Goal: Task Accomplishment & Management: Use online tool/utility

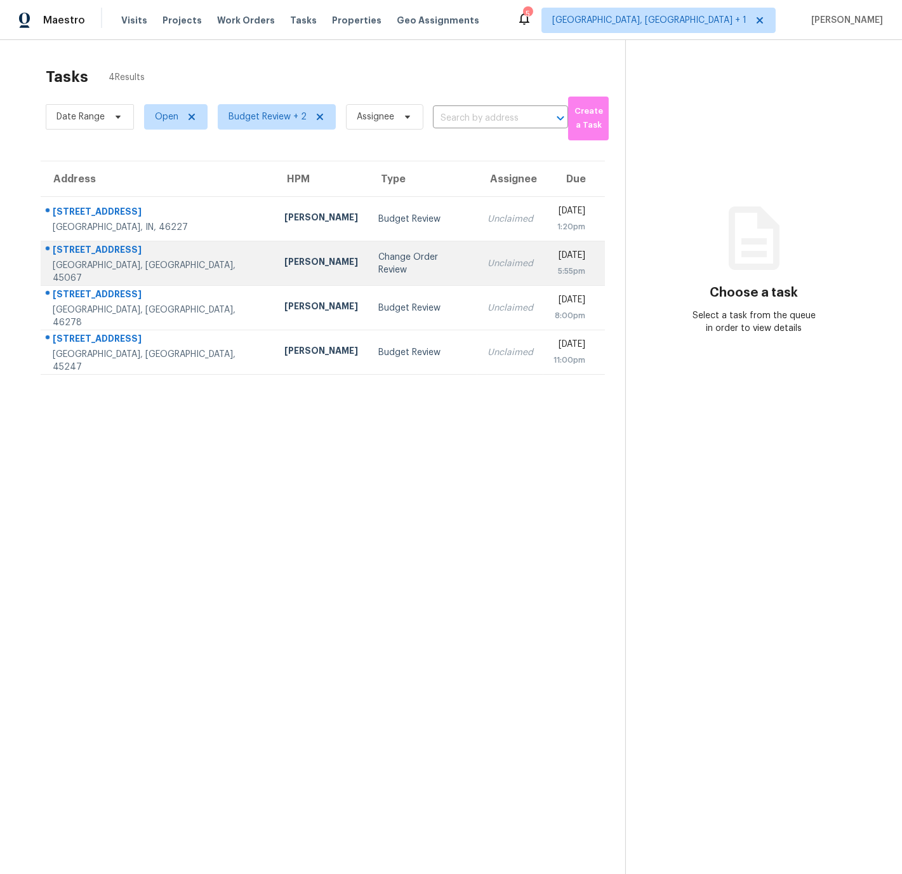
click at [165, 259] on div "[STREET_ADDRESS]" at bounding box center [158, 251] width 211 height 16
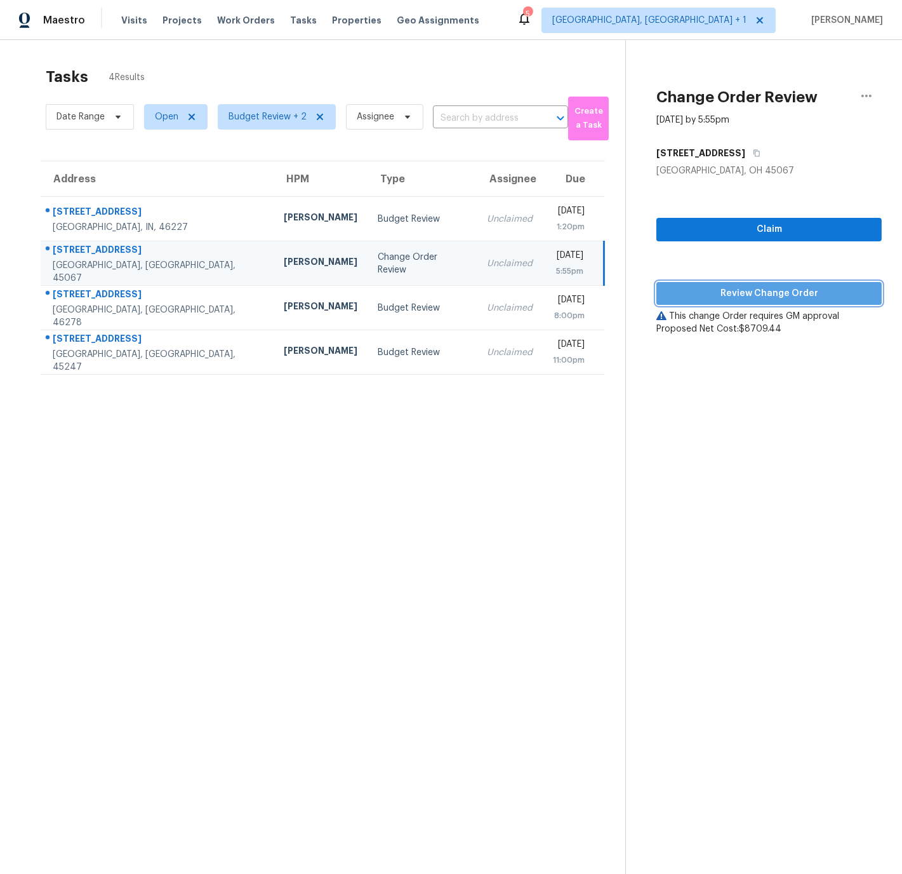
click at [744, 293] on span "Review Change Order" at bounding box center [769, 294] width 205 height 16
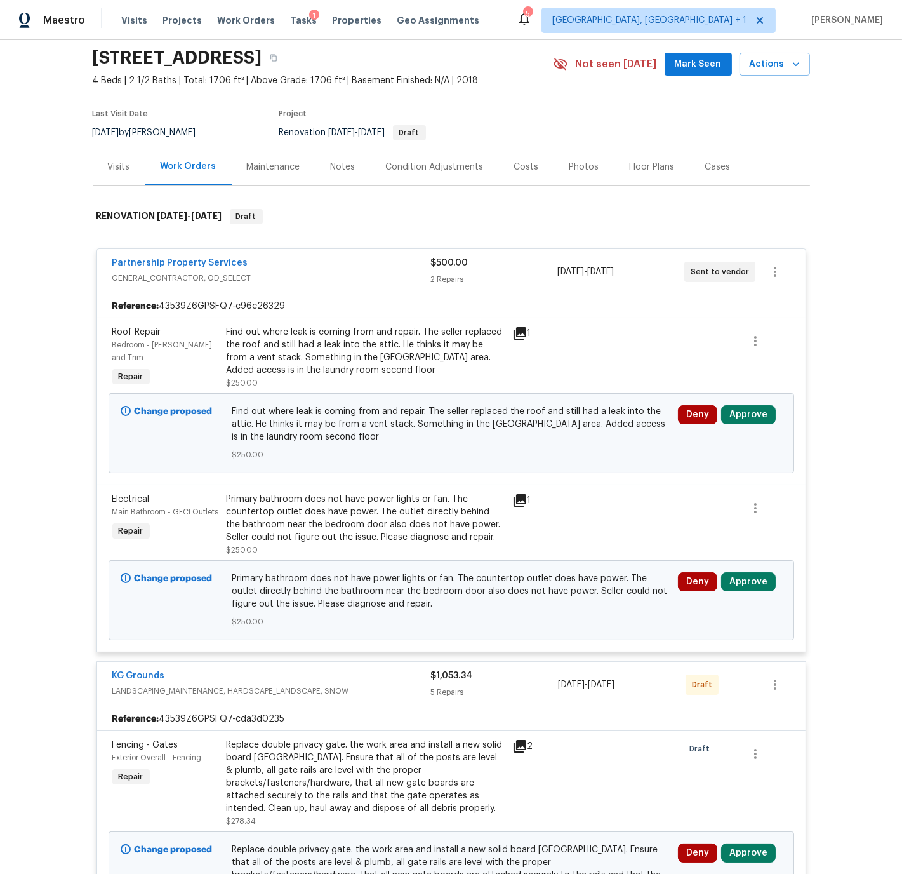
scroll to position [46, 0]
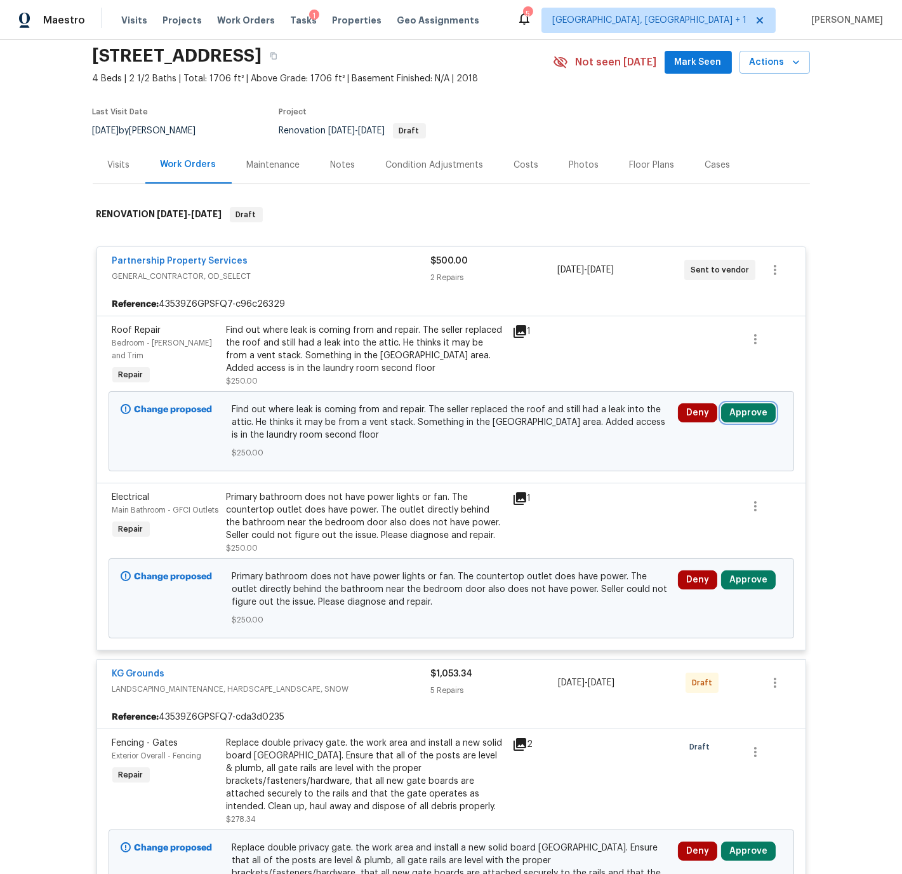
click at [746, 410] on button "Approve" at bounding box center [748, 412] width 55 height 19
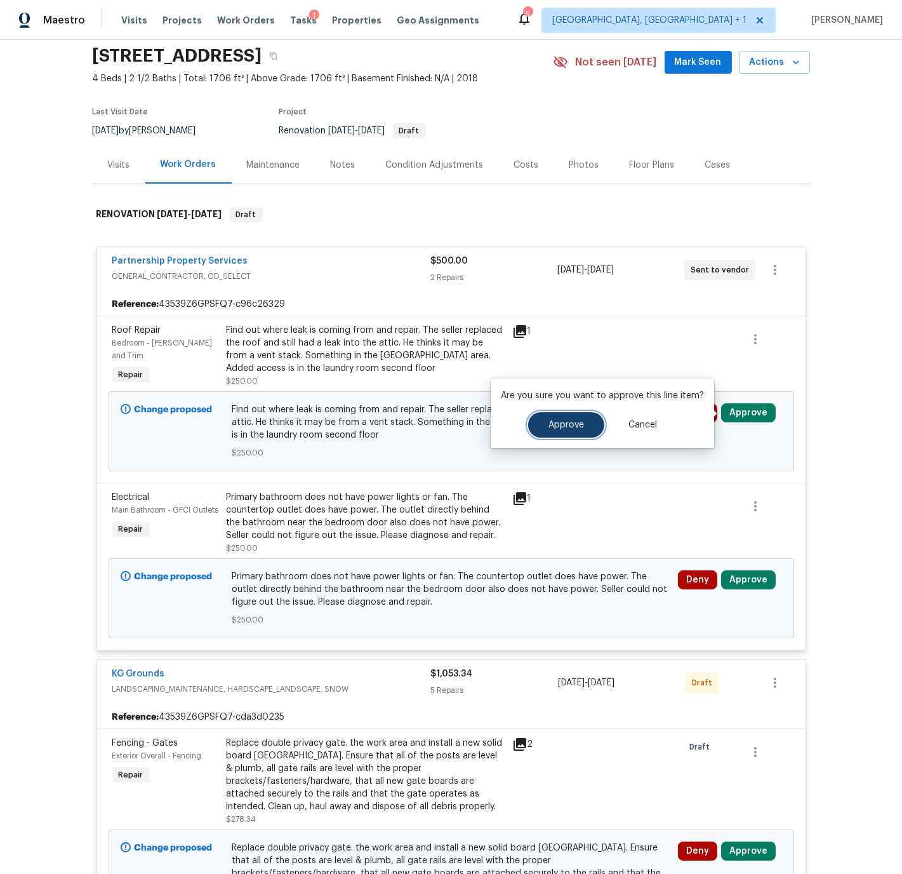
click at [569, 424] on span "Approve" at bounding box center [567, 425] width 36 height 10
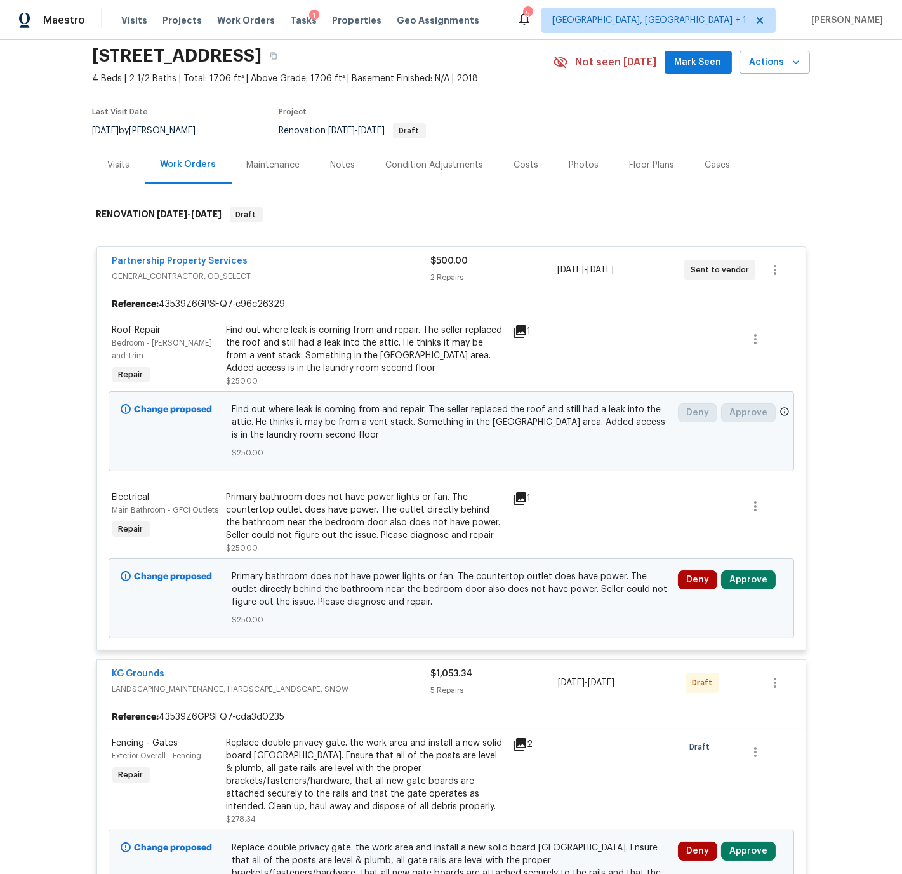
scroll to position [46, 0]
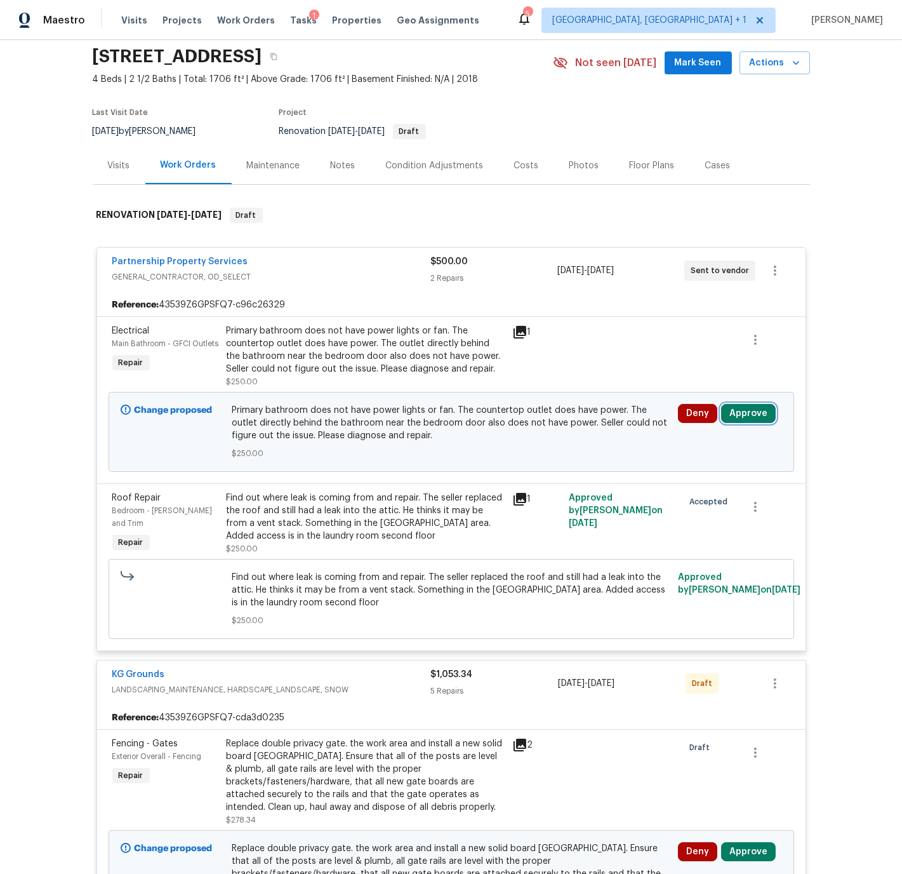
click at [753, 418] on button "Approve" at bounding box center [748, 413] width 55 height 19
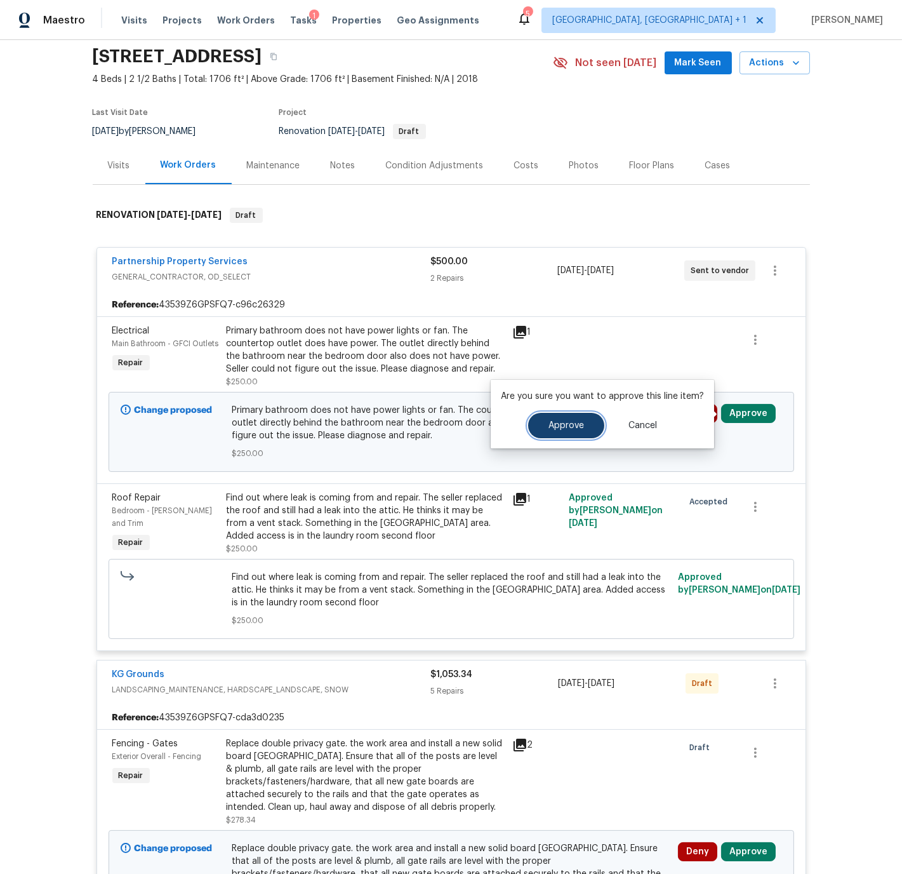
click at [569, 424] on span "Approve" at bounding box center [567, 426] width 36 height 10
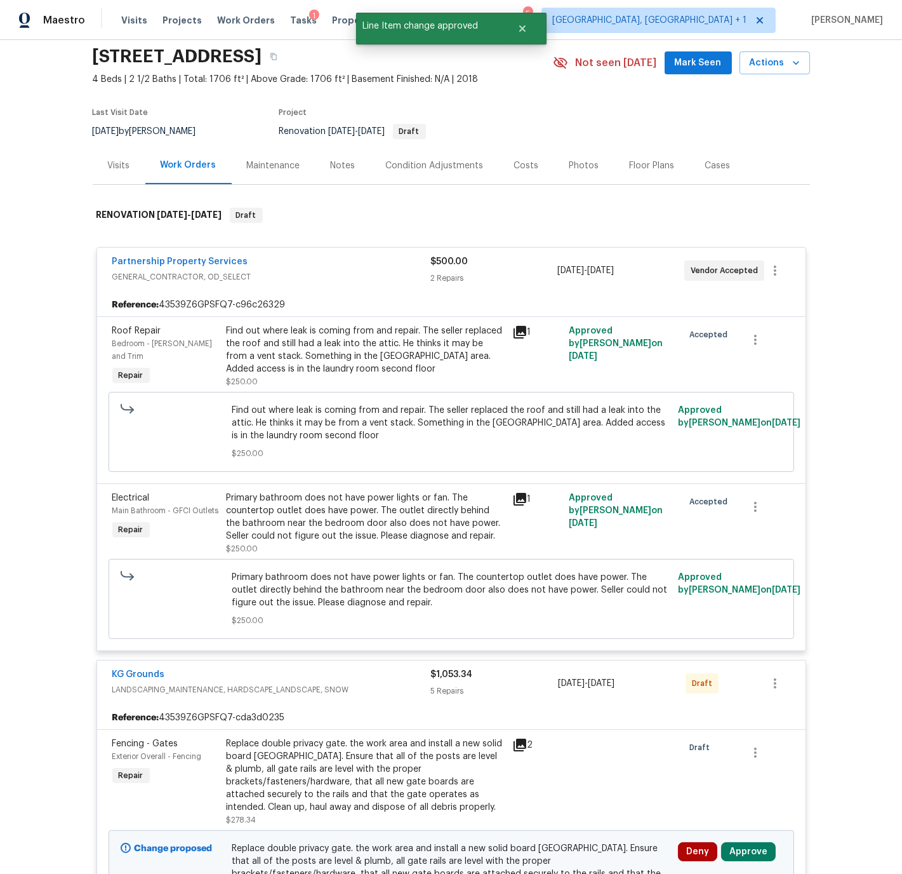
click at [330, 262] on div "Partnership Property Services" at bounding box center [271, 262] width 318 height 15
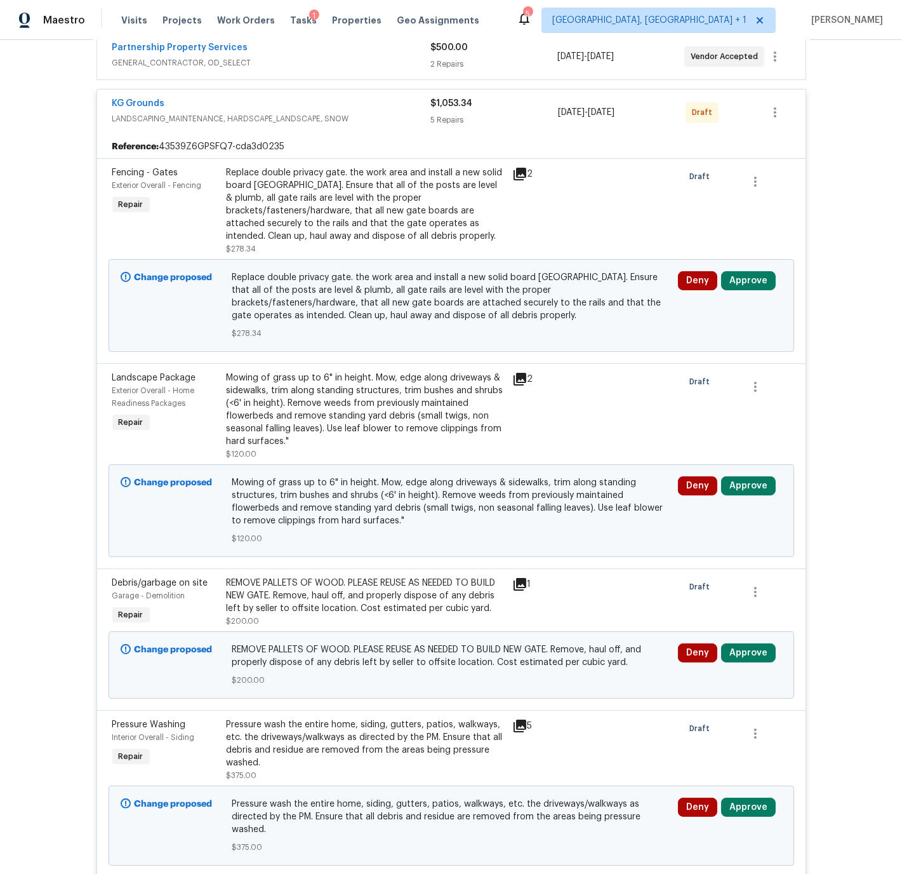
scroll to position [0, 0]
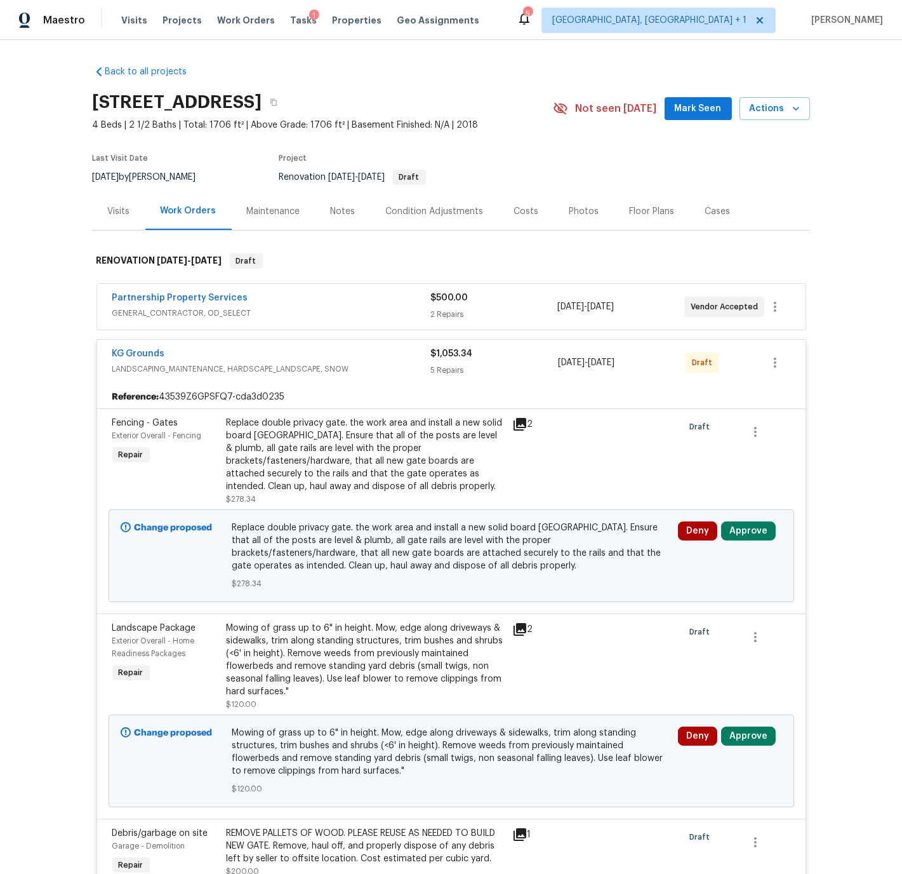
click at [522, 211] on div "Costs" at bounding box center [526, 211] width 25 height 13
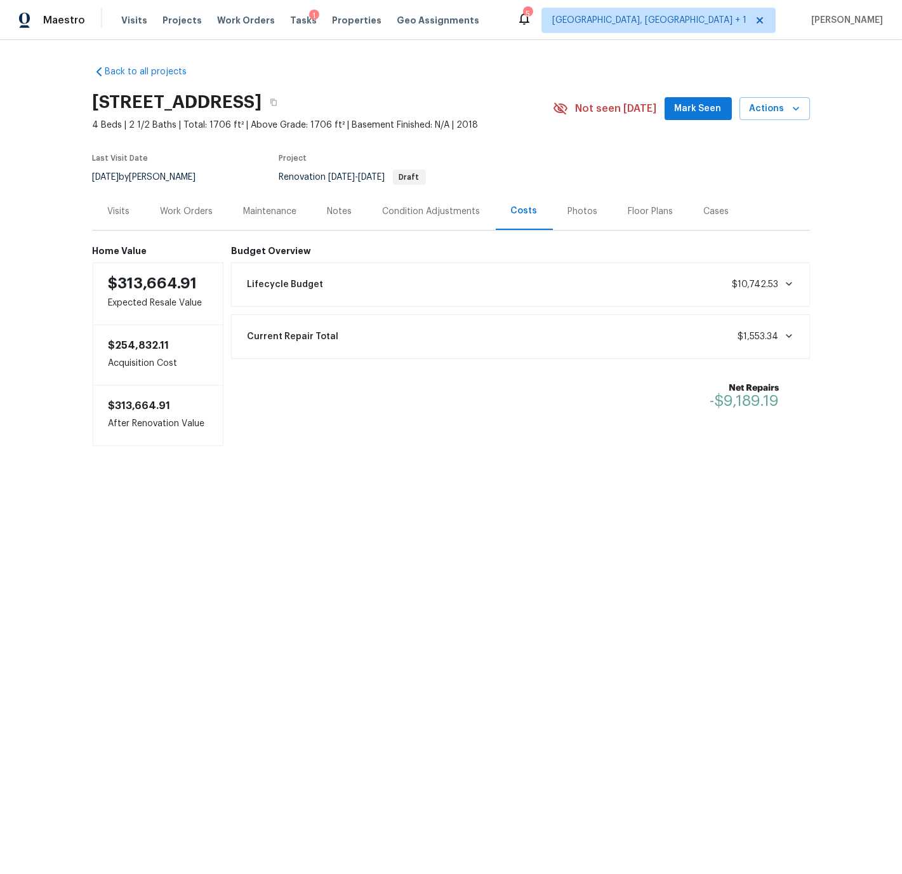
click at [178, 210] on div "Work Orders" at bounding box center [187, 211] width 53 height 13
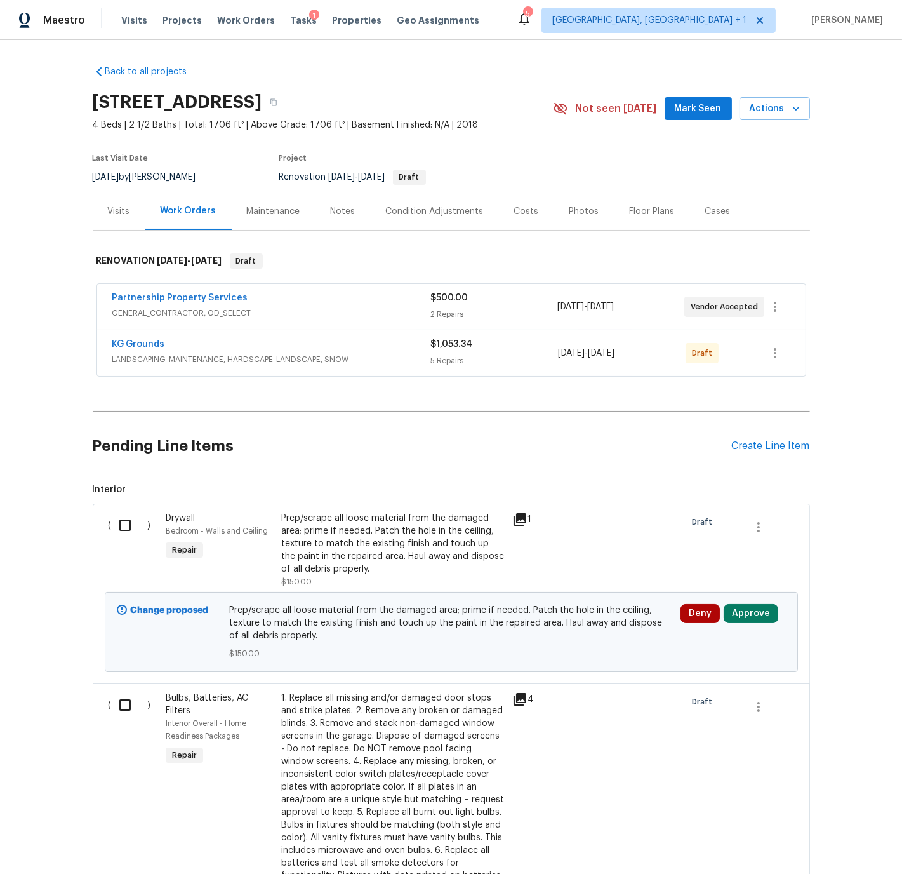
click at [409, 211] on div "Condition Adjustments" at bounding box center [435, 211] width 98 height 13
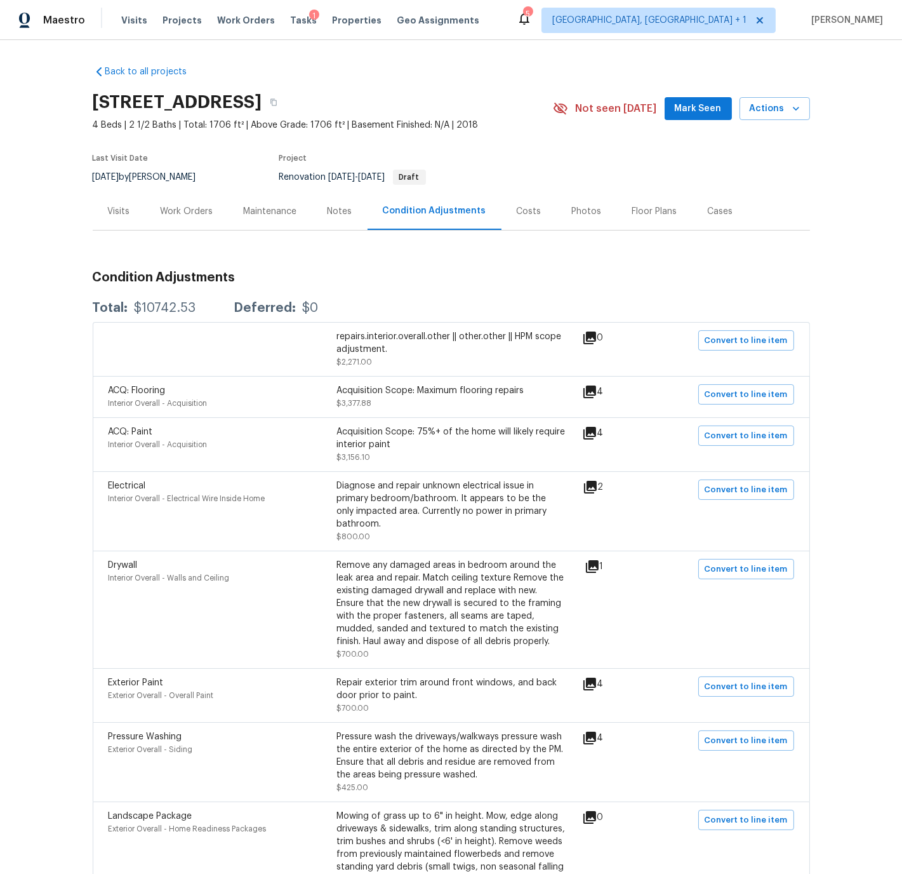
click at [121, 212] on div "Visits" at bounding box center [119, 211] width 22 height 13
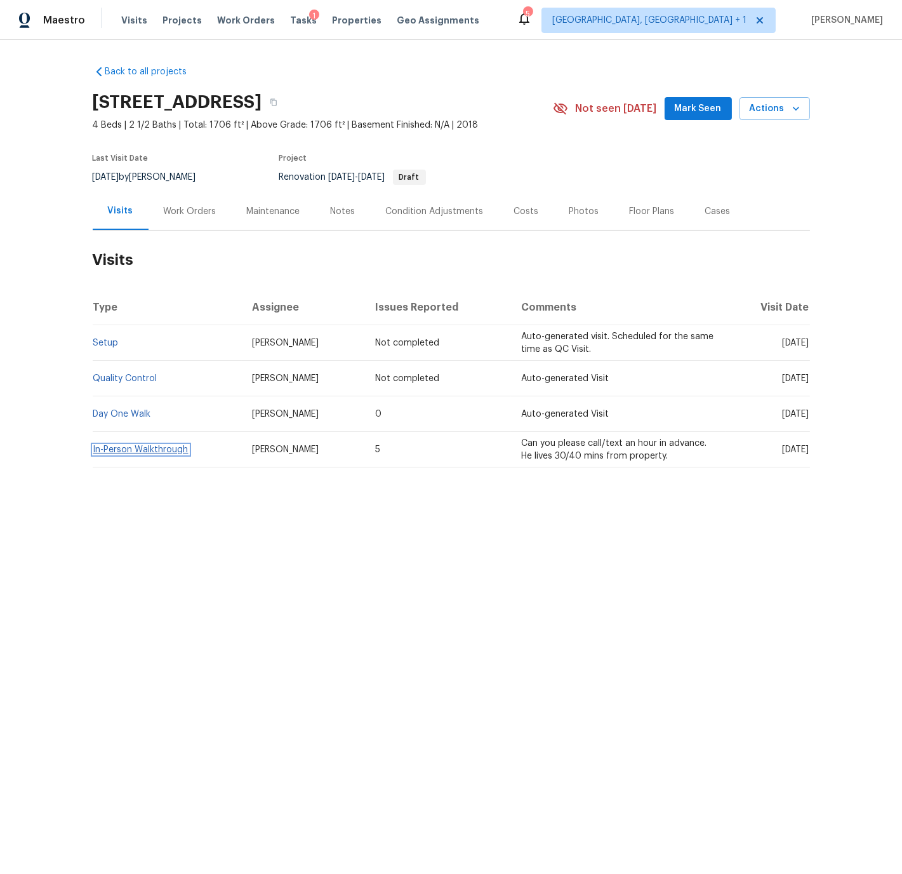
click at [146, 449] on link "In-Person Walkthrough" at bounding box center [140, 449] width 95 height 9
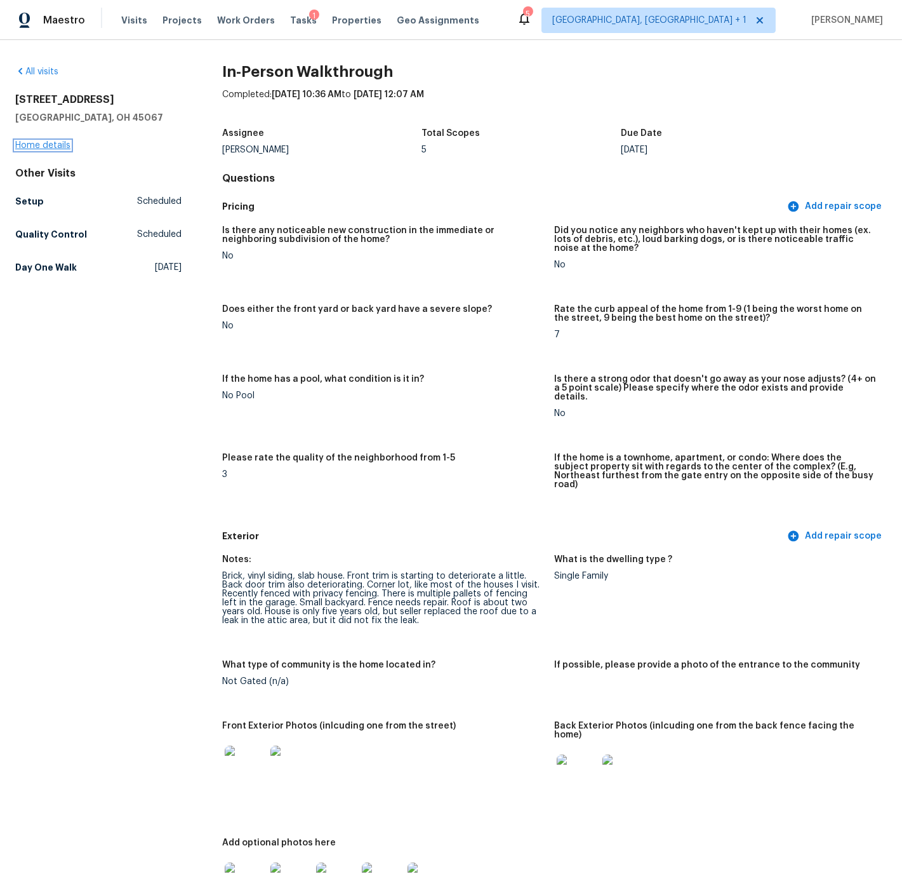
click at [37, 145] on link "Home details" at bounding box center [42, 145] width 55 height 9
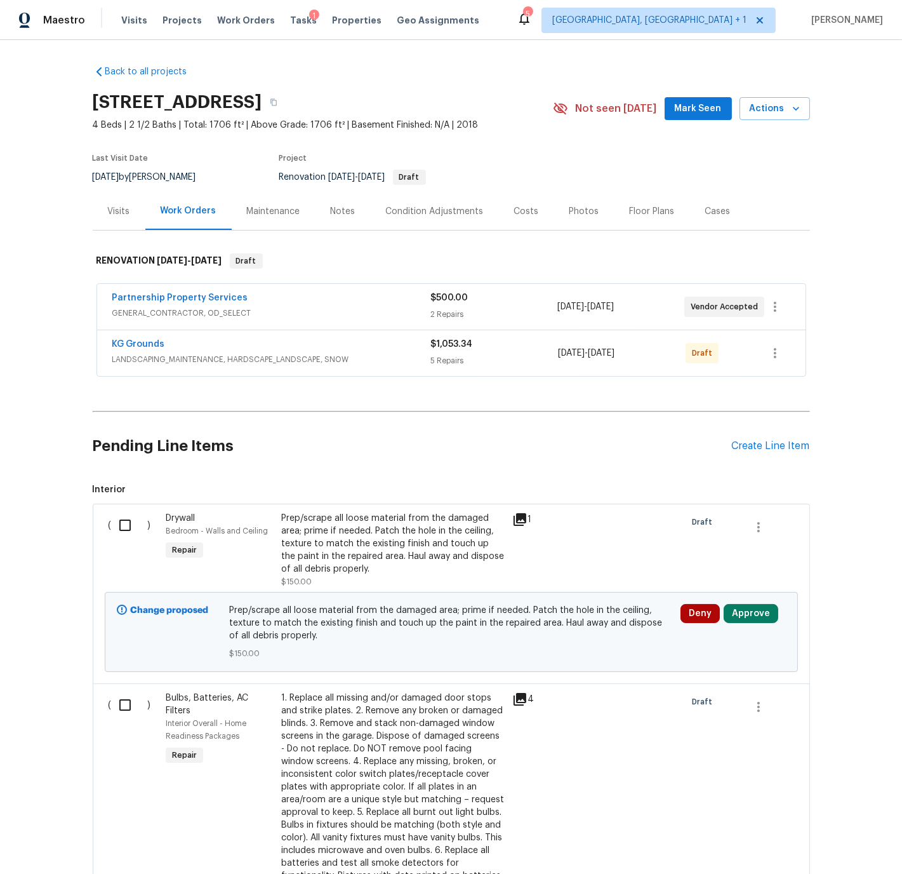
click at [274, 343] on div "KG Grounds" at bounding box center [271, 345] width 319 height 15
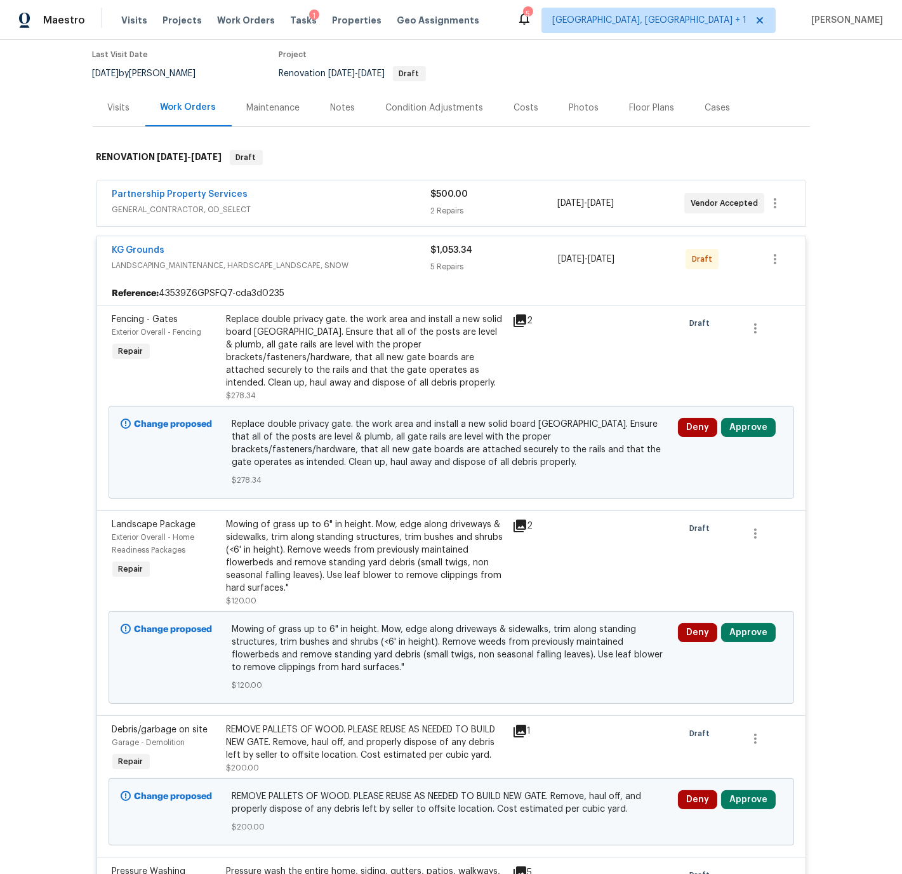
scroll to position [104, 0]
click at [744, 427] on button "Approve" at bounding box center [748, 426] width 55 height 19
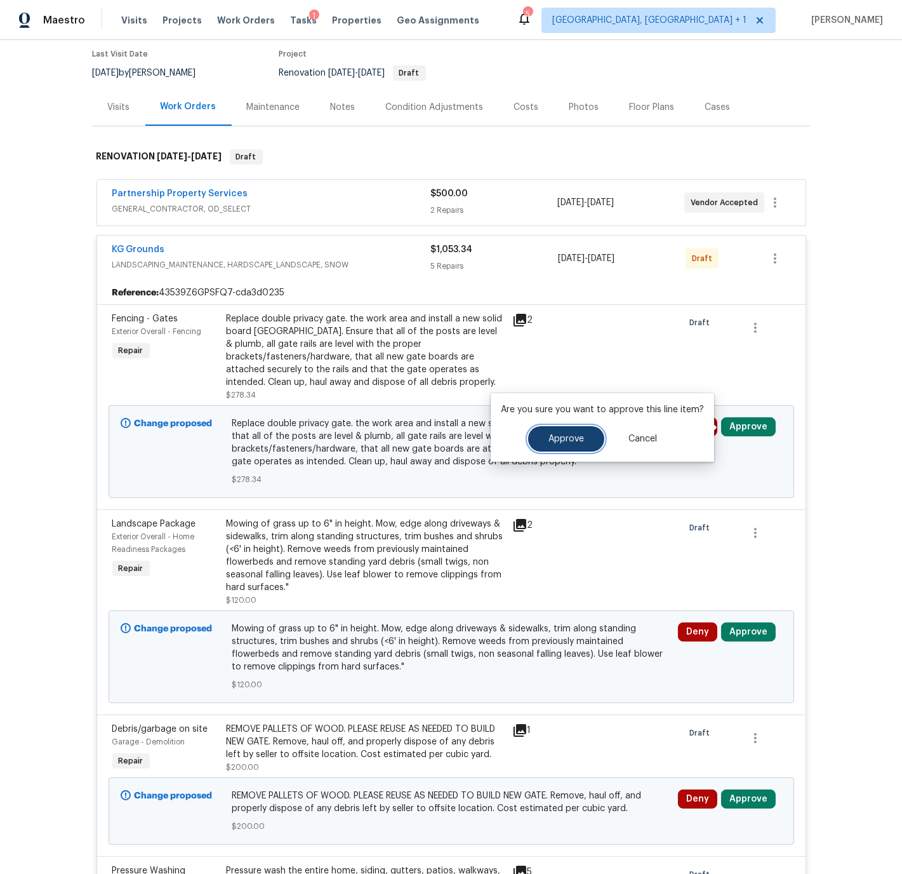
click at [572, 445] on button "Approve" at bounding box center [566, 438] width 76 height 25
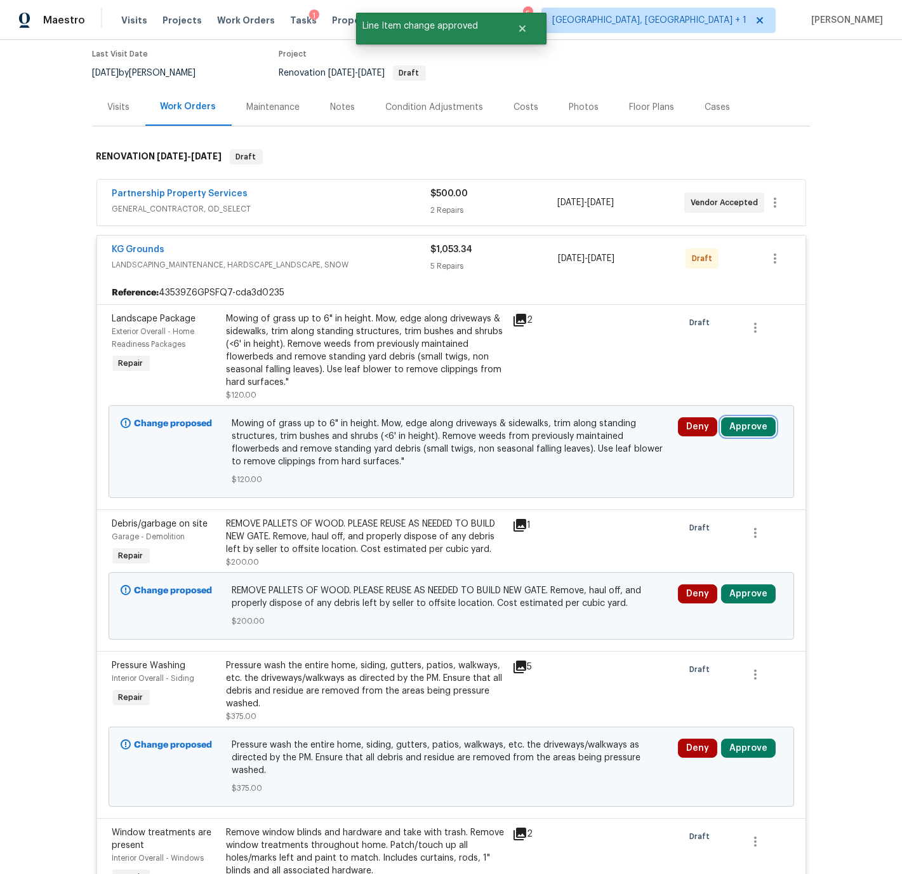
click at [744, 427] on button "Approve" at bounding box center [748, 426] width 55 height 19
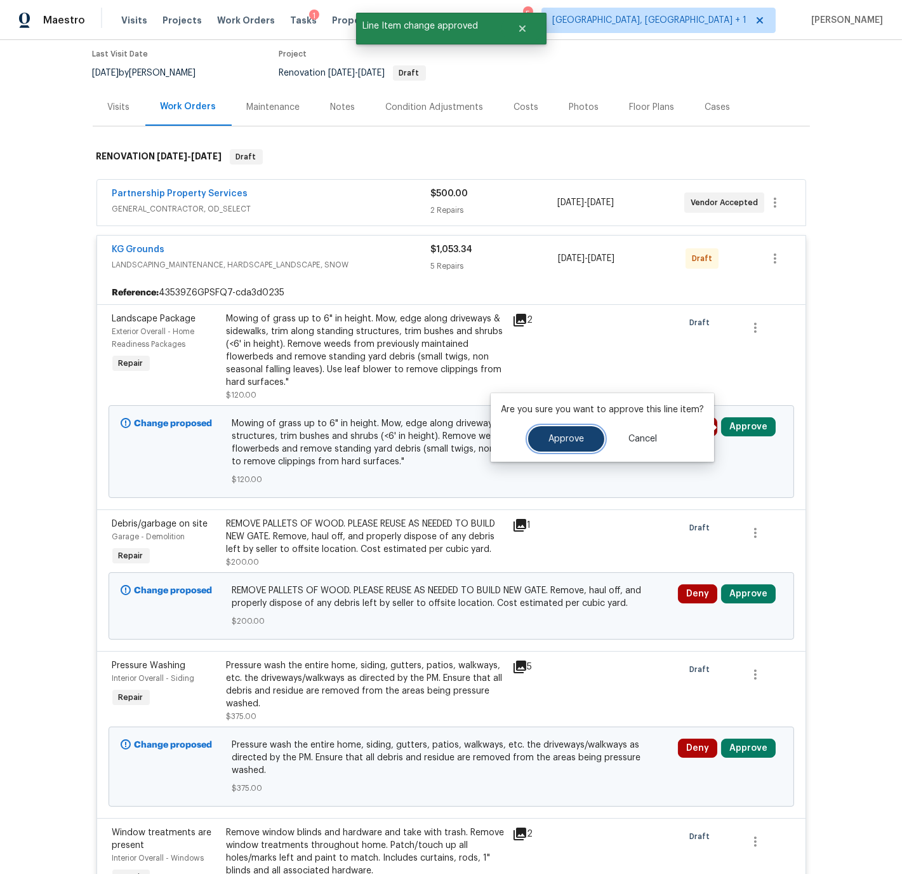
click at [562, 438] on span "Approve" at bounding box center [567, 439] width 36 height 10
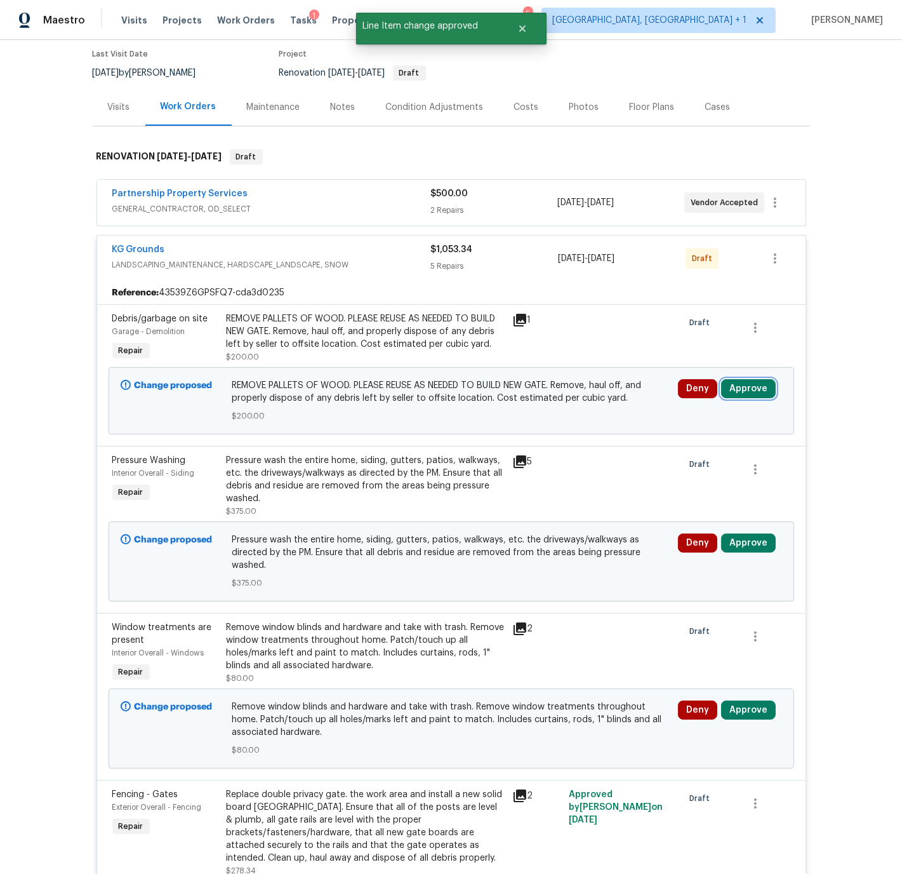
click at [738, 389] on button "Approve" at bounding box center [748, 388] width 55 height 19
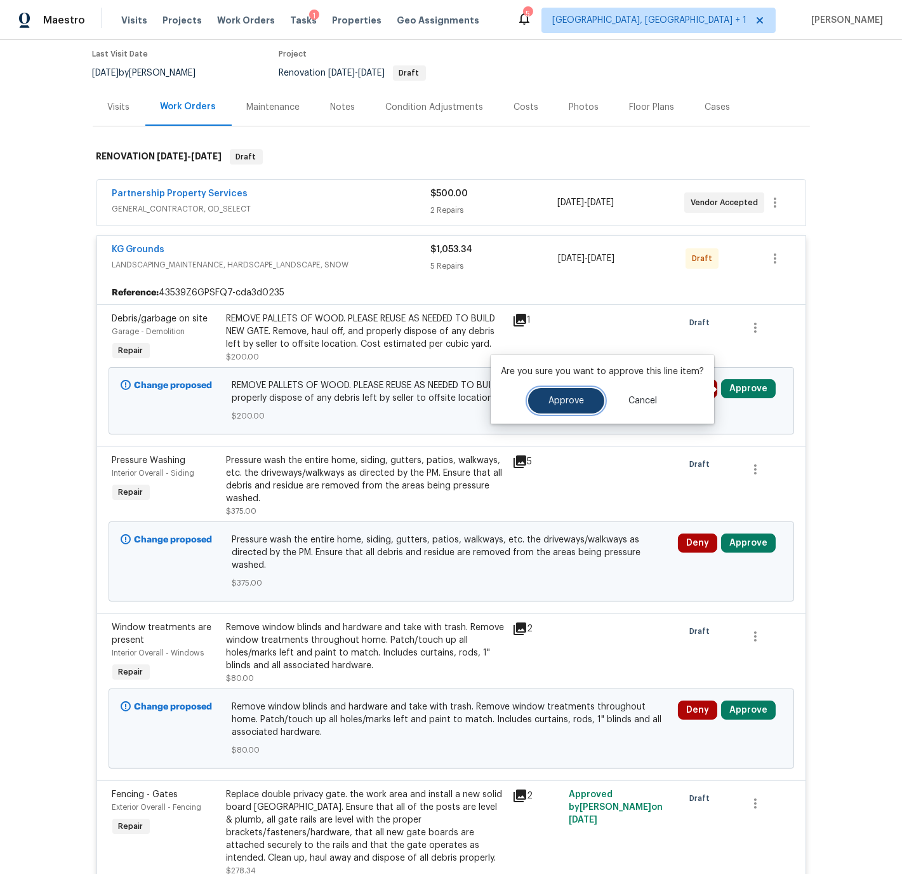
click at [566, 398] on span "Approve" at bounding box center [567, 401] width 36 height 10
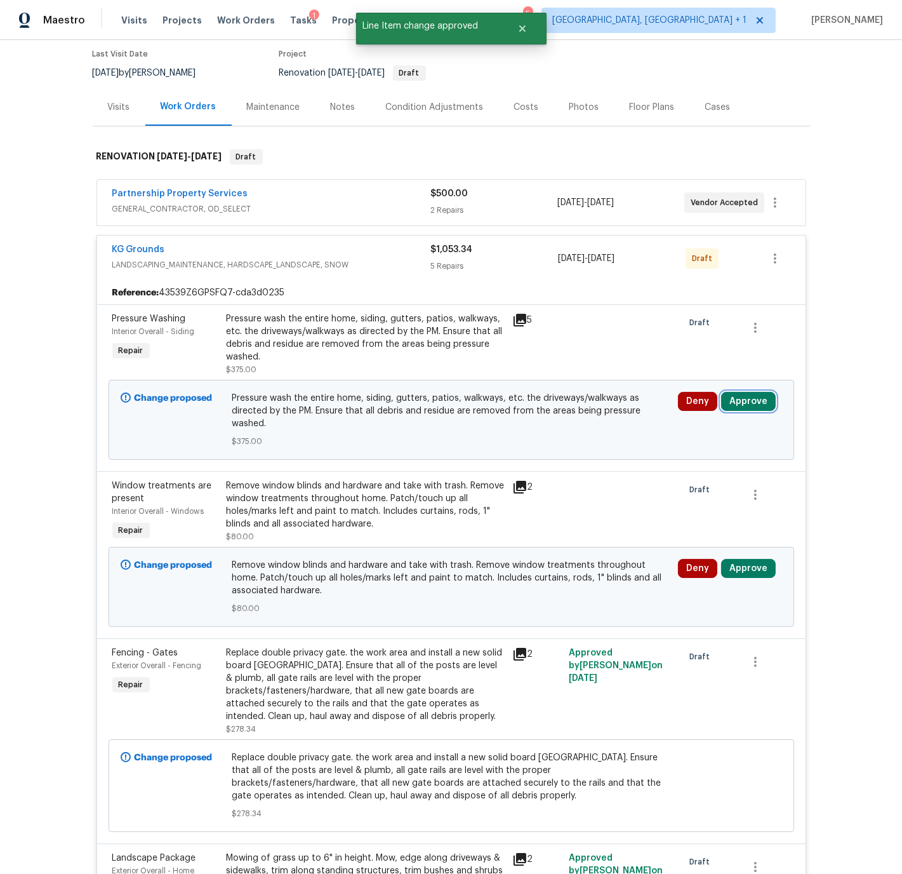
click at [750, 404] on button "Approve" at bounding box center [748, 401] width 55 height 19
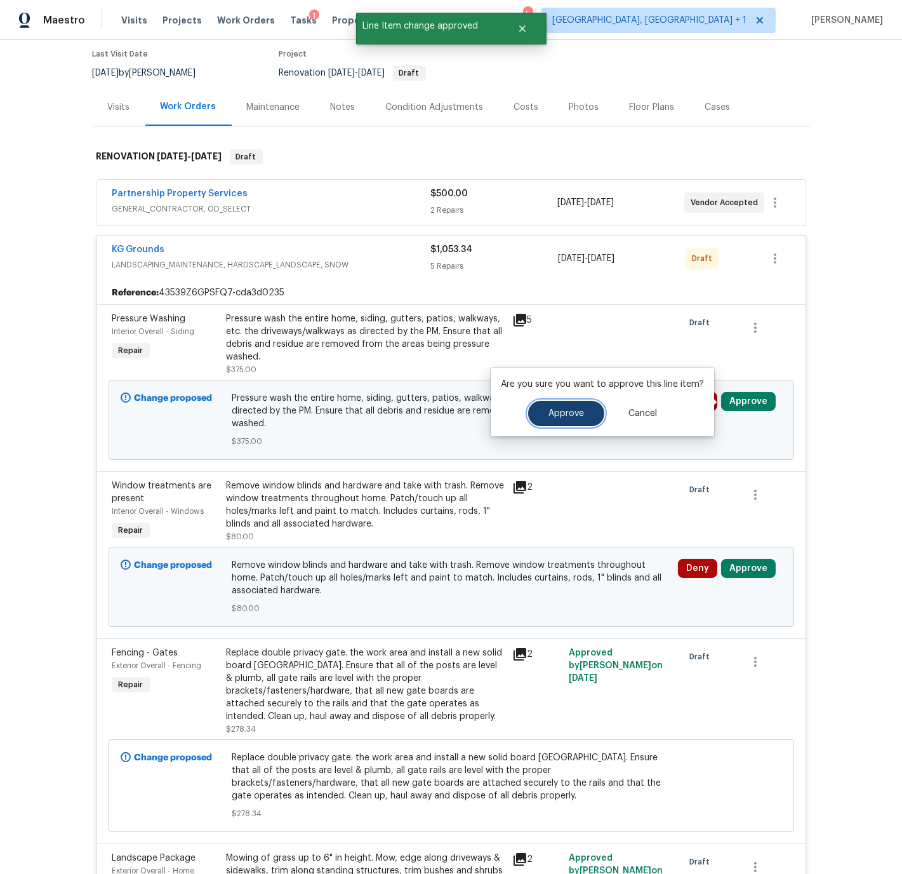
click at [575, 413] on span "Approve" at bounding box center [567, 414] width 36 height 10
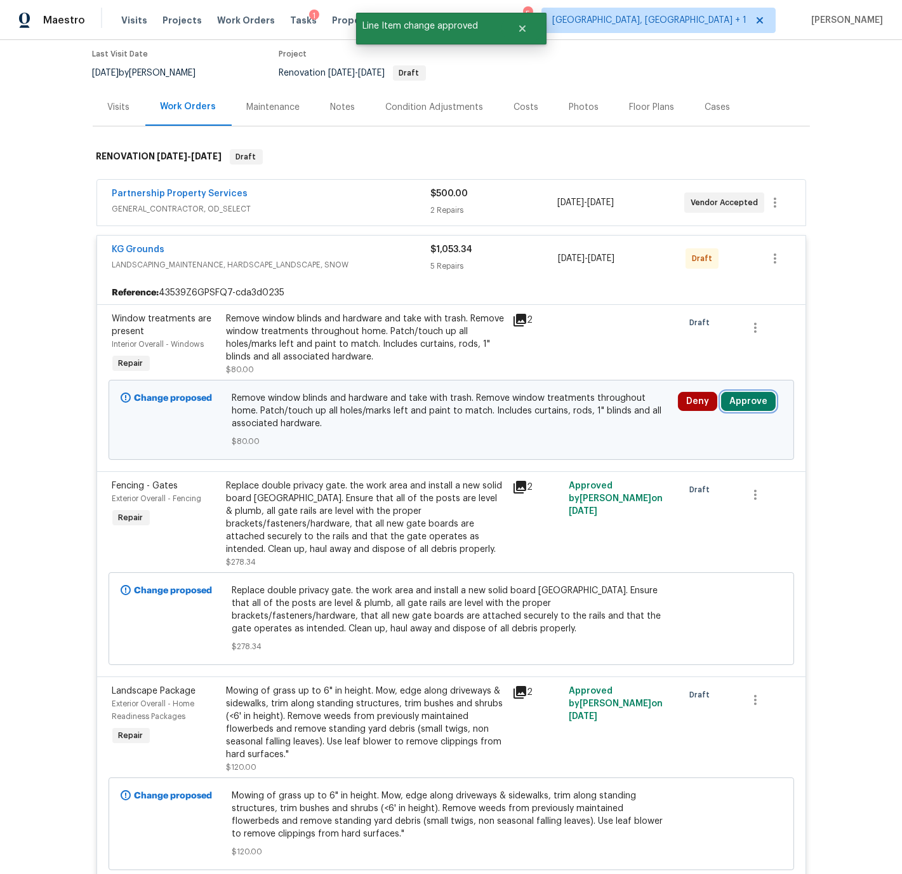
click at [746, 399] on button "Approve" at bounding box center [748, 401] width 55 height 19
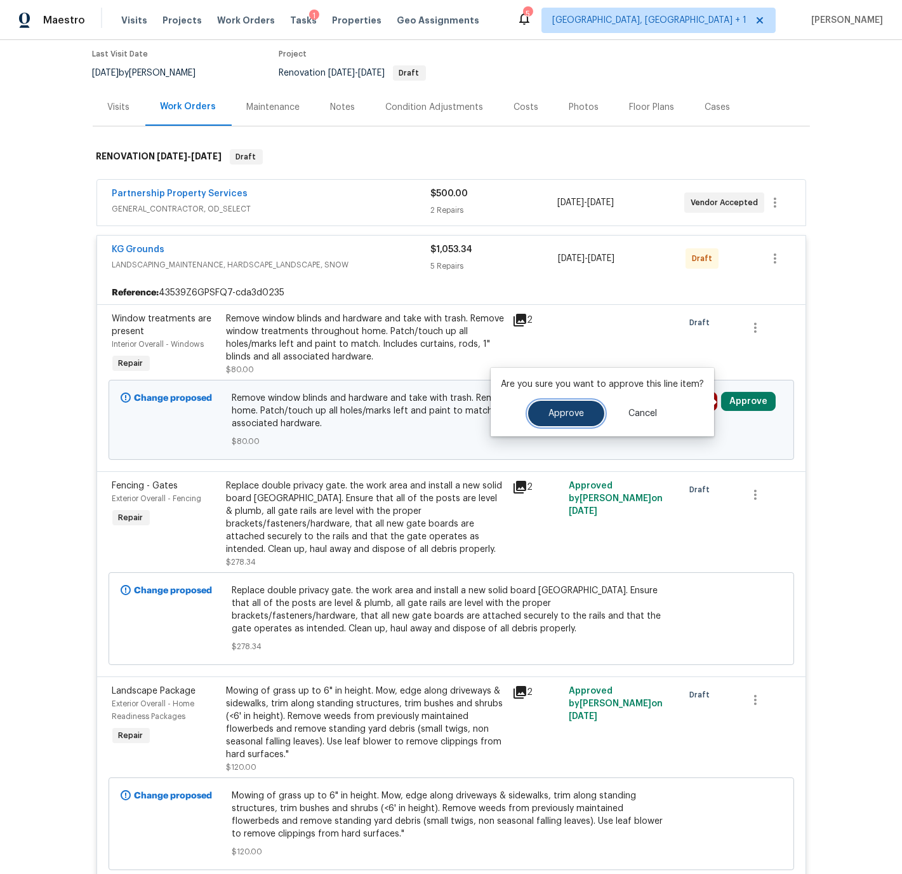
click at [572, 410] on span "Approve" at bounding box center [567, 414] width 36 height 10
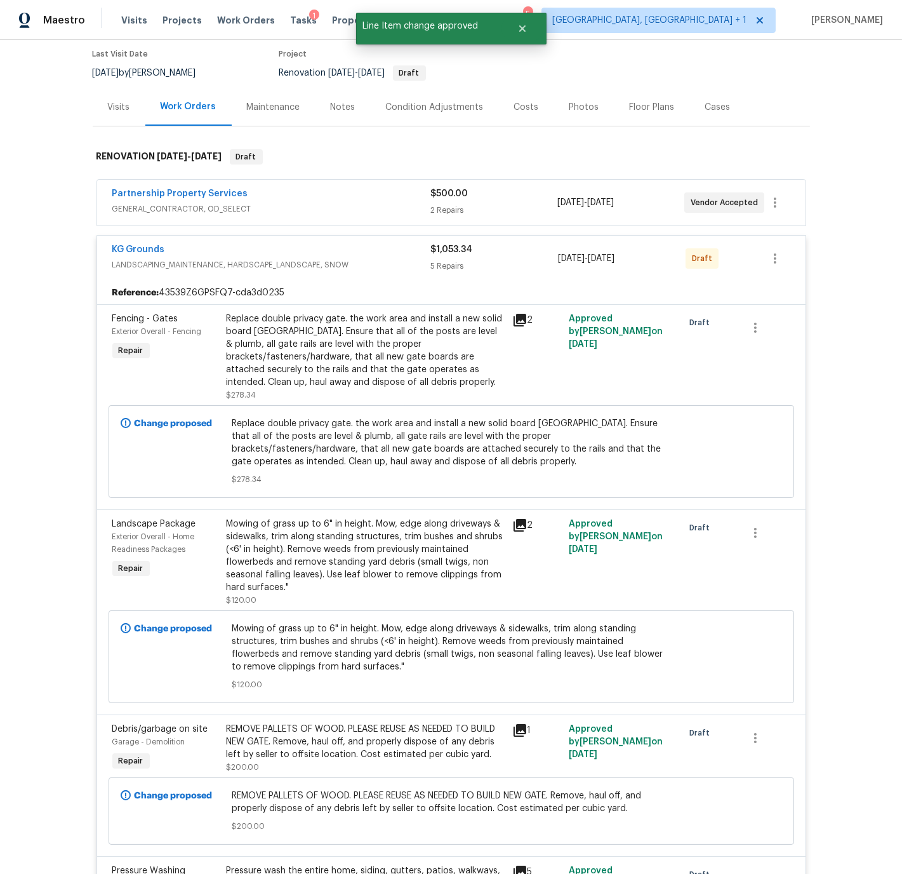
click at [363, 253] on div "KG Grounds" at bounding box center [271, 250] width 319 height 15
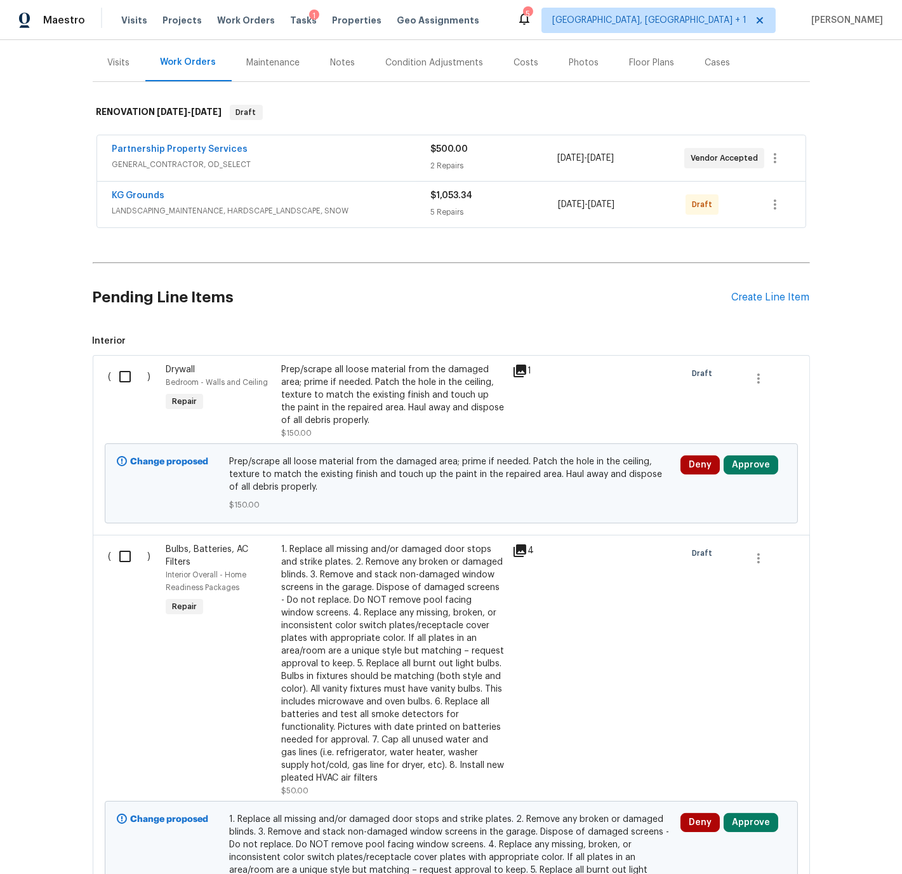
scroll to position [151, 0]
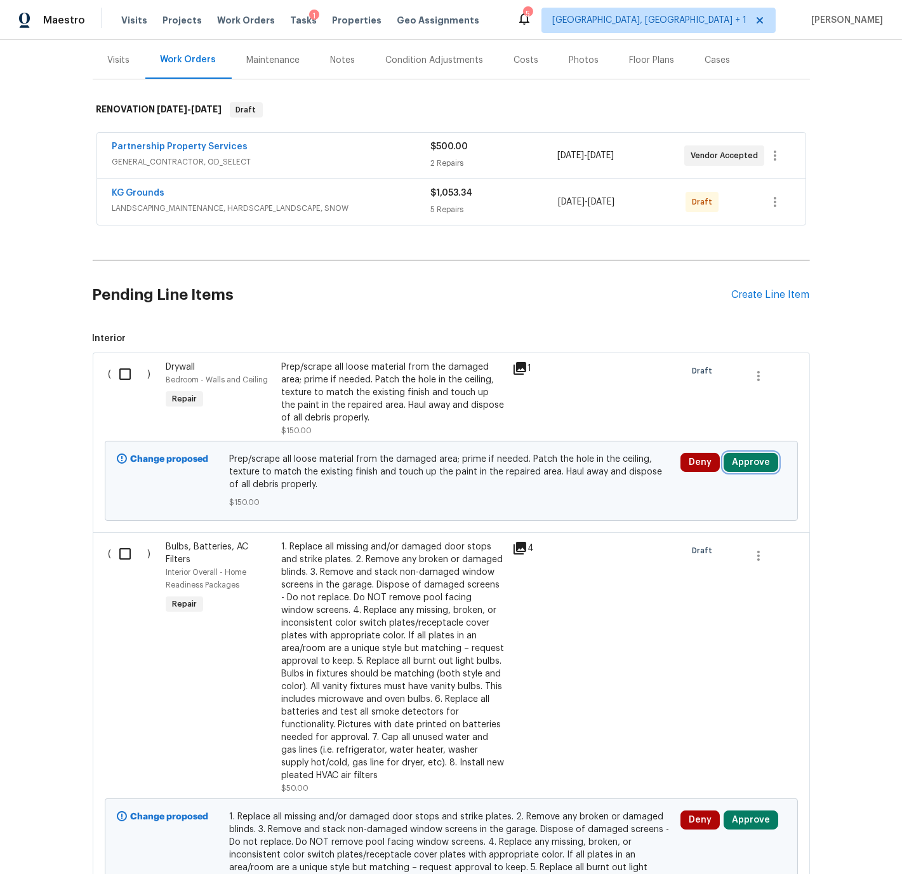
click at [746, 463] on button "Approve" at bounding box center [751, 462] width 55 height 19
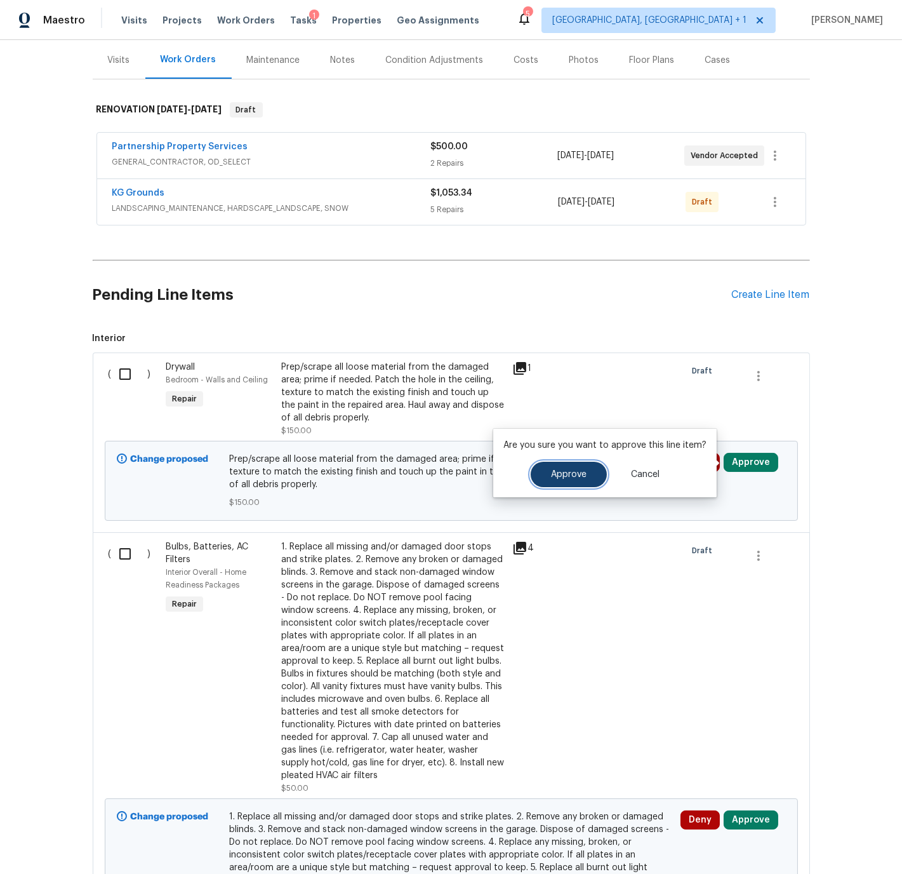
click at [556, 470] on span "Approve" at bounding box center [569, 475] width 36 height 10
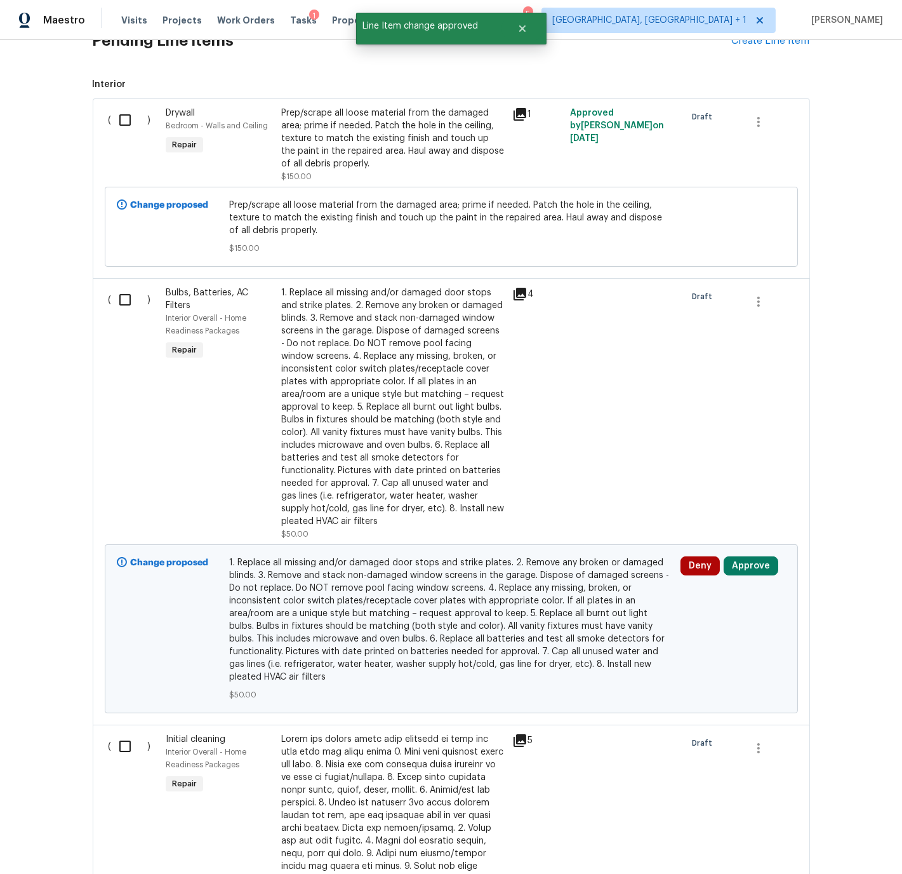
scroll to position [416, 0]
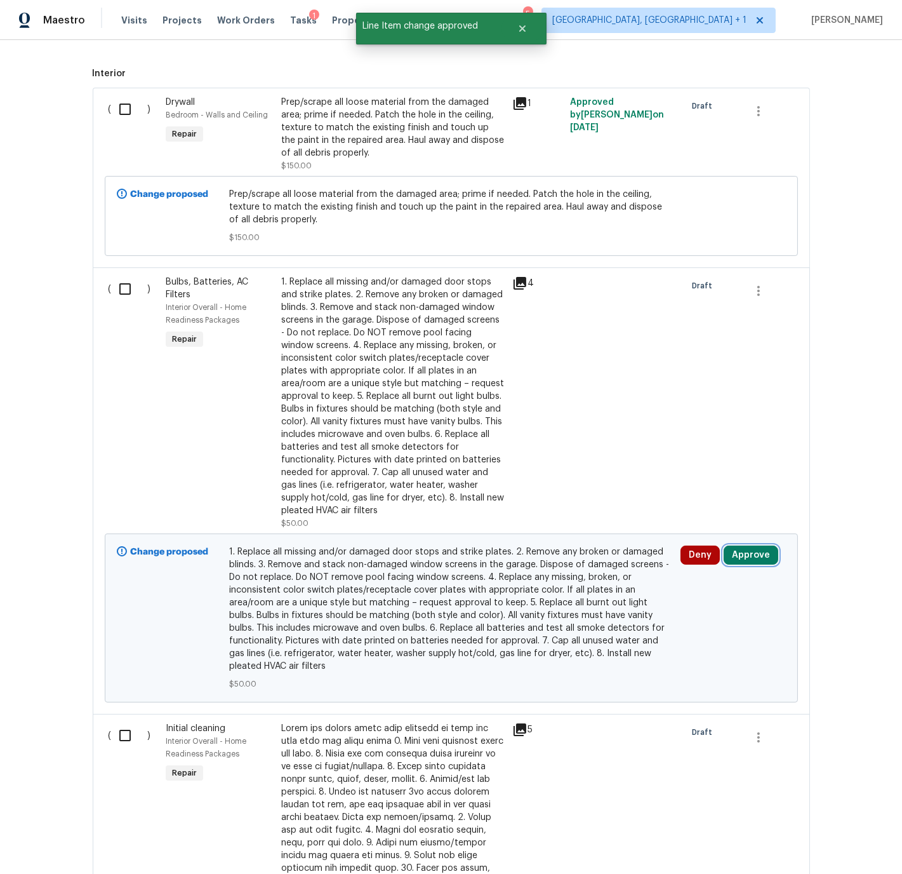
click at [746, 560] on button "Approve" at bounding box center [751, 555] width 55 height 19
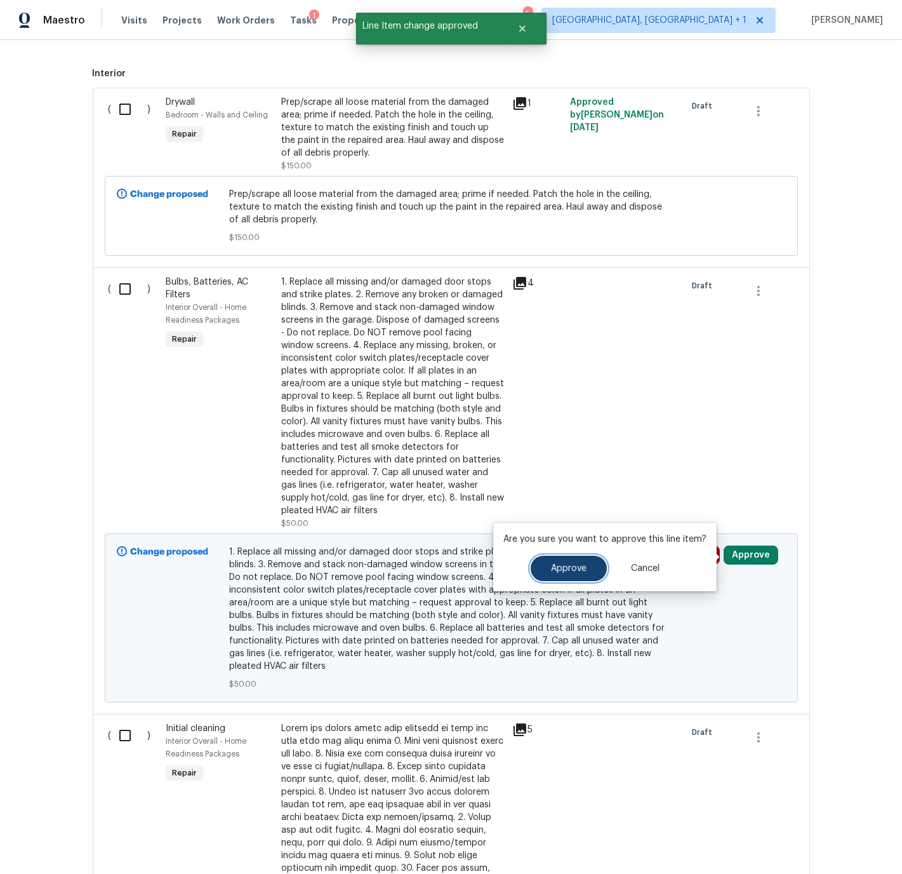
click at [554, 569] on span "Approve" at bounding box center [569, 569] width 36 height 10
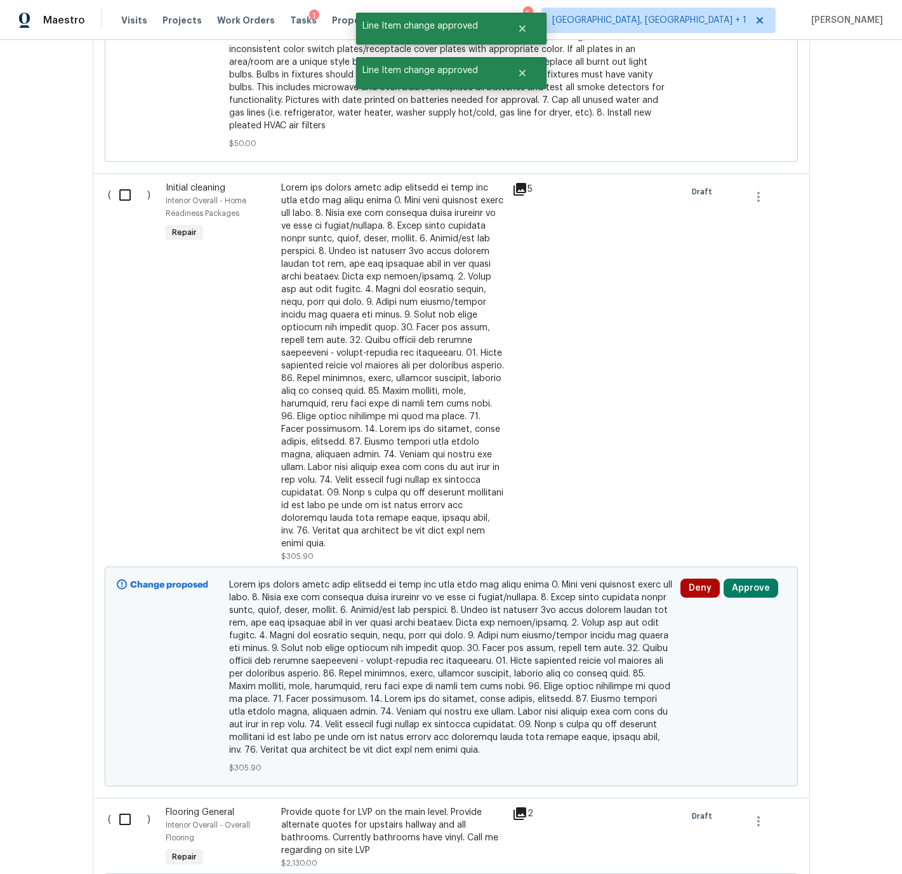
scroll to position [964, 0]
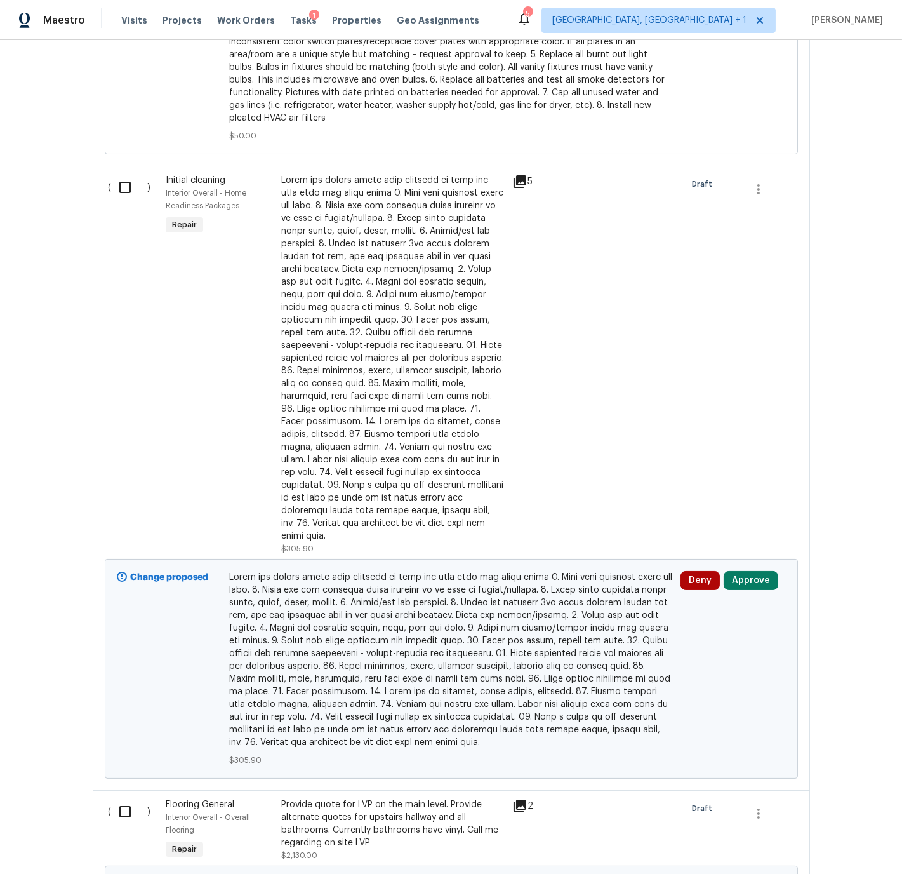
click at [523, 184] on icon at bounding box center [519, 181] width 15 height 15
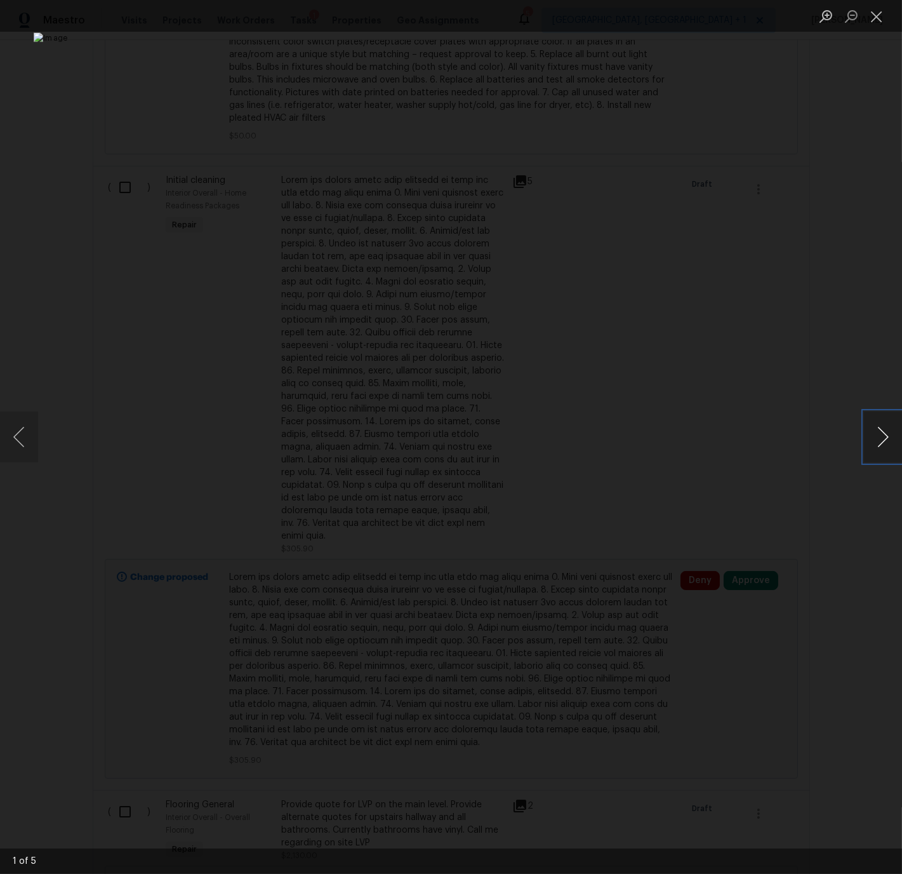
click at [885, 434] on button "Next image" at bounding box center [883, 437] width 38 height 51
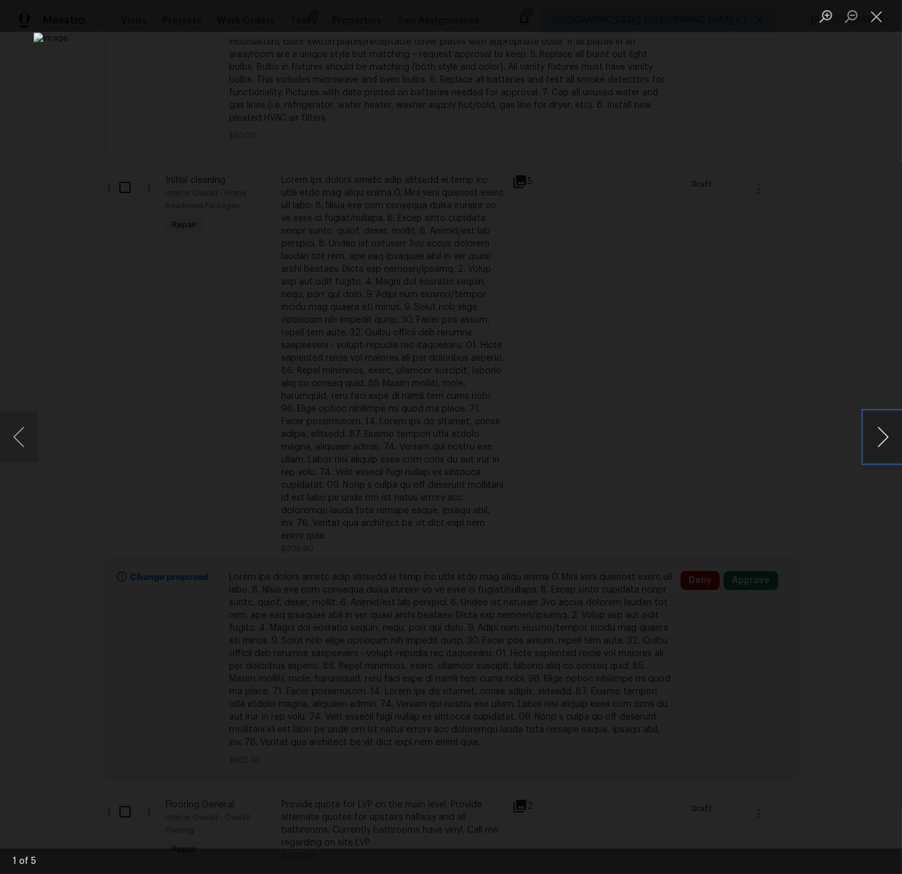
click at [885, 434] on button "Next image" at bounding box center [883, 437] width 38 height 51
click at [876, 17] on button "Close lightbox" at bounding box center [876, 16] width 25 height 22
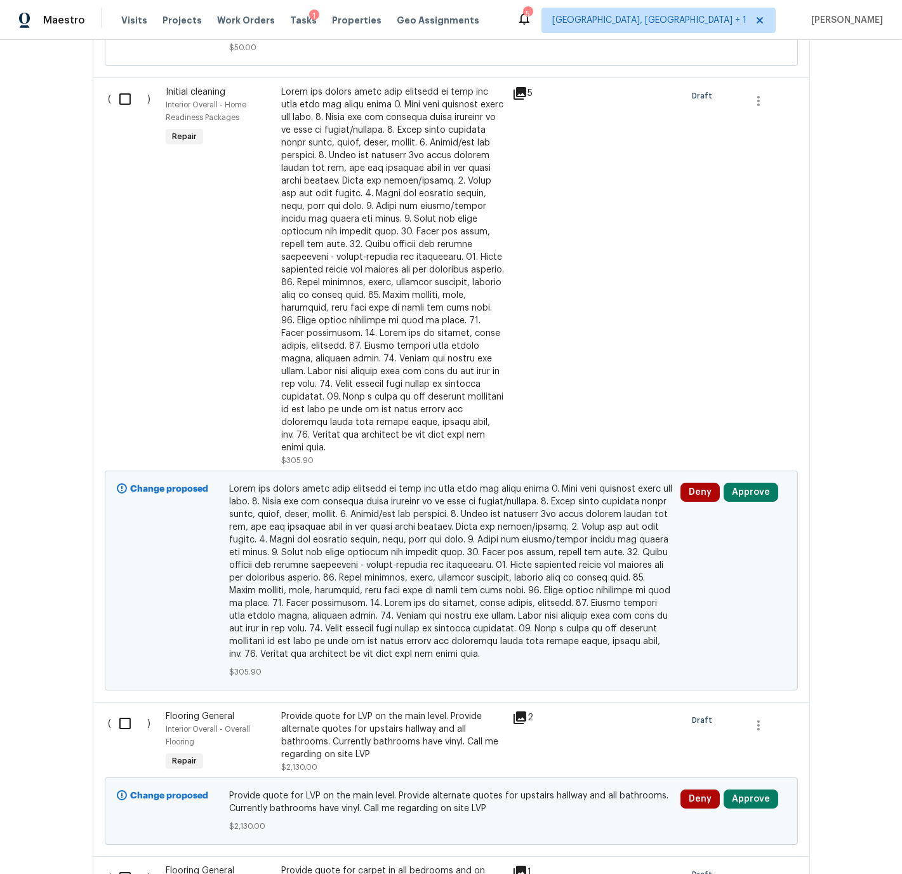
scroll to position [1074, 0]
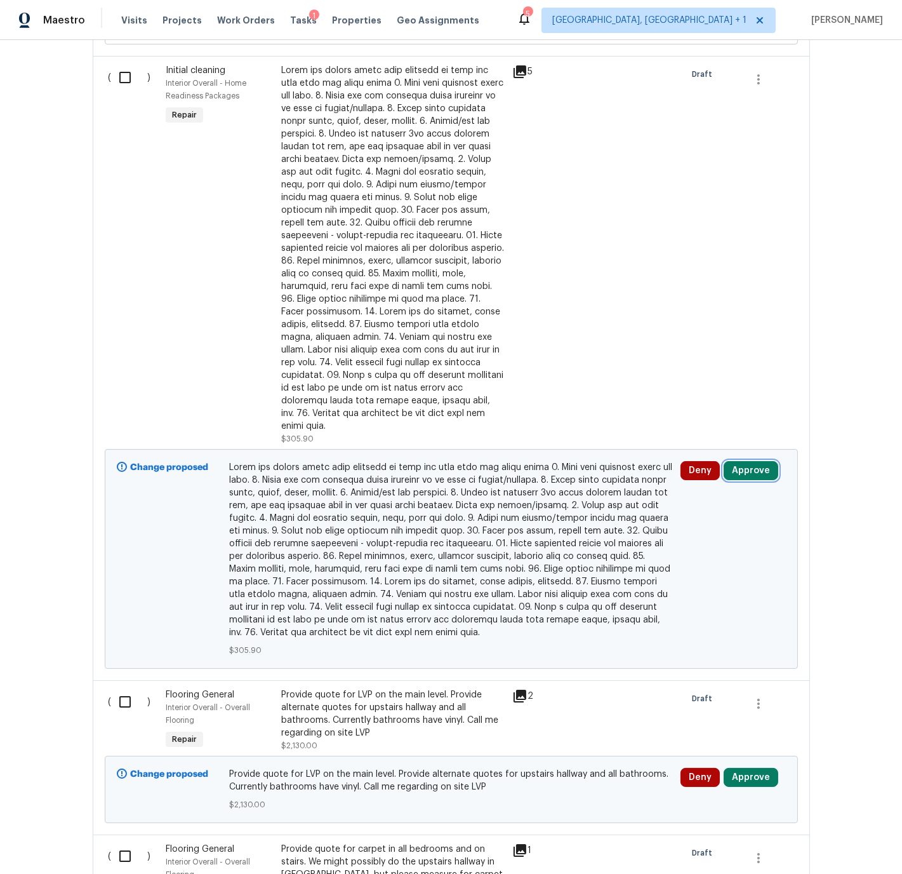
click at [752, 463] on button "Approve" at bounding box center [751, 470] width 55 height 19
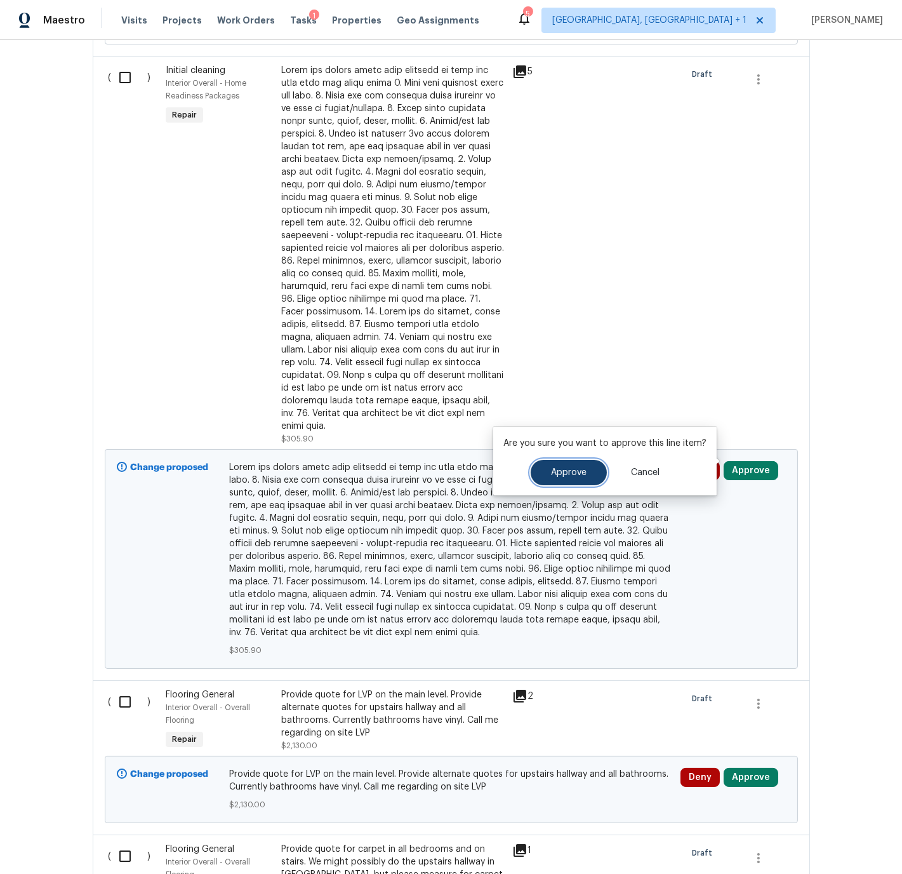
click at [579, 476] on span "Approve" at bounding box center [569, 473] width 36 height 10
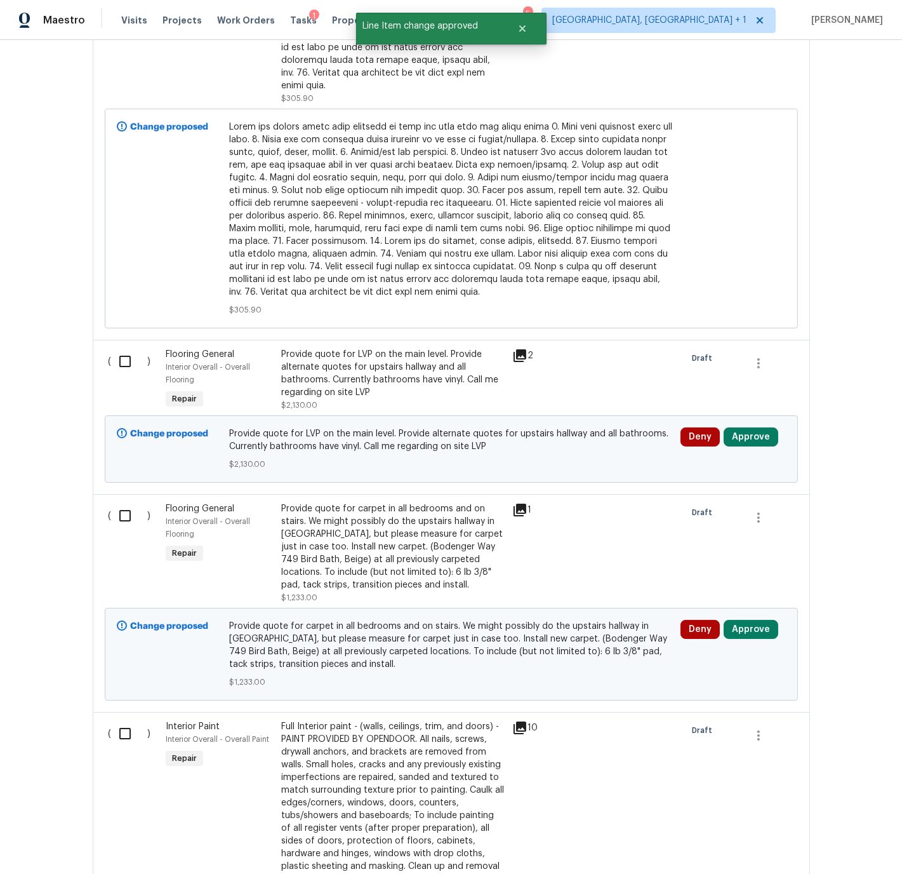
scroll to position [1416, 0]
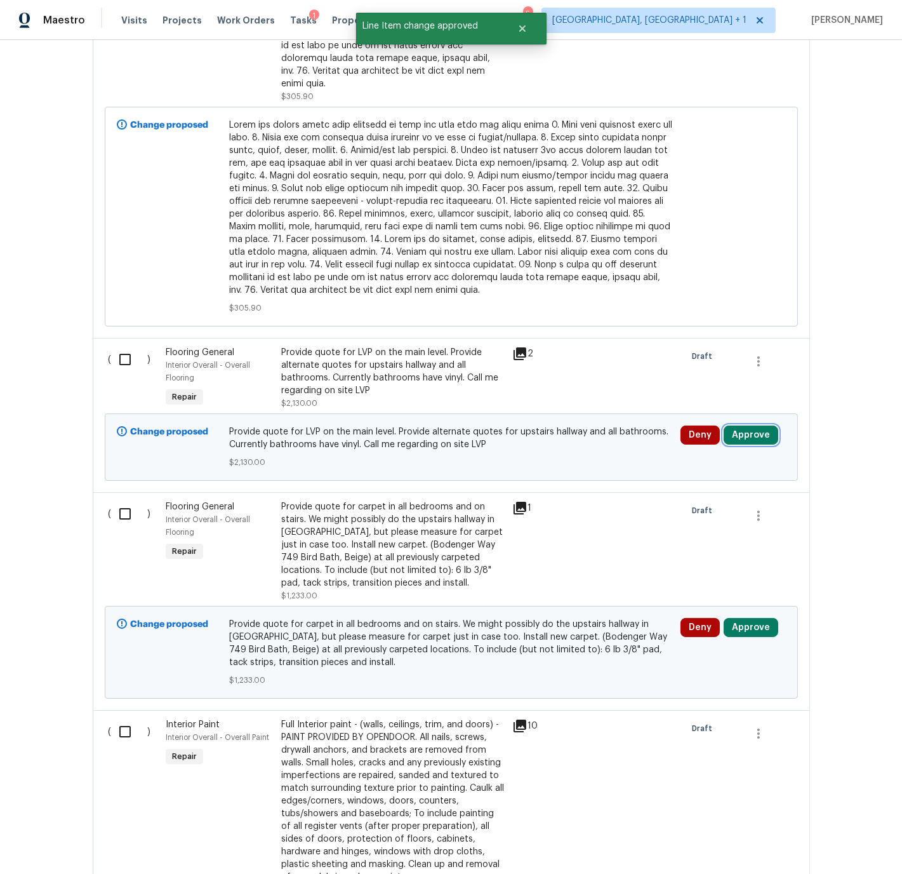
click at [750, 427] on button "Approve" at bounding box center [751, 434] width 55 height 19
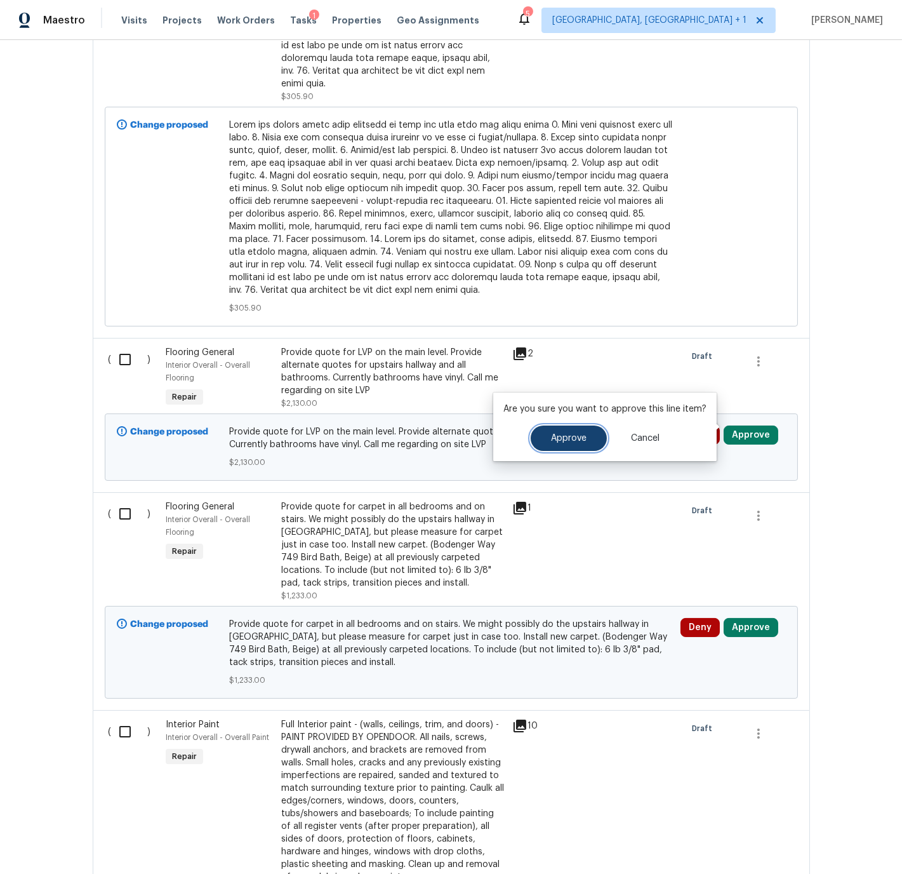
click at [572, 439] on span "Approve" at bounding box center [569, 439] width 36 height 10
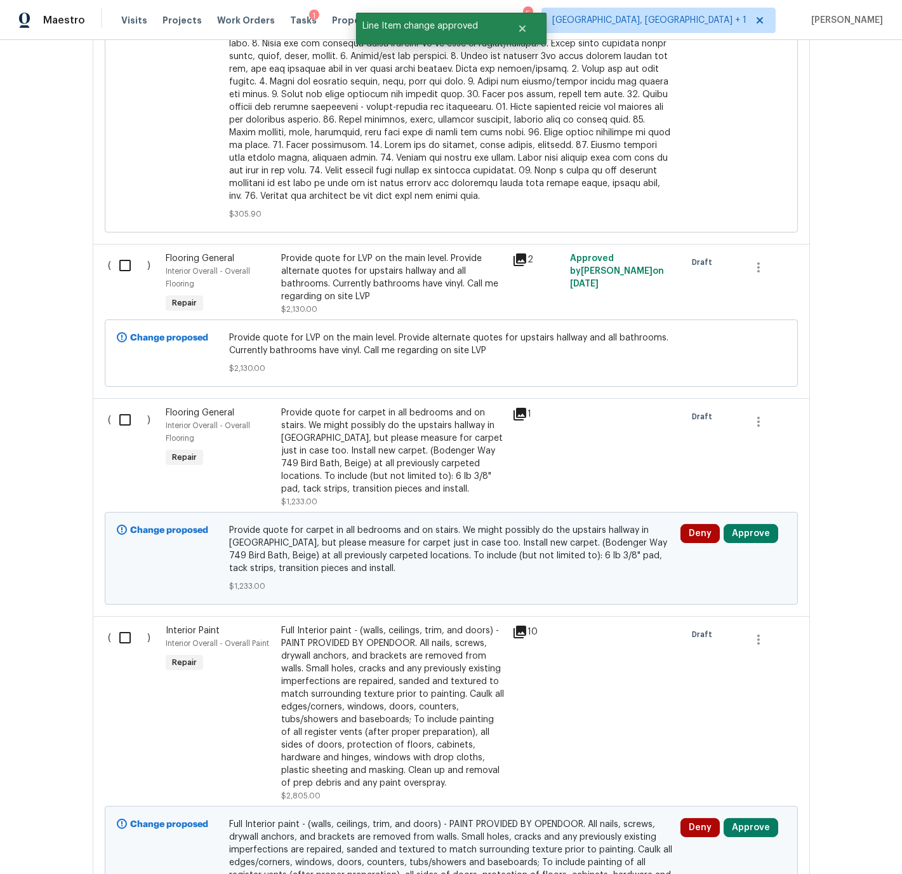
scroll to position [1517, 0]
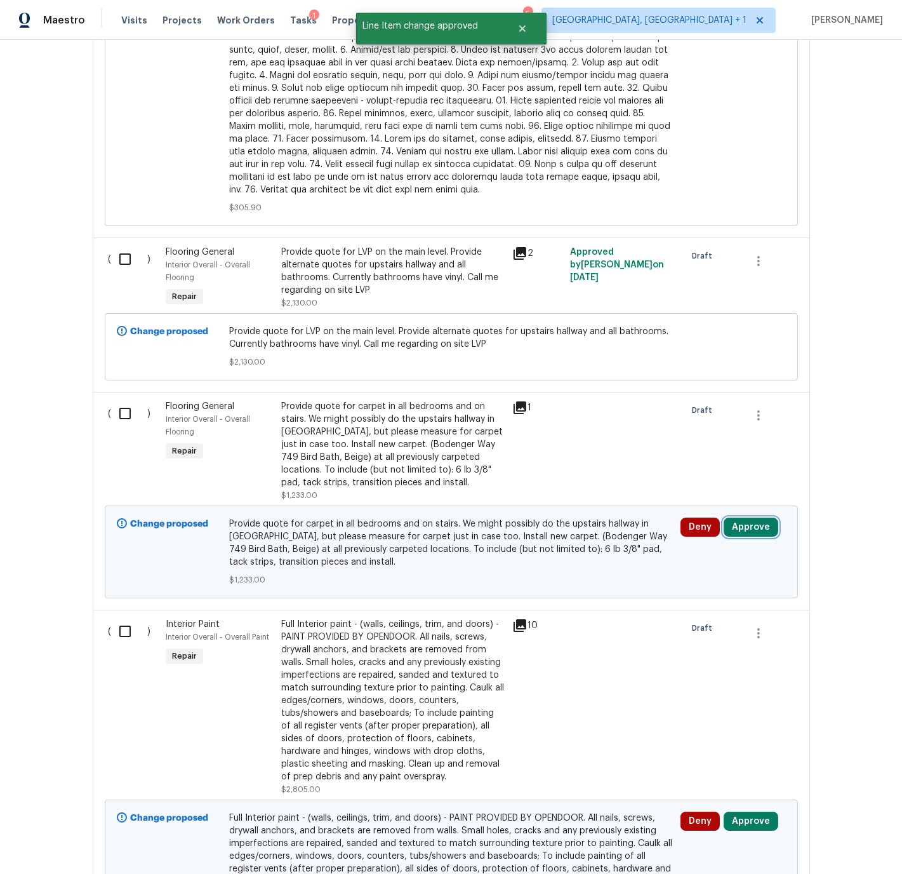
click at [741, 523] on button "Approve" at bounding box center [751, 527] width 55 height 19
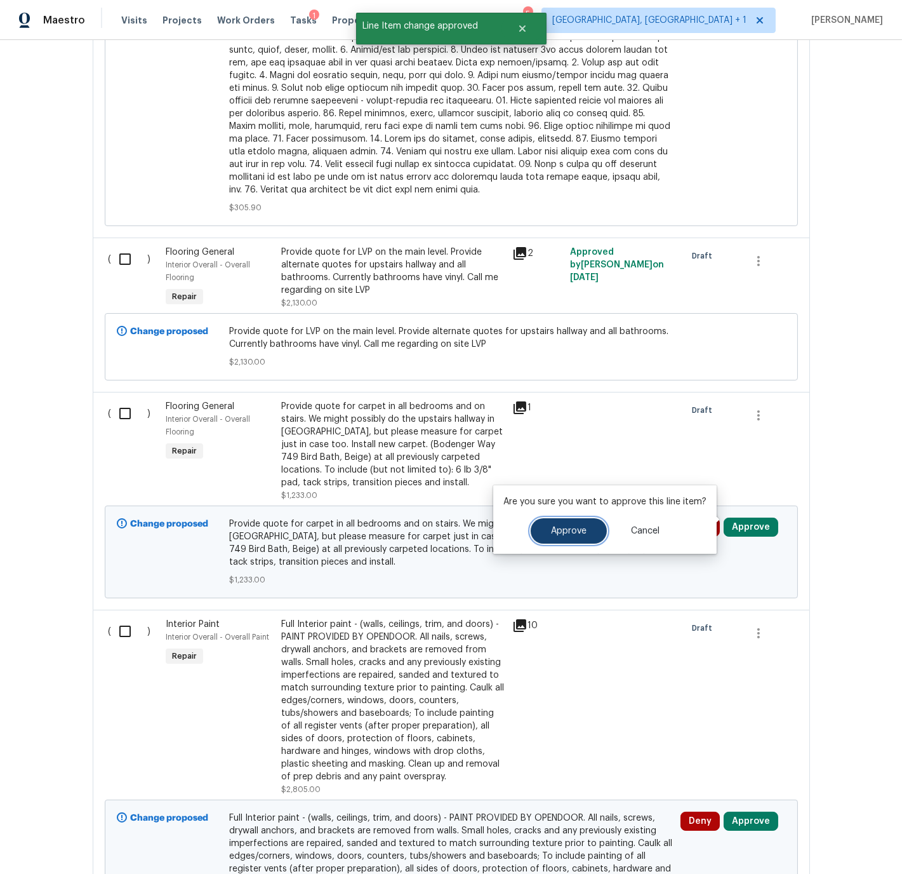
click at [573, 528] on span "Approve" at bounding box center [569, 531] width 36 height 10
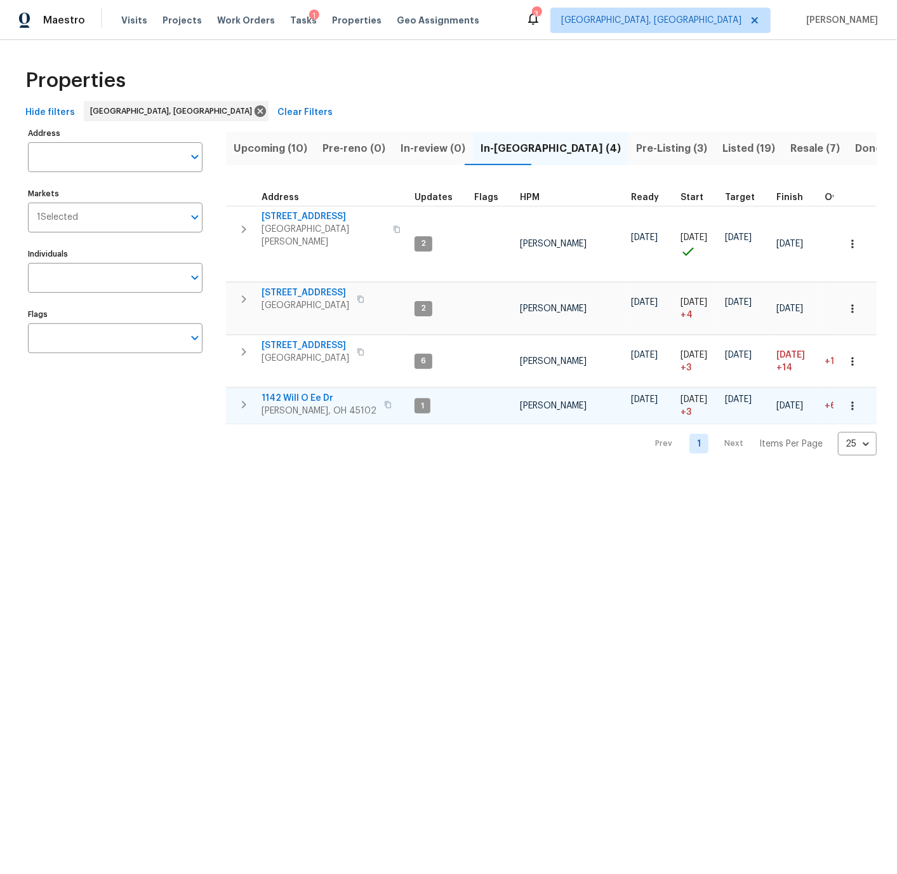
click at [378, 397] on div "1142 Will O Ee Dr Amelia, OH 45102" at bounding box center [333, 404] width 143 height 25
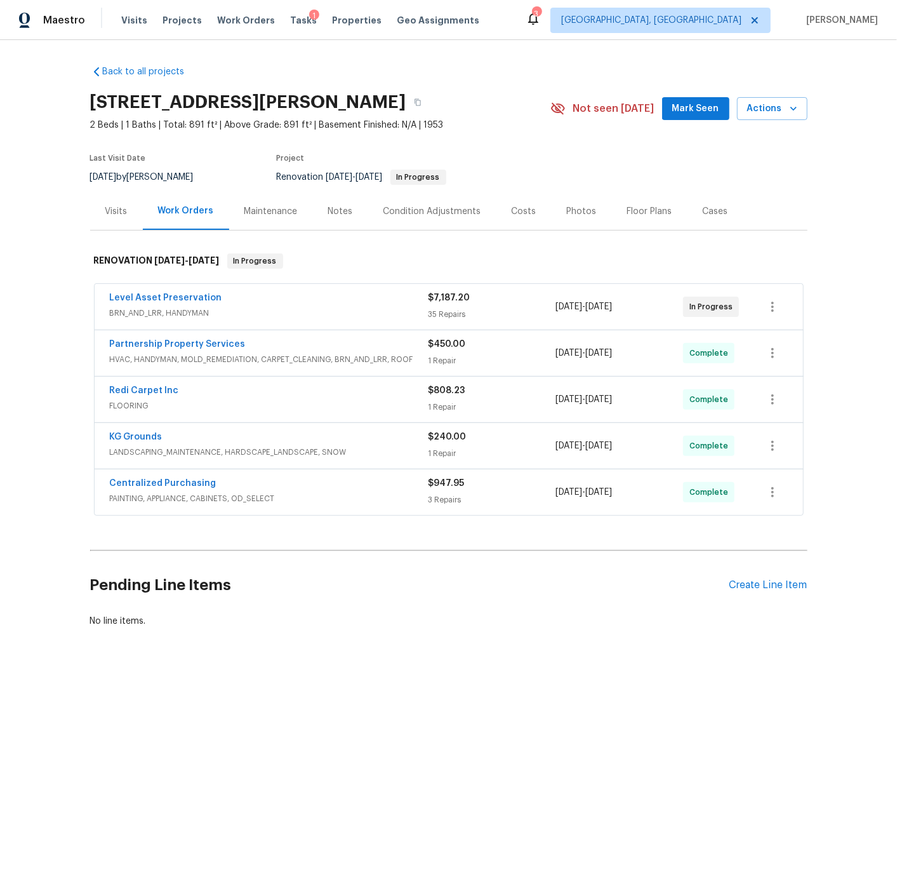
click at [344, 211] on div "Notes" at bounding box center [340, 211] width 25 height 13
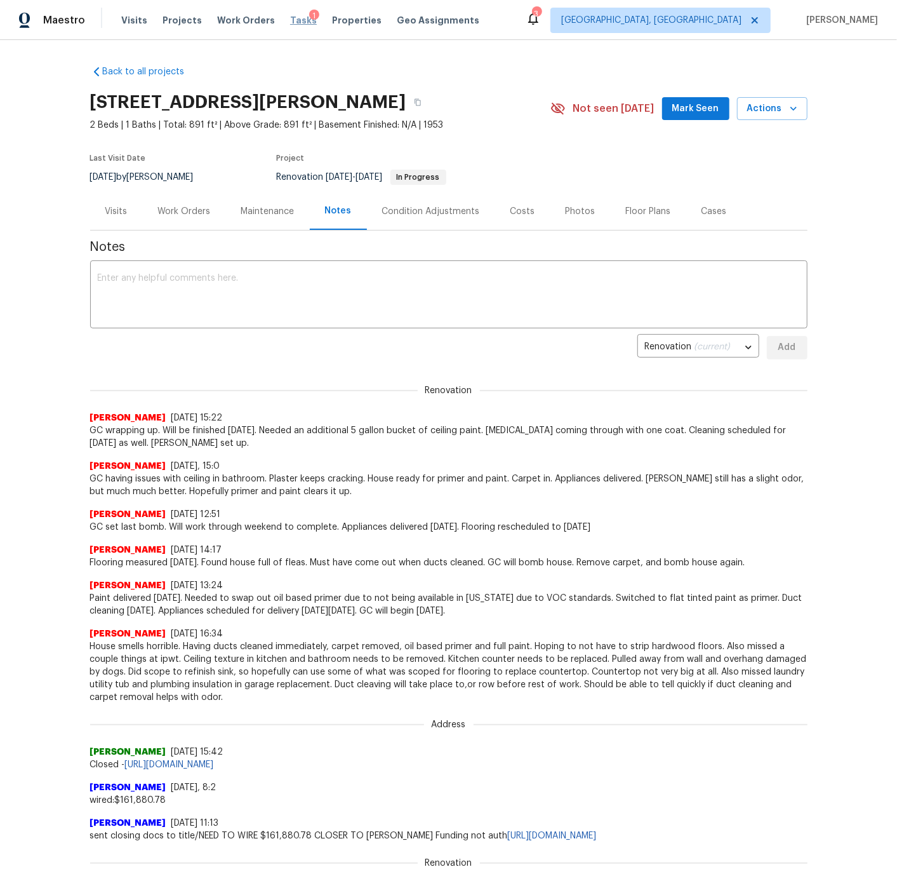
click at [290, 19] on span "Tasks" at bounding box center [303, 20] width 27 height 9
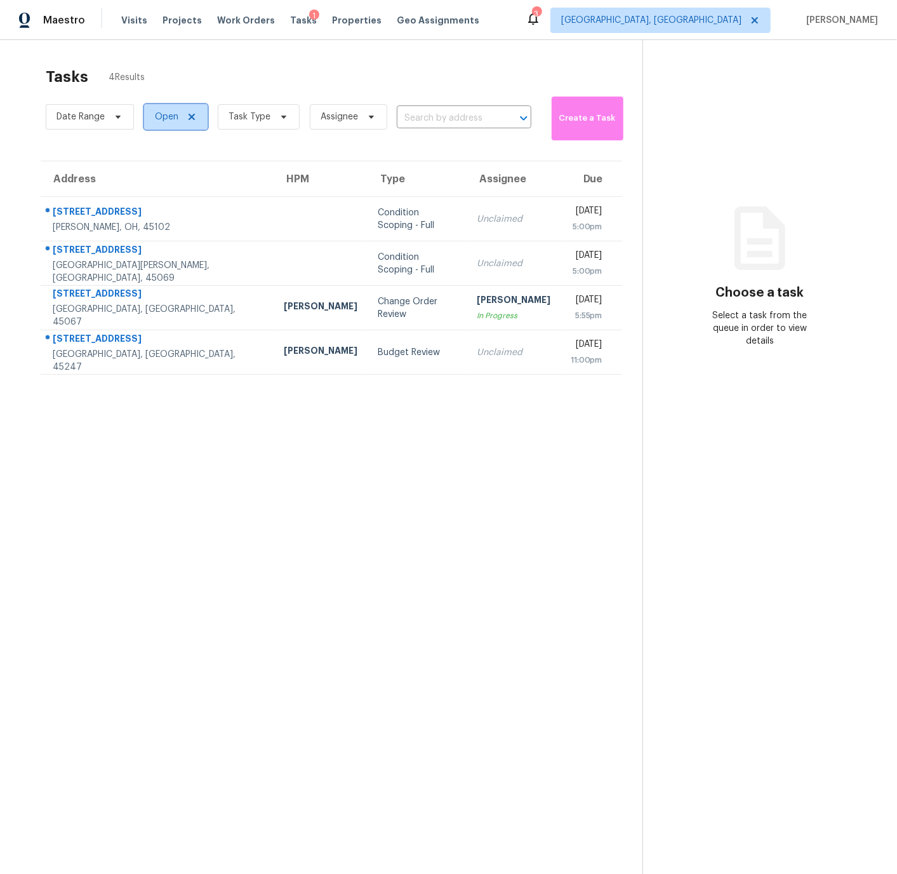
click at [159, 115] on span "Open" at bounding box center [166, 117] width 23 height 13
click at [156, 169] on span at bounding box center [157, 170] width 10 height 10
click at [156, 169] on input "Closed" at bounding box center [156, 168] width 8 height 8
checkbox input "true"
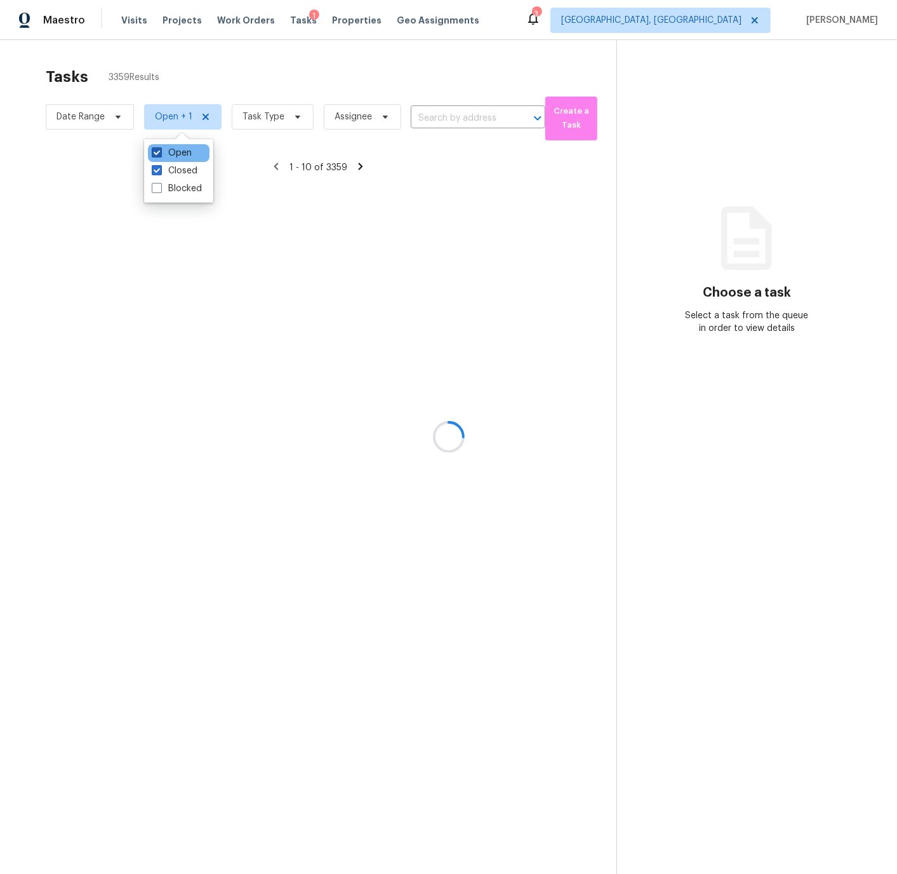
click at [157, 151] on span at bounding box center [157, 152] width 10 height 10
click at [157, 151] on input "Open" at bounding box center [156, 151] width 8 height 8
checkbox input "false"
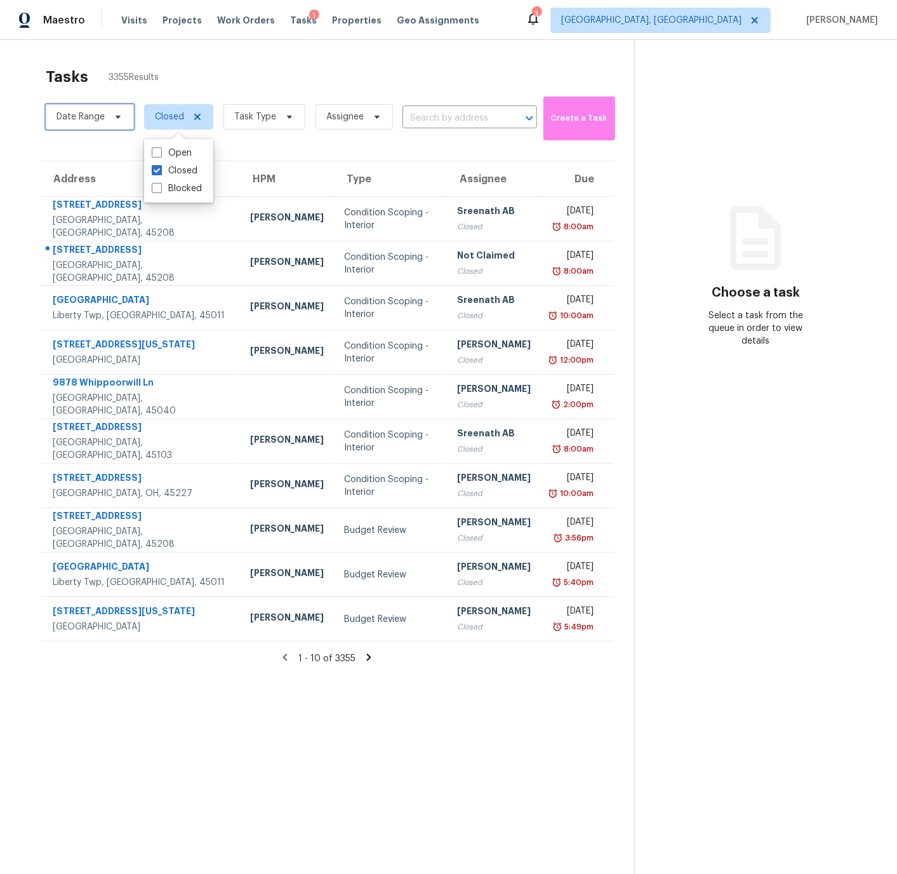
click at [86, 117] on span "Date Range" at bounding box center [81, 117] width 48 height 13
click at [265, 119] on span "Task Type" at bounding box center [255, 117] width 42 height 13
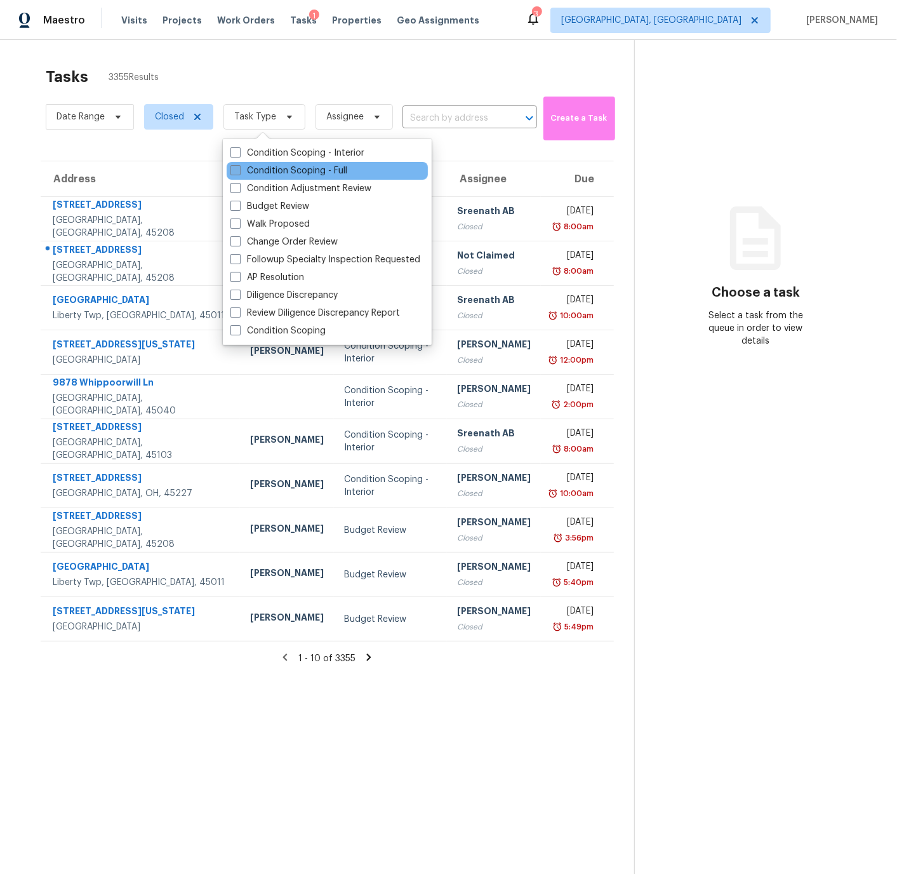
click at [233, 167] on span at bounding box center [236, 170] width 10 height 10
click at [233, 167] on input "Condition Scoping - Full" at bounding box center [235, 168] width 8 height 8
checkbox input "true"
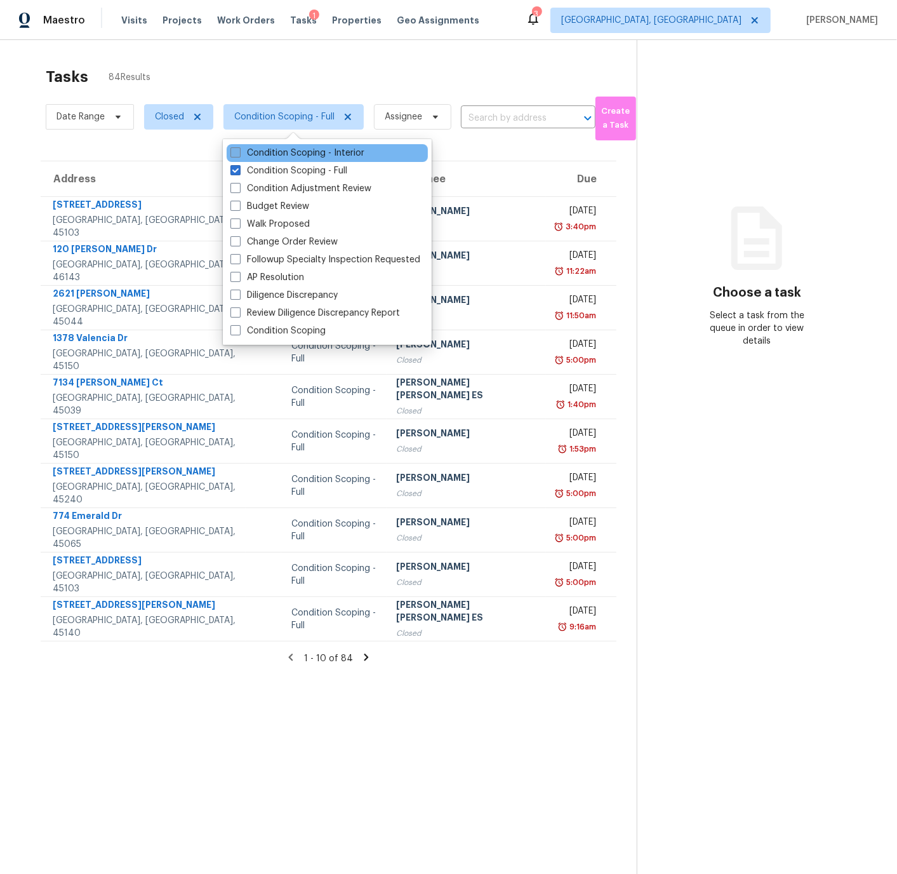
click at [234, 149] on span at bounding box center [236, 152] width 10 height 10
click at [234, 149] on input "Condition Scoping - Interior" at bounding box center [235, 151] width 8 height 8
checkbox input "true"
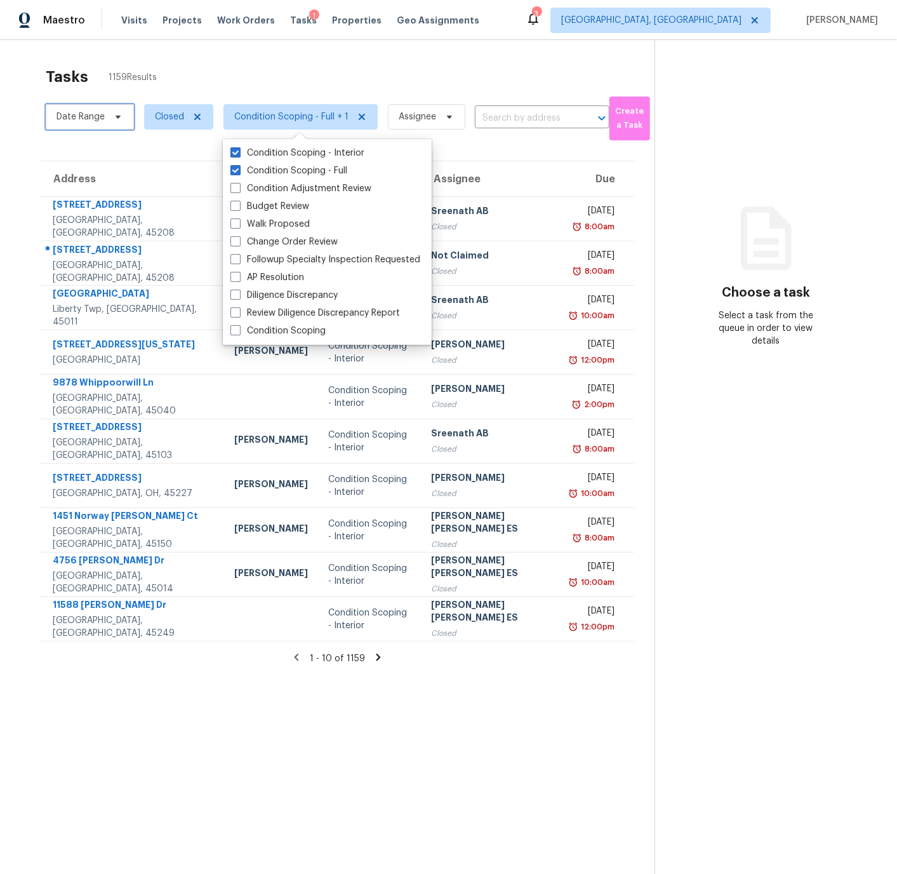
click at [72, 117] on span "Date Range" at bounding box center [81, 117] width 48 height 13
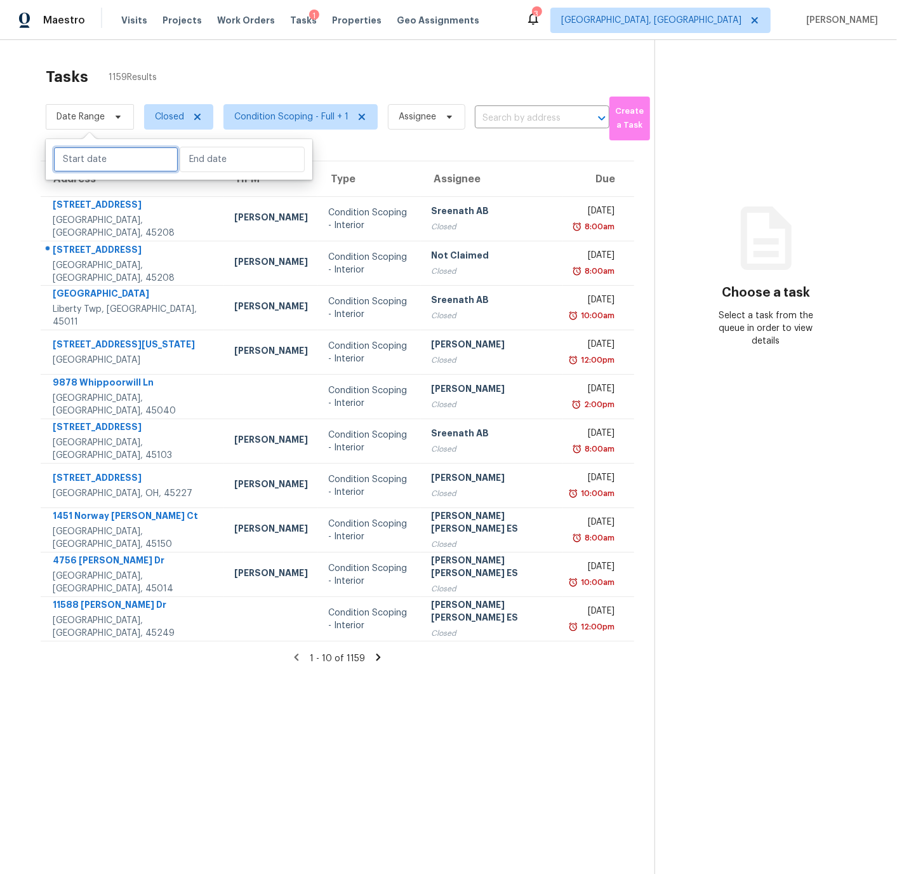
select select "8"
select select "2025"
select select "9"
select select "2025"
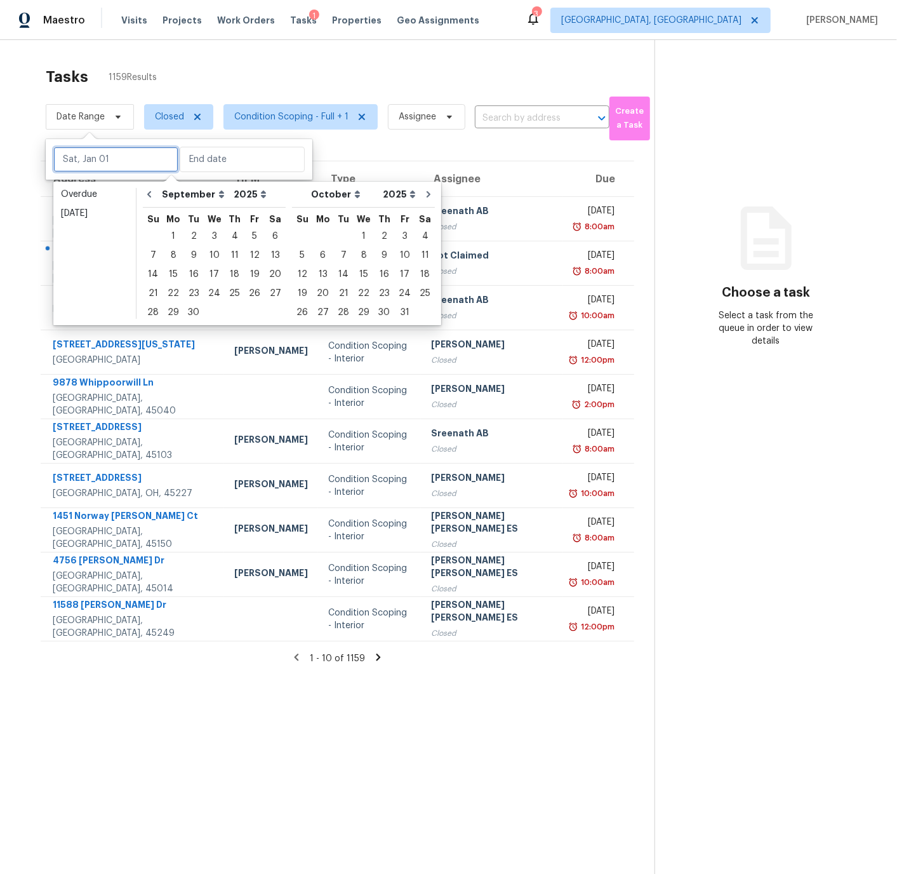
click at [93, 155] on input "text" at bounding box center [115, 159] width 125 height 25
type input "Mon, Sep 01"
click at [170, 234] on div "1" at bounding box center [173, 236] width 20 height 18
type input "Mon, Sep 01"
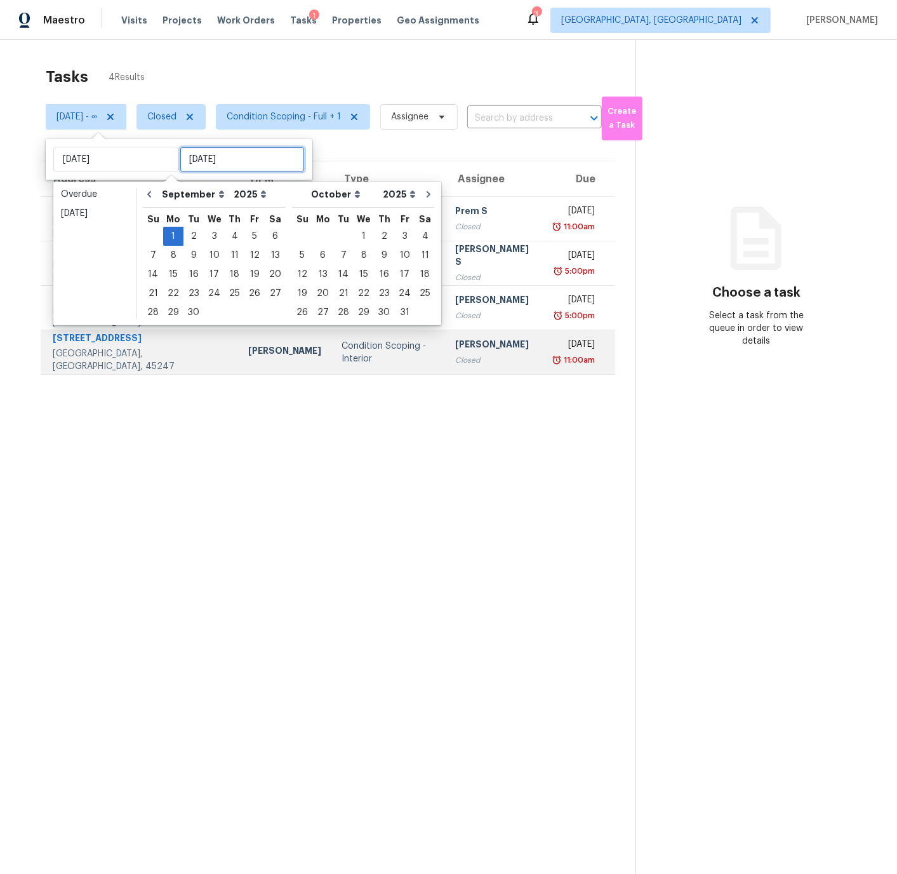
type input "Mon, Sep 22"
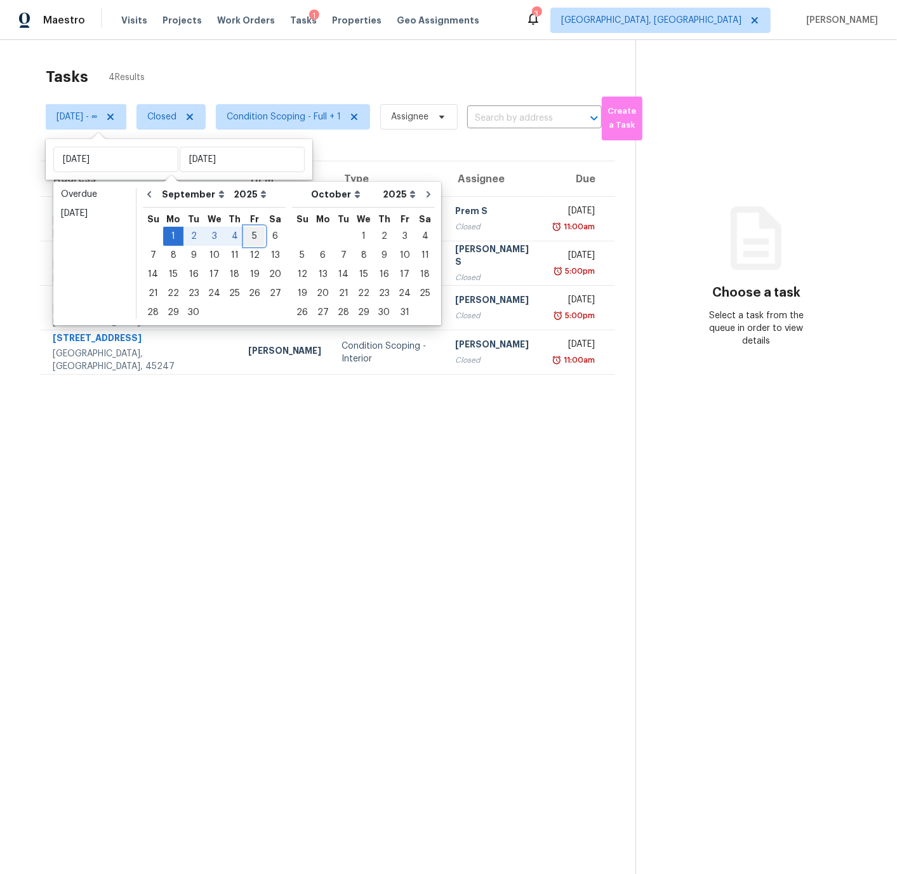
click at [251, 237] on div "5" at bounding box center [255, 236] width 20 height 18
type input "Fri, Sep 05"
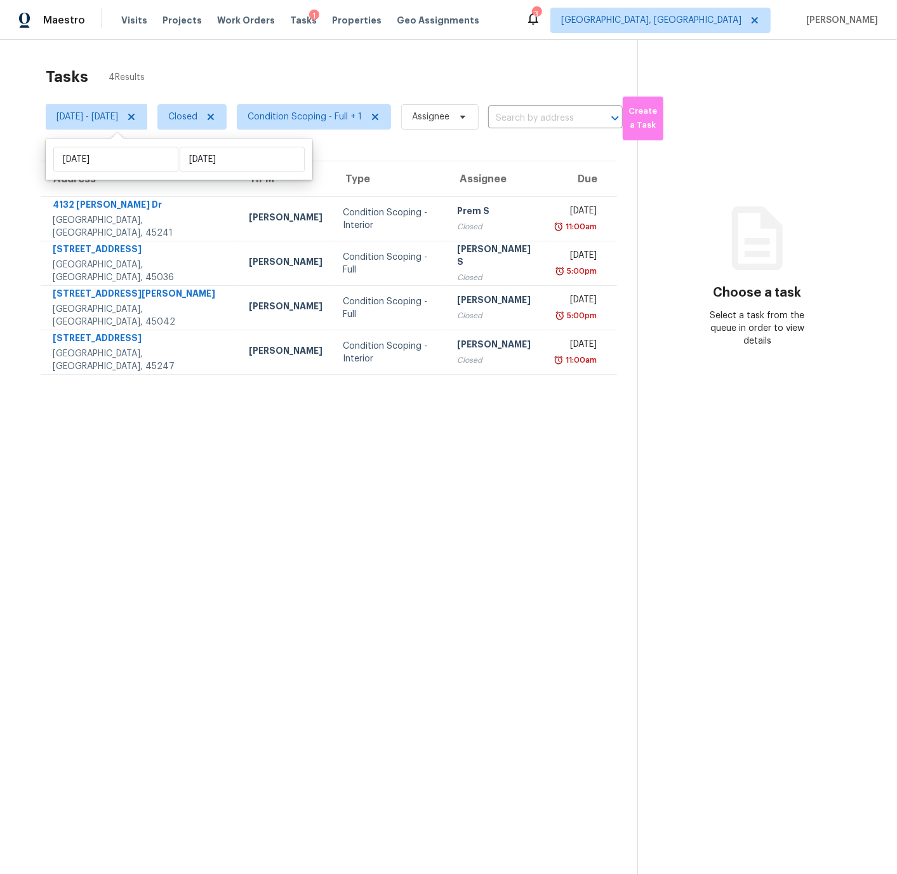
click at [138, 525] on section "Tasks 4 Results Mon, Sep 01 - Fri, Sep 05 Closed Condition Scoping - Full + 1 A…" at bounding box center [328, 487] width 617 height 854
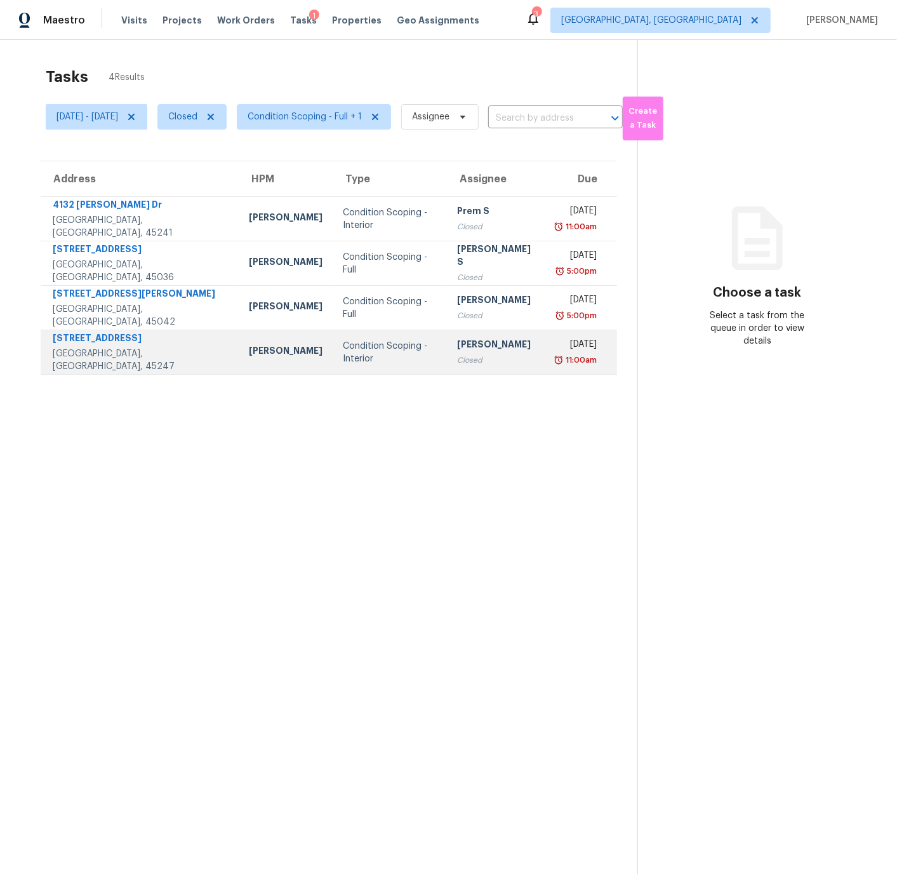
click at [90, 344] on div "[STREET_ADDRESS]" at bounding box center [141, 340] width 176 height 16
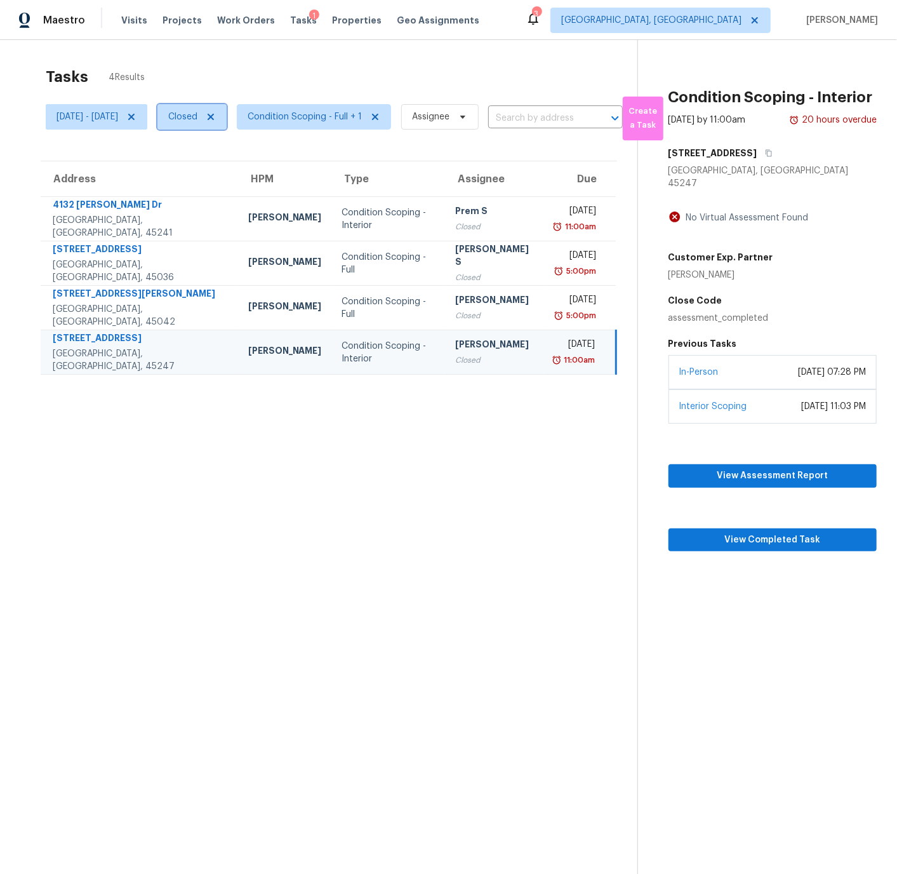
click at [198, 113] on span "Closed" at bounding box center [182, 117] width 29 height 13
click at [311, 112] on span "Condition Scoping - Full + 1" at bounding box center [305, 117] width 114 height 13
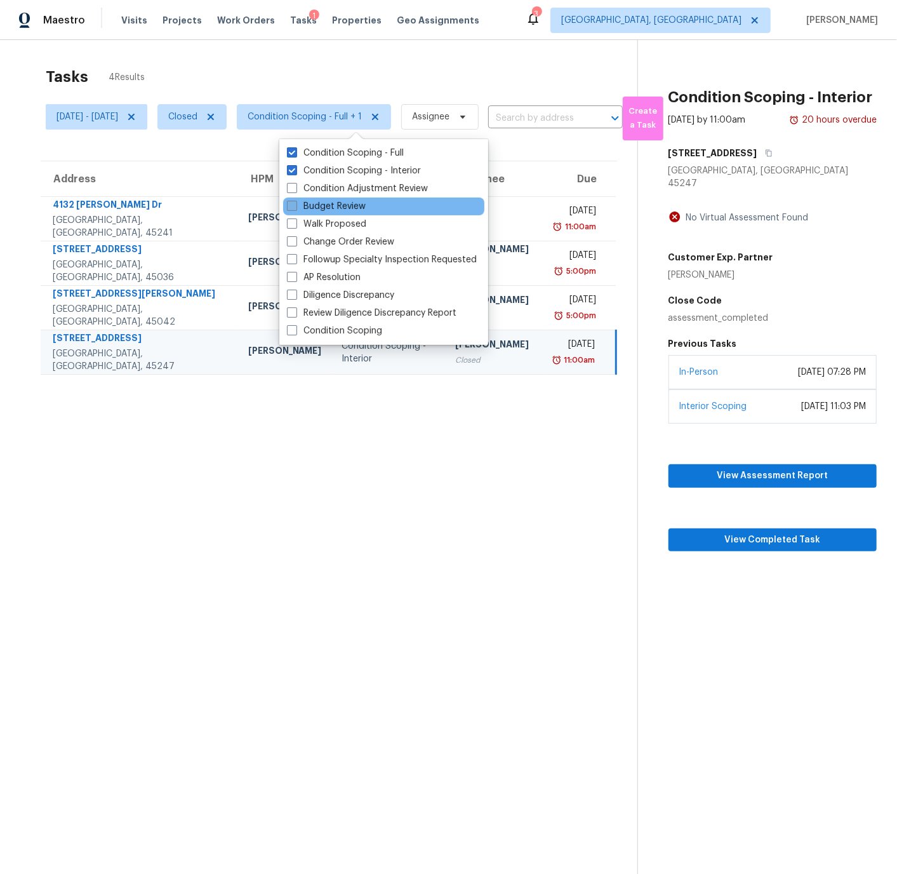
click at [288, 203] on span at bounding box center [292, 206] width 10 height 10
click at [288, 203] on input "Budget Review" at bounding box center [291, 204] width 8 height 8
checkbox input "true"
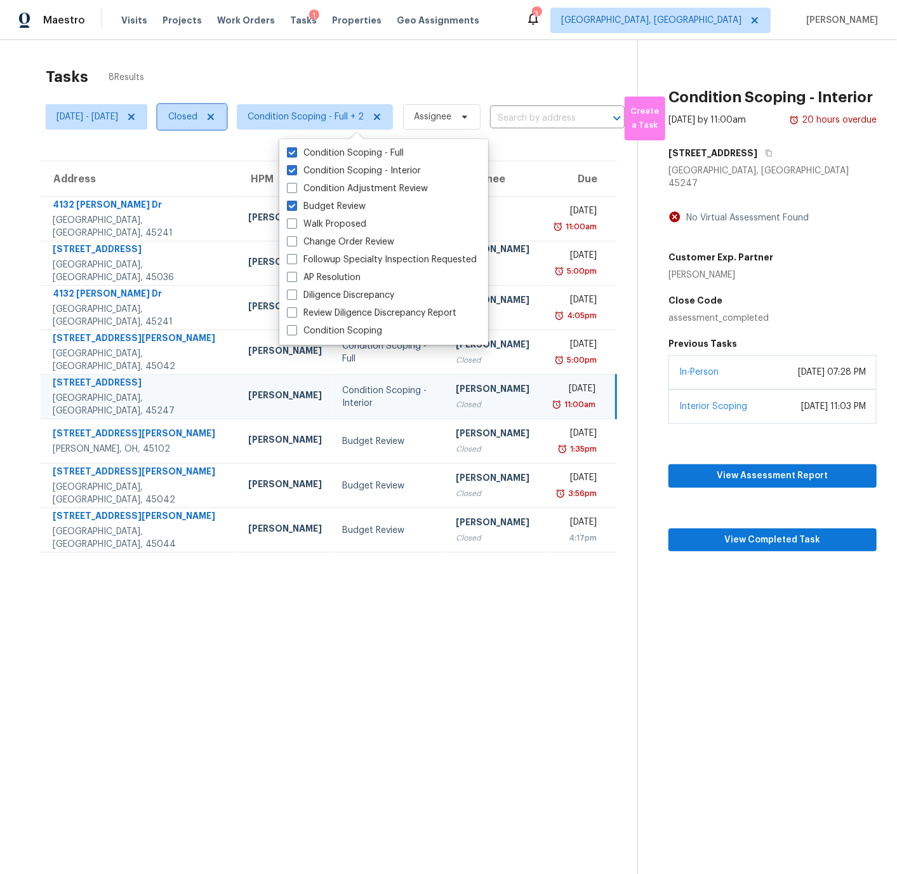
click at [198, 117] on span "Closed" at bounding box center [182, 117] width 29 height 13
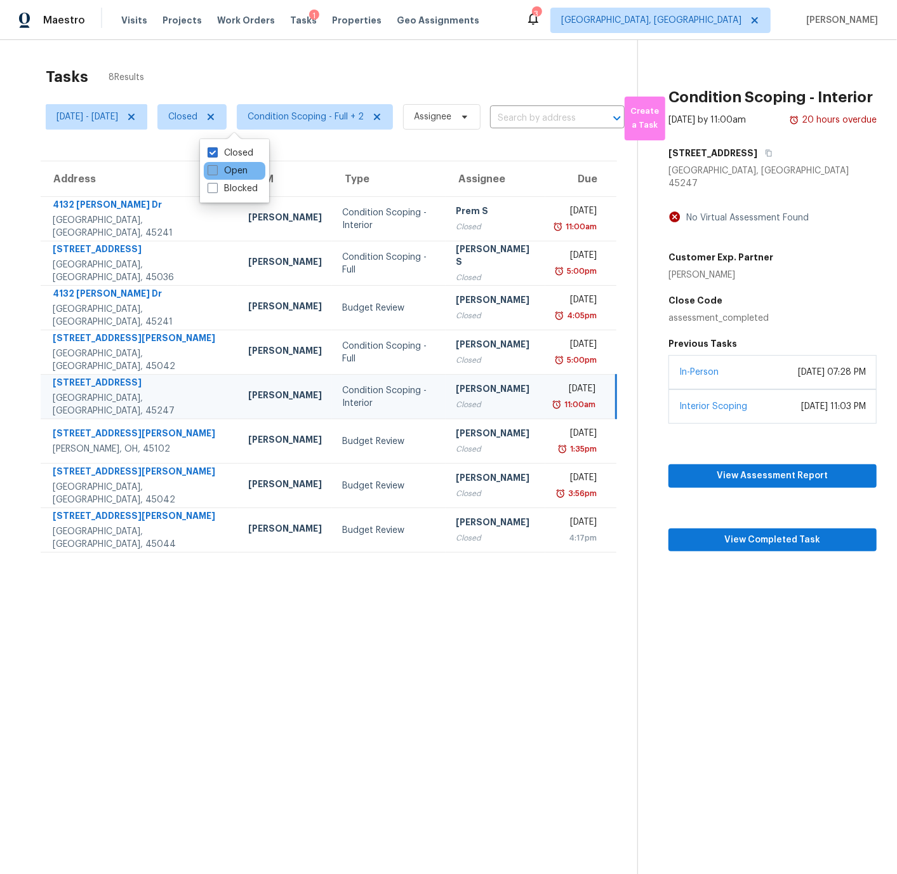
click at [213, 170] on span at bounding box center [213, 170] width 10 height 10
click at [213, 170] on input "Open" at bounding box center [212, 168] width 8 height 8
checkbox input "true"
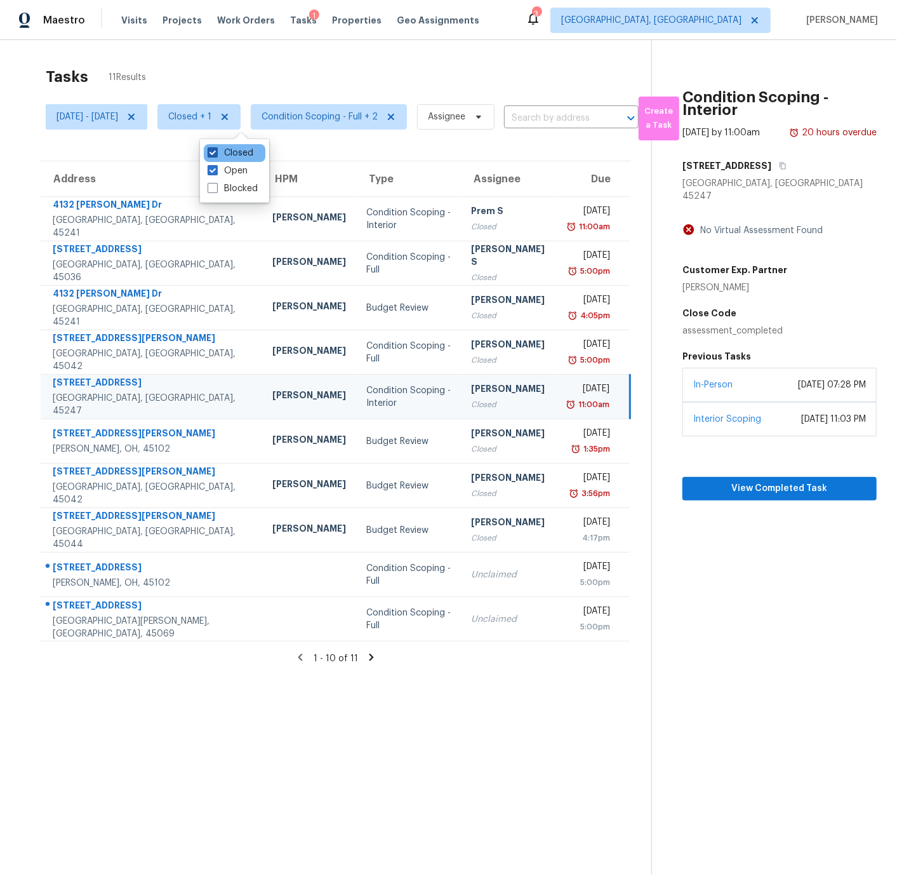
click at [213, 153] on span at bounding box center [213, 152] width 10 height 10
click at [213, 153] on input "Closed" at bounding box center [212, 151] width 8 height 8
checkbox input "false"
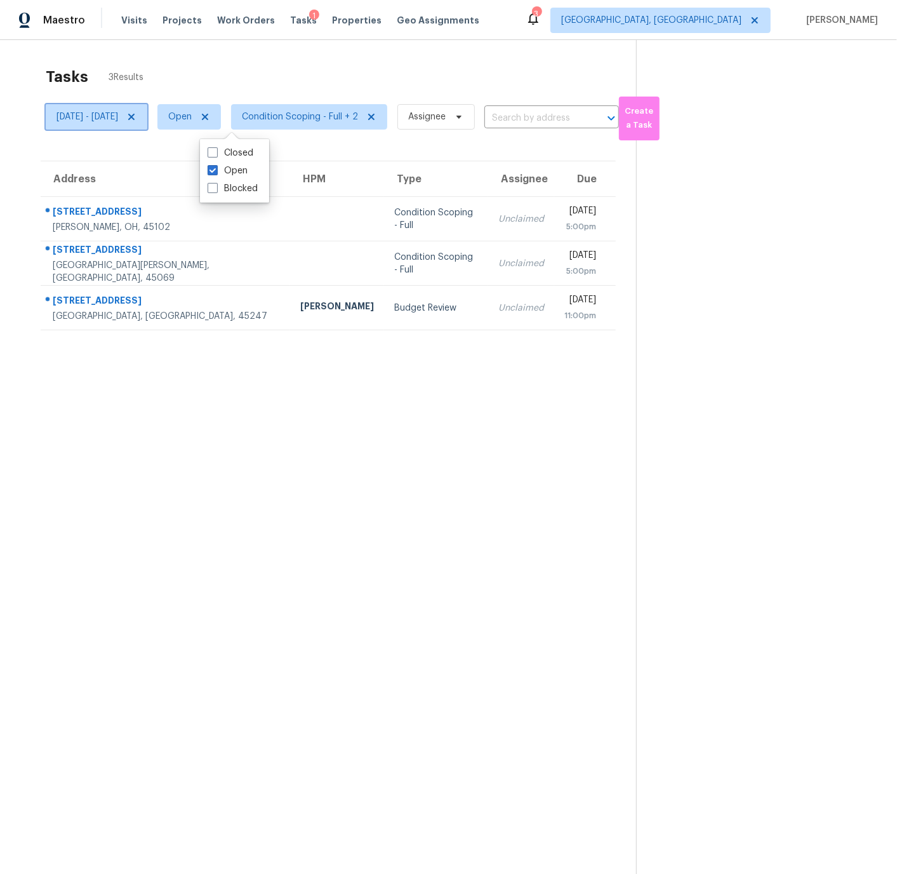
click at [135, 117] on icon at bounding box center [131, 117] width 6 height 6
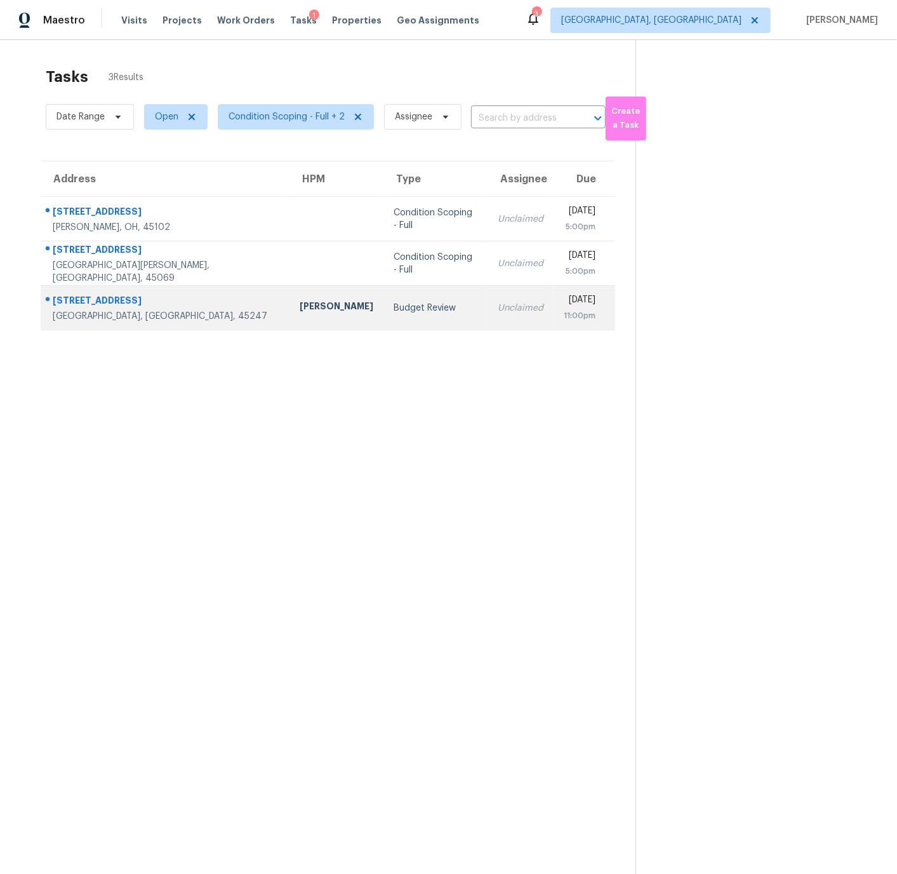
click at [109, 304] on div "[STREET_ADDRESS]" at bounding box center [166, 302] width 227 height 16
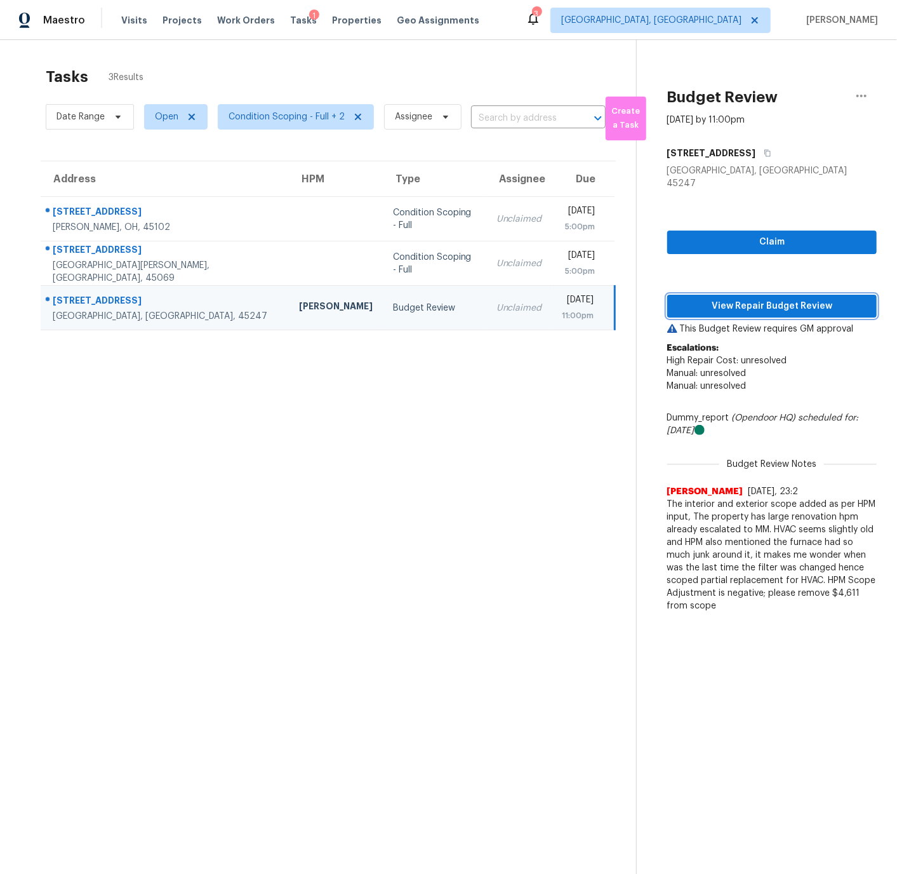
click at [754, 298] on span "View Repair Budget Review" at bounding box center [772, 306] width 189 height 16
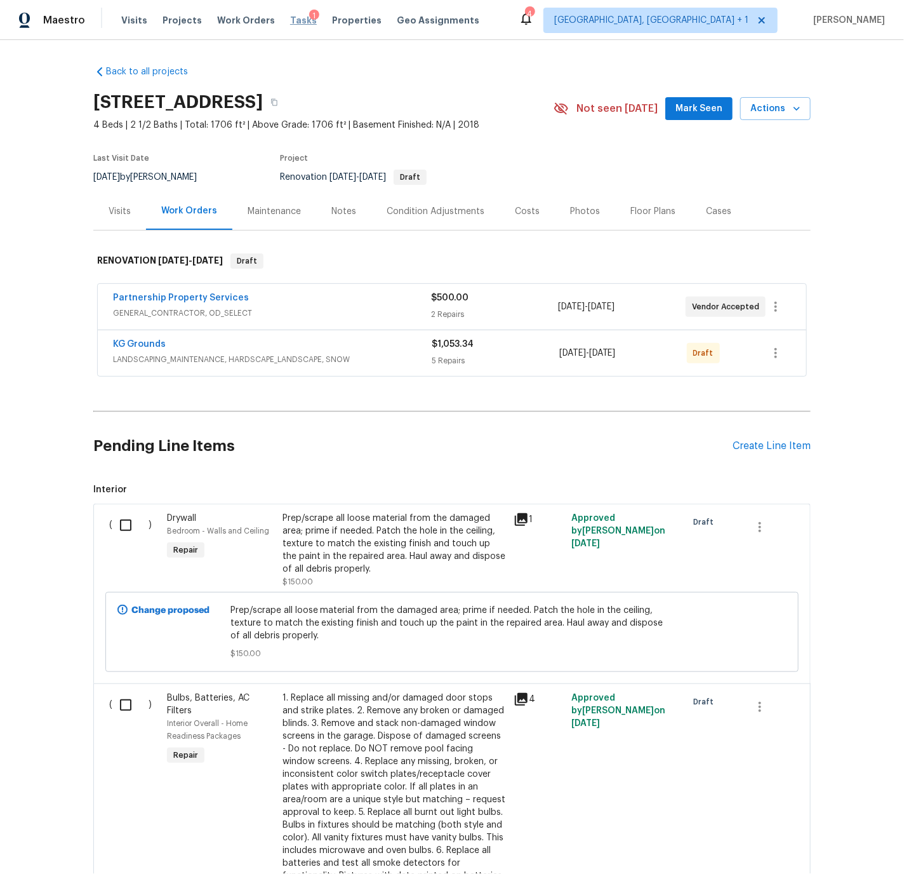
click at [291, 20] on span "Tasks" at bounding box center [303, 20] width 27 height 9
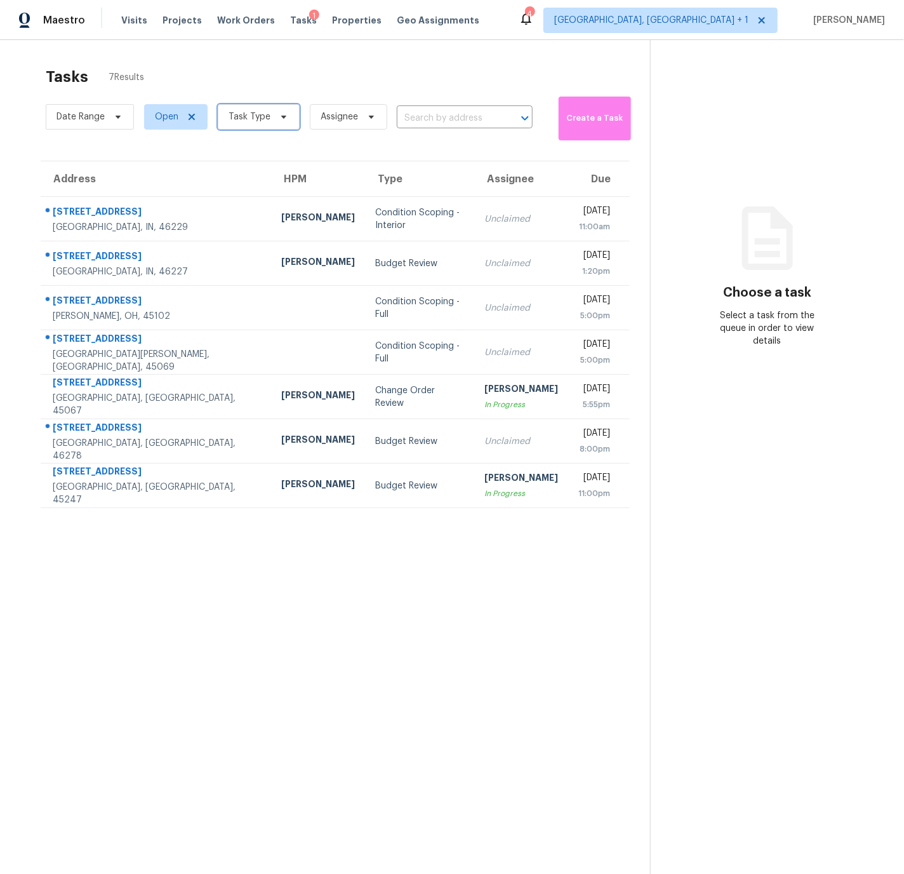
click at [246, 121] on span "Task Type" at bounding box center [250, 117] width 42 height 13
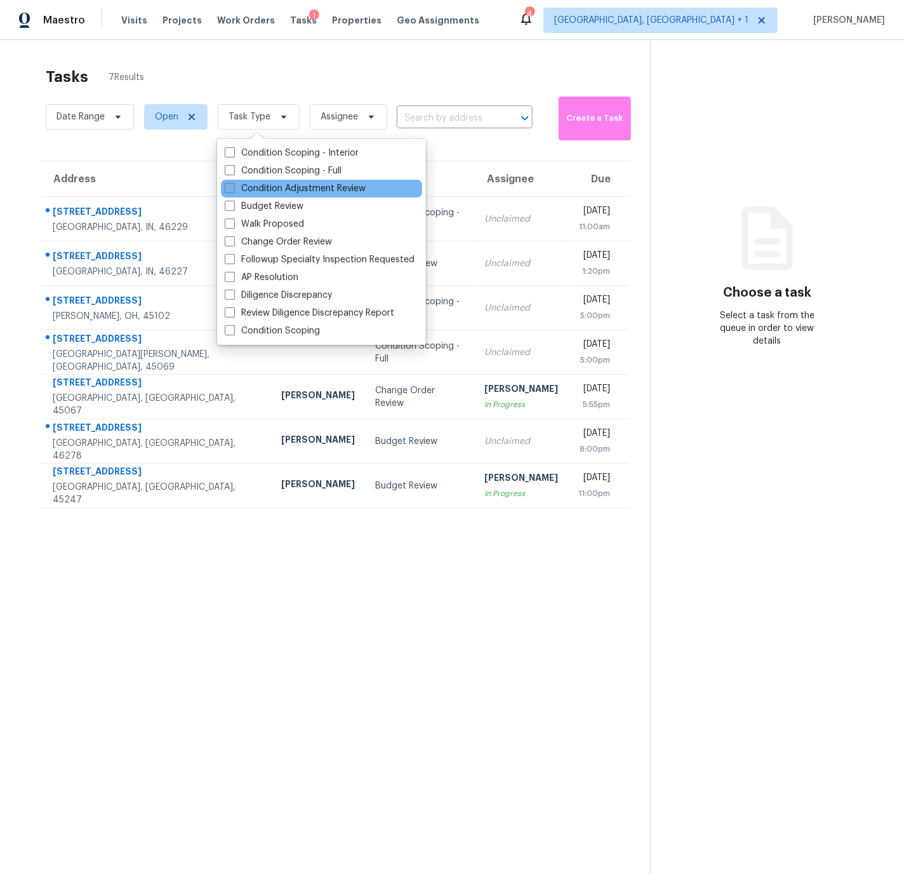
click at [230, 189] on span at bounding box center [230, 188] width 10 height 10
click at [230, 189] on input "Condition Adjustment Review" at bounding box center [229, 186] width 8 height 8
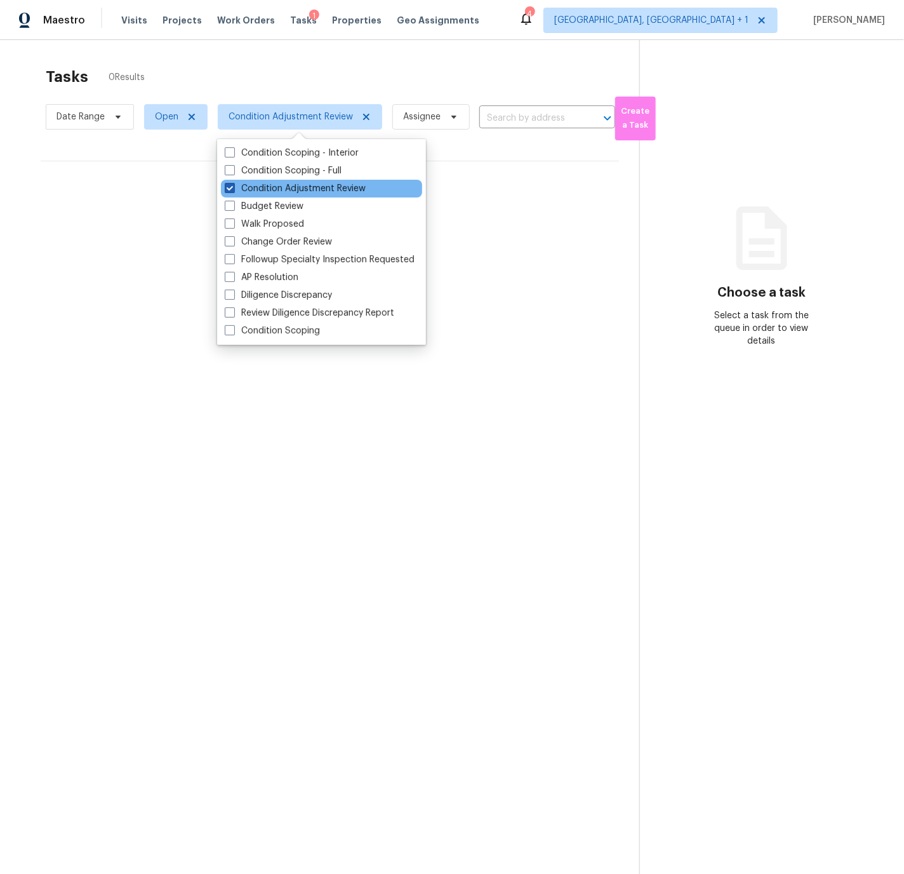
click at [230, 189] on span at bounding box center [230, 188] width 10 height 10
click at [230, 189] on input "Condition Adjustment Review" at bounding box center [229, 186] width 8 height 8
checkbox input "false"
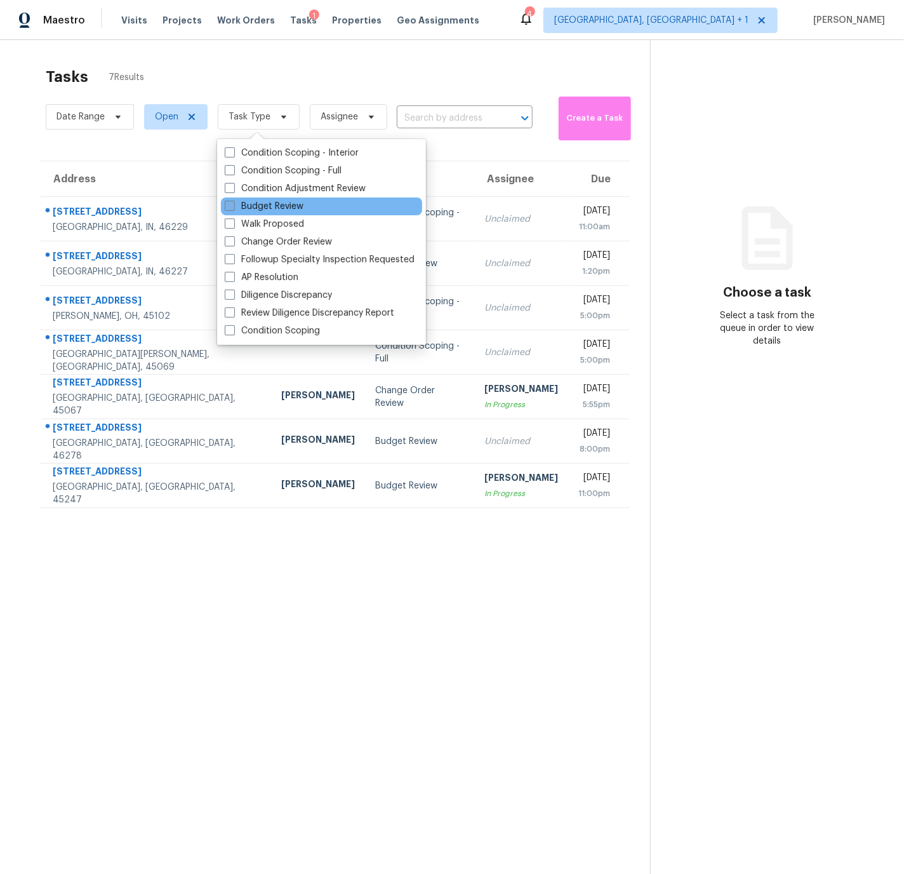
click at [229, 208] on span at bounding box center [230, 206] width 10 height 10
click at [229, 208] on input "Budget Review" at bounding box center [229, 204] width 8 height 8
checkbox input "true"
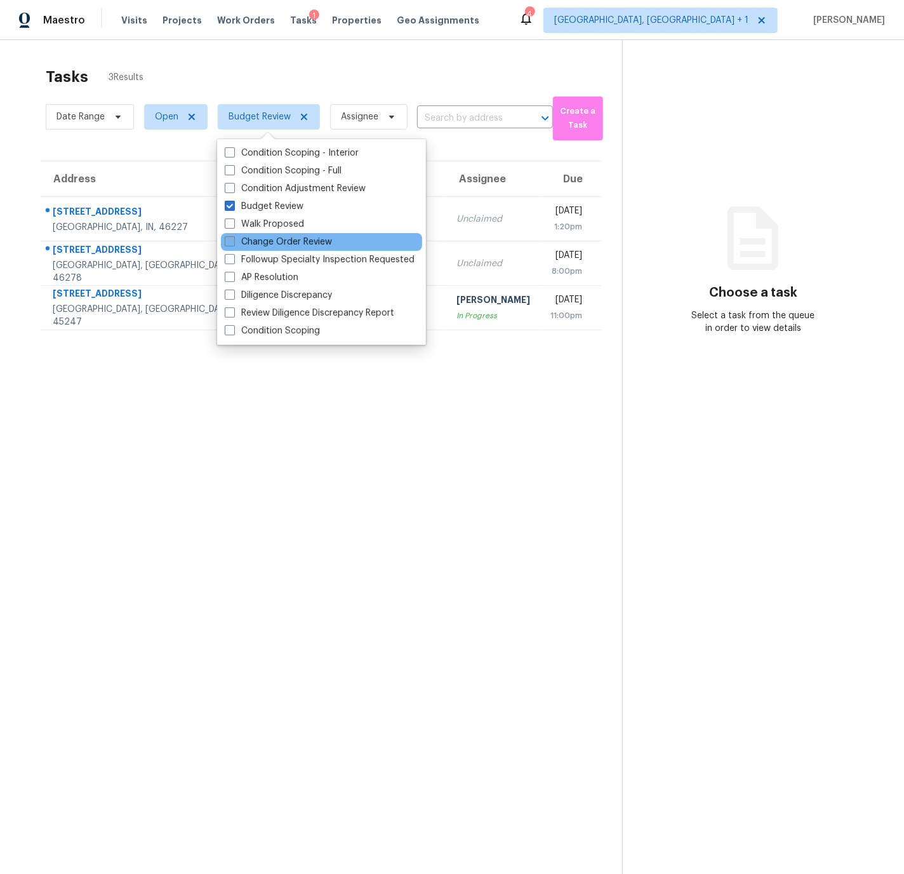
click at [232, 241] on span at bounding box center [230, 241] width 10 height 10
click at [232, 241] on input "Change Order Review" at bounding box center [229, 240] width 8 height 8
checkbox input "true"
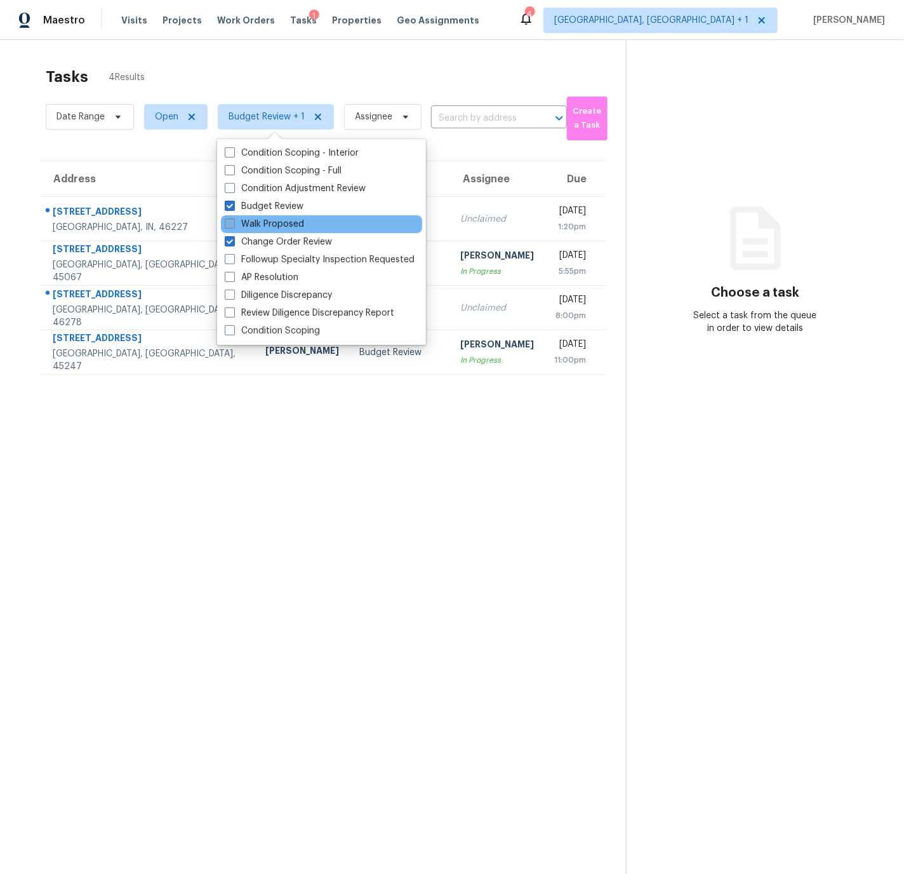
click at [231, 224] on span at bounding box center [230, 223] width 10 height 10
click at [231, 224] on input "Walk Proposed" at bounding box center [229, 222] width 8 height 8
checkbox input "true"
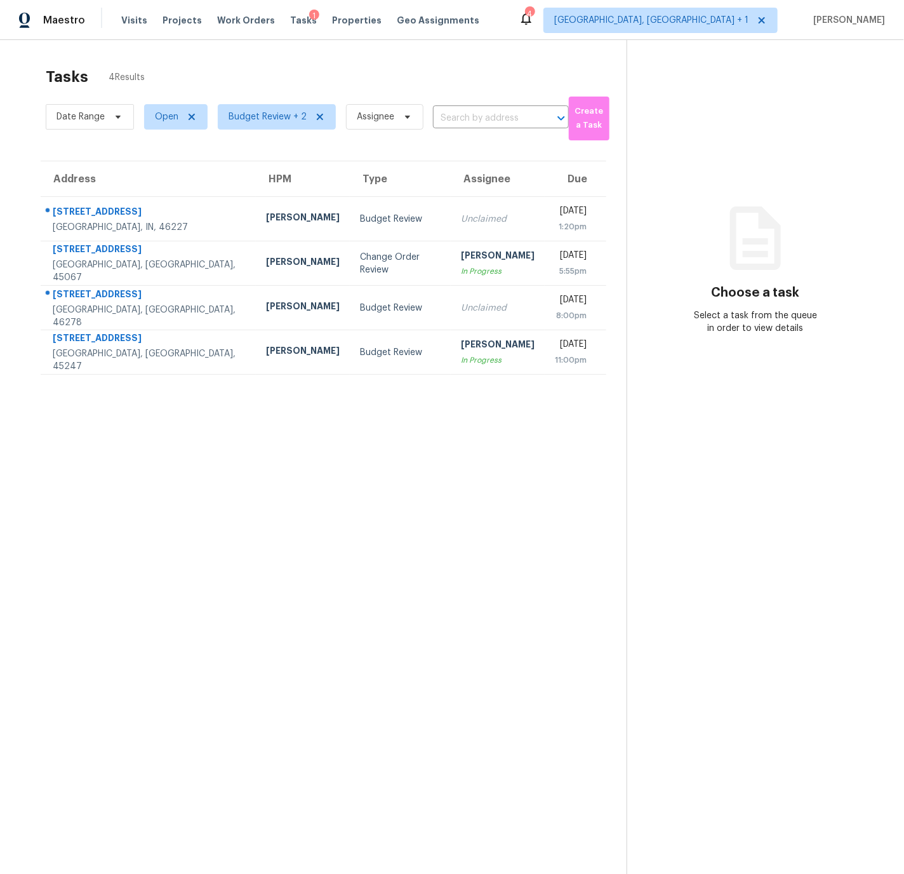
click at [225, 471] on section "Tasks 4 Results Date Range Open Budget Review + 2 Assignee ​ Create a Task Addr…" at bounding box center [323, 487] width 606 height 854
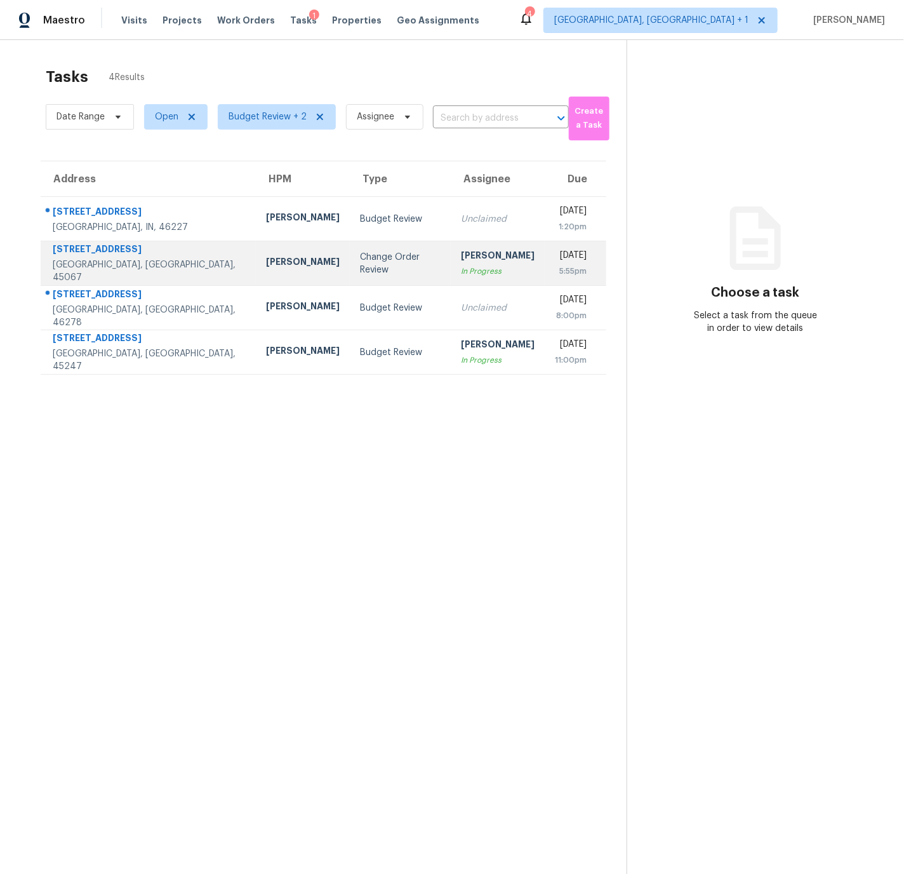
click at [152, 257] on div "801 Prescot Cir" at bounding box center [149, 251] width 193 height 16
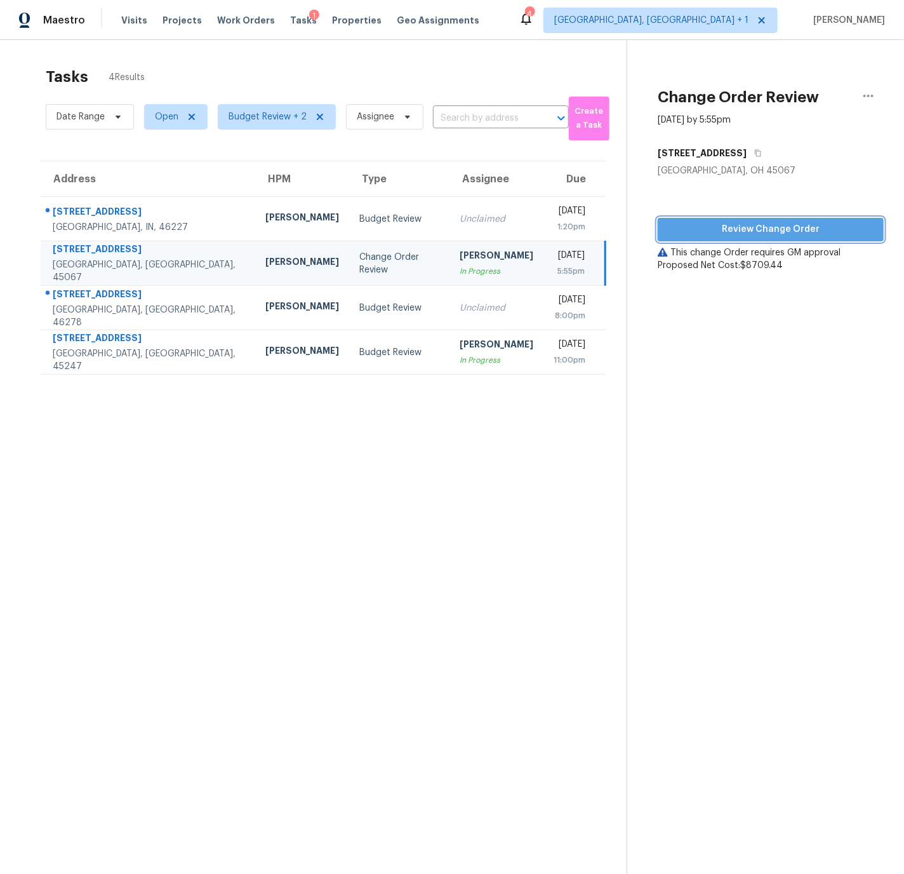
click at [741, 231] on span "Review Change Order" at bounding box center [771, 230] width 206 height 16
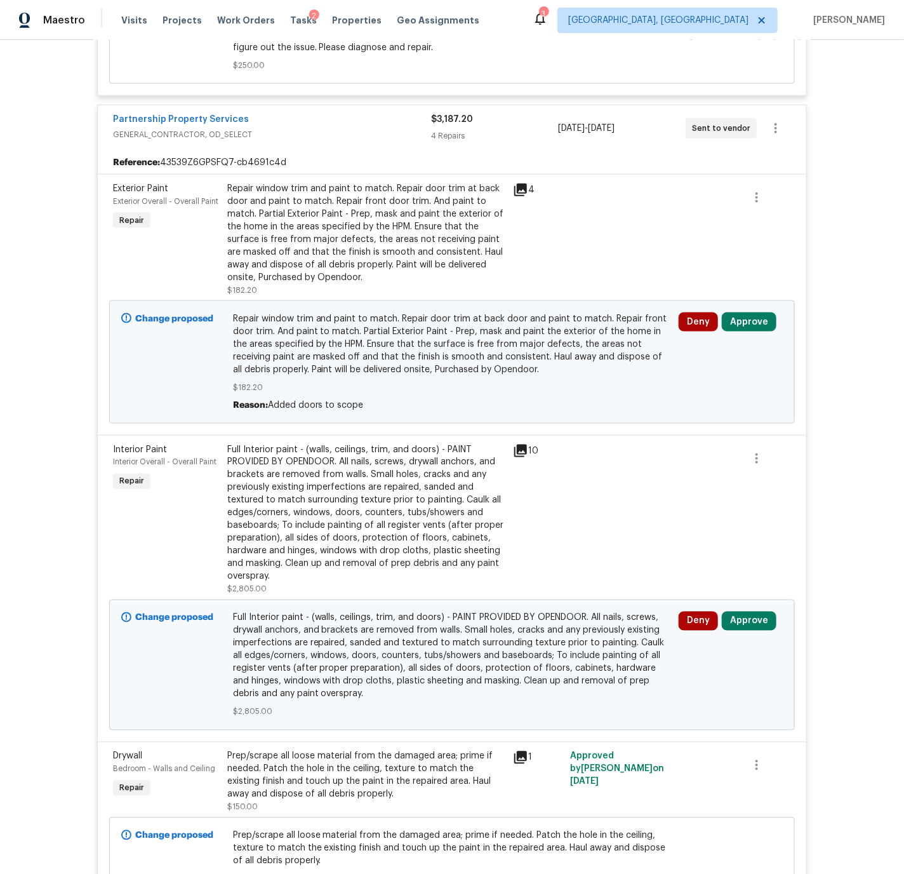
scroll to position [601, 0]
click at [739, 325] on button "Approve" at bounding box center [749, 321] width 55 height 19
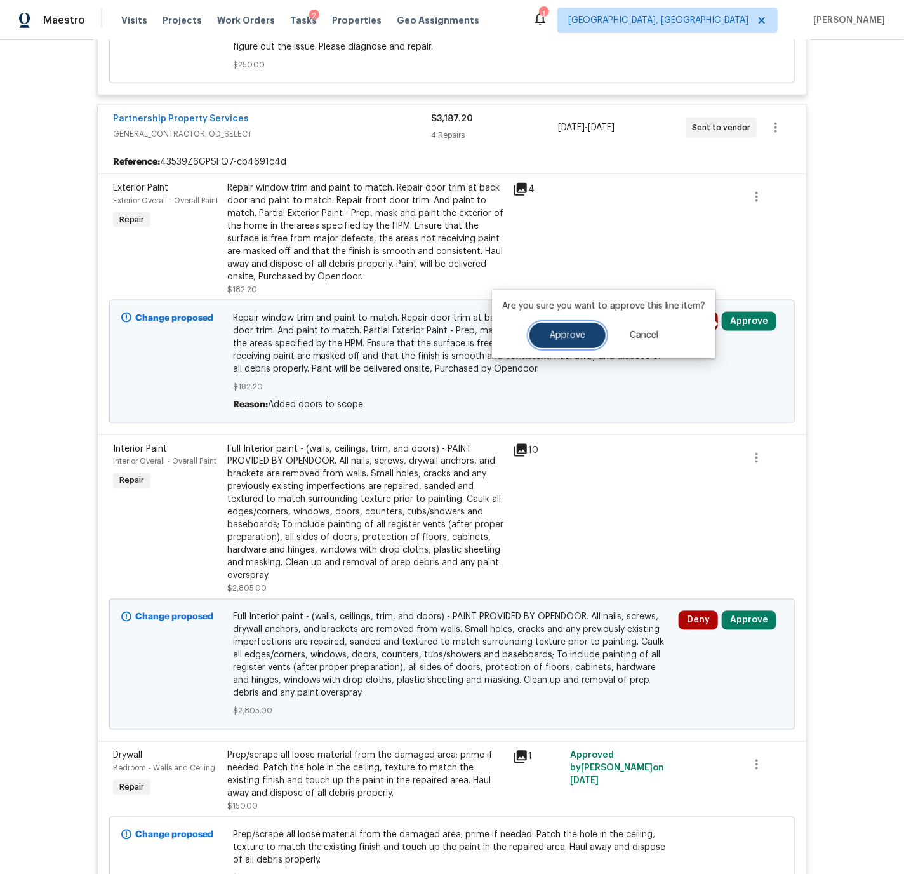
click at [577, 333] on span "Approve" at bounding box center [568, 336] width 36 height 10
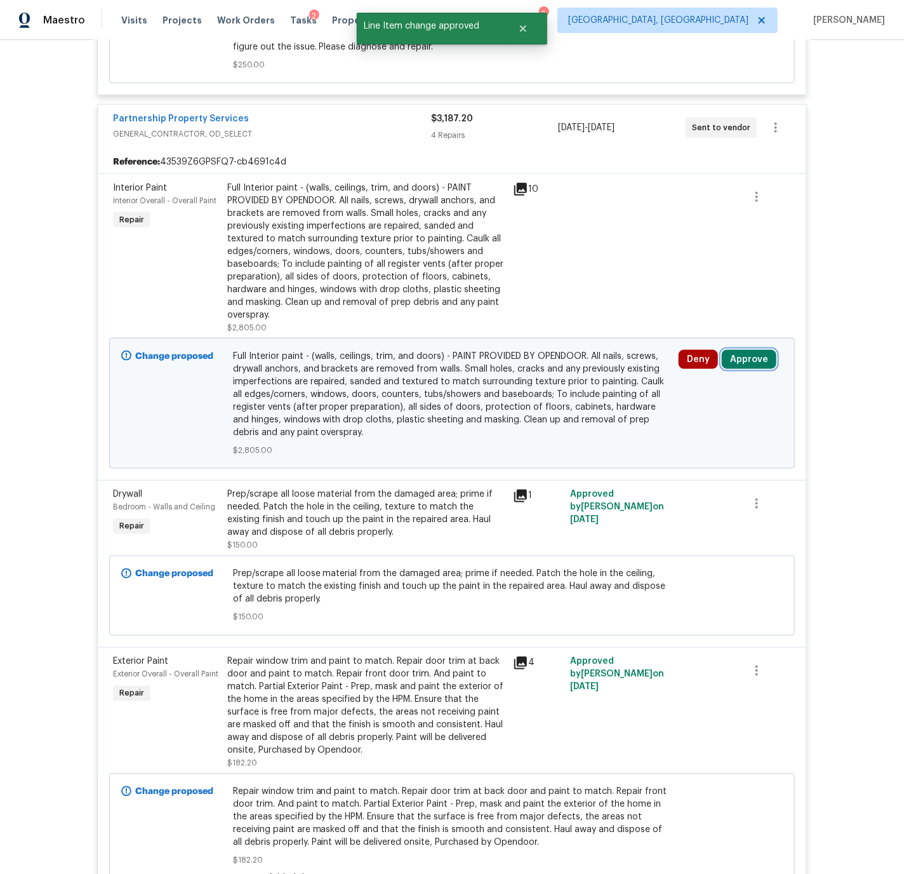
click at [746, 362] on button "Approve" at bounding box center [749, 359] width 55 height 19
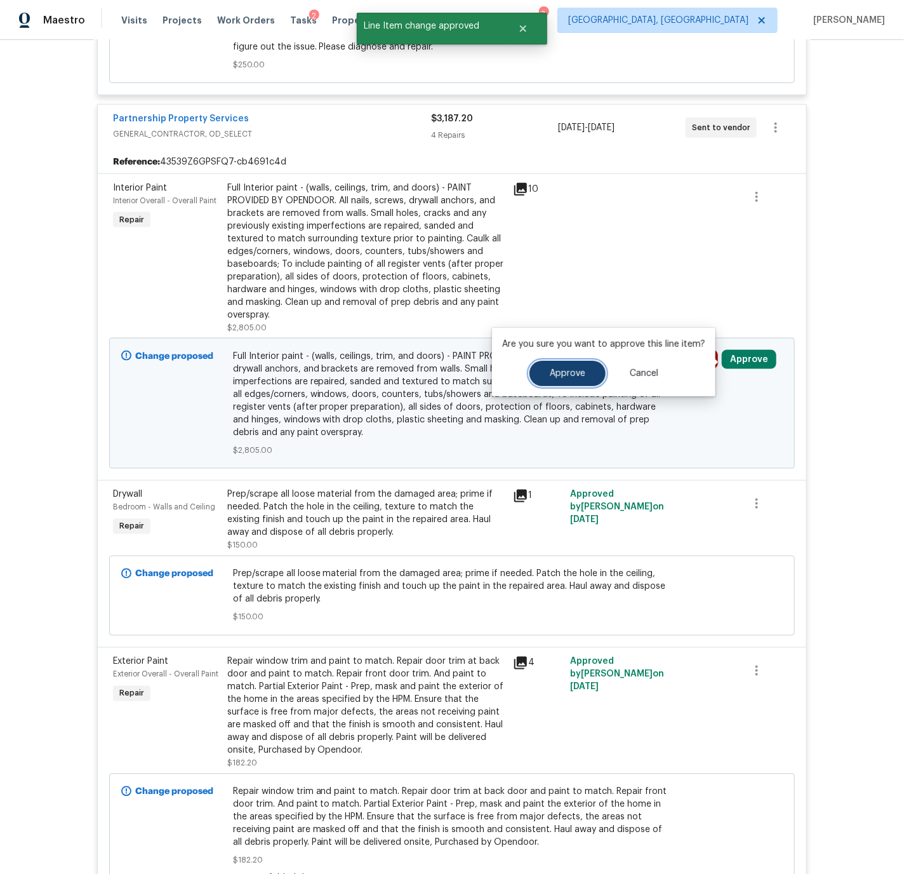
click at [570, 375] on span "Approve" at bounding box center [568, 374] width 36 height 10
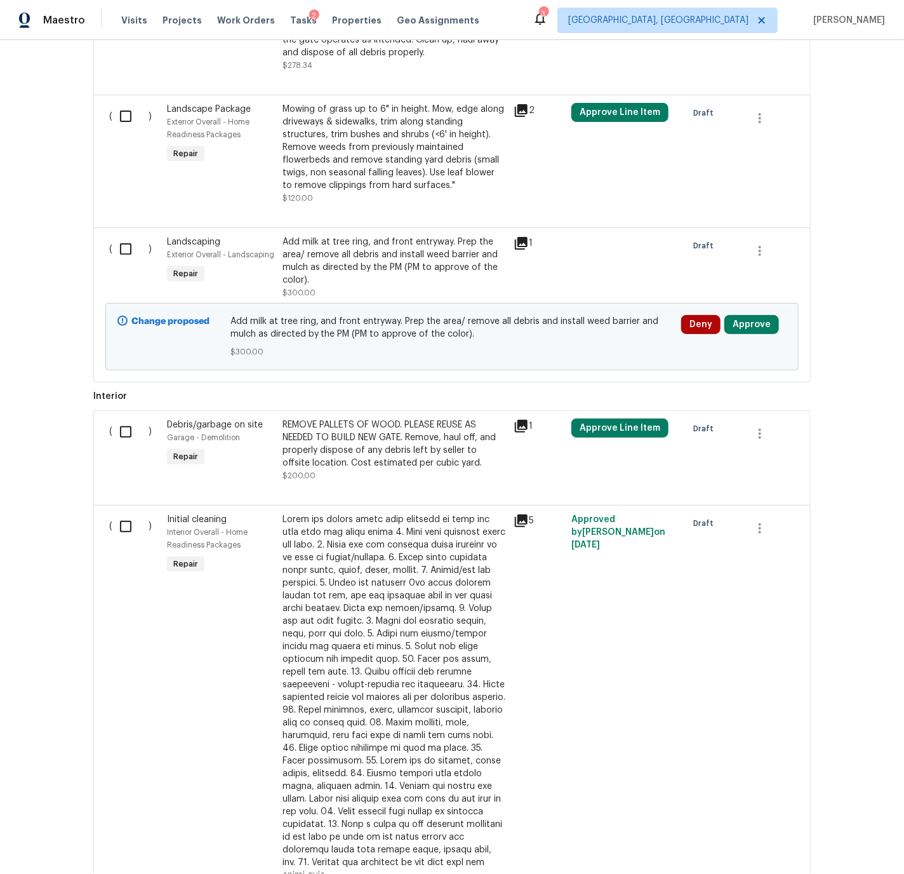
scroll to position [2100, 0]
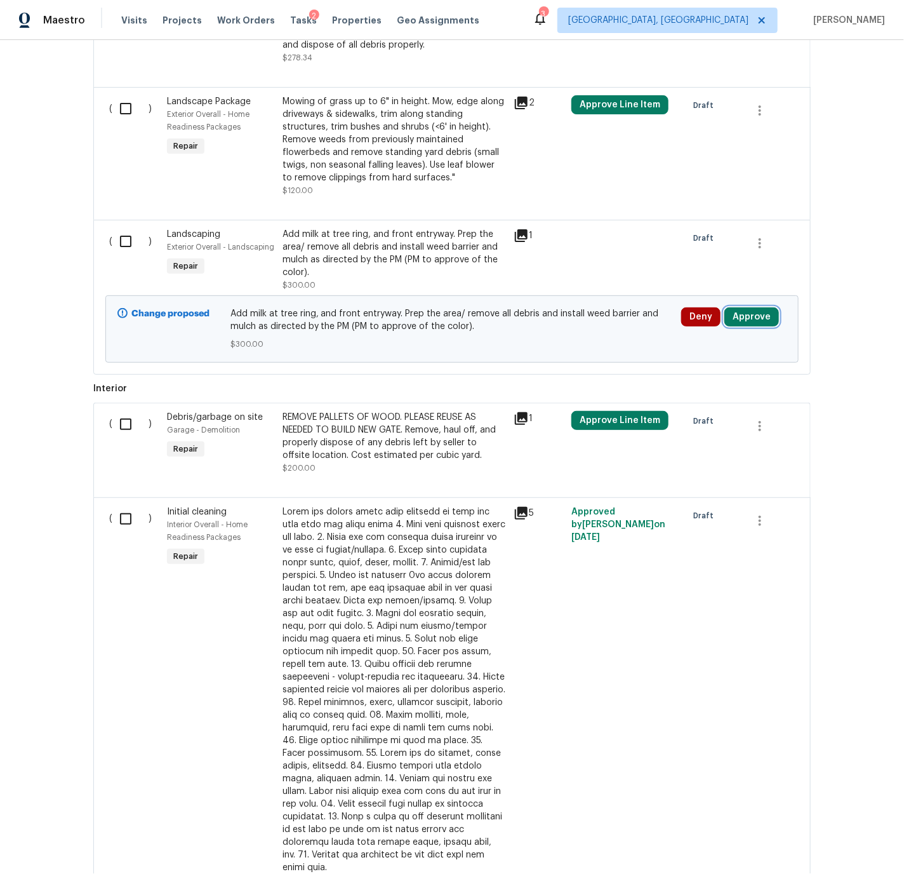
click at [755, 312] on button "Approve" at bounding box center [752, 316] width 55 height 19
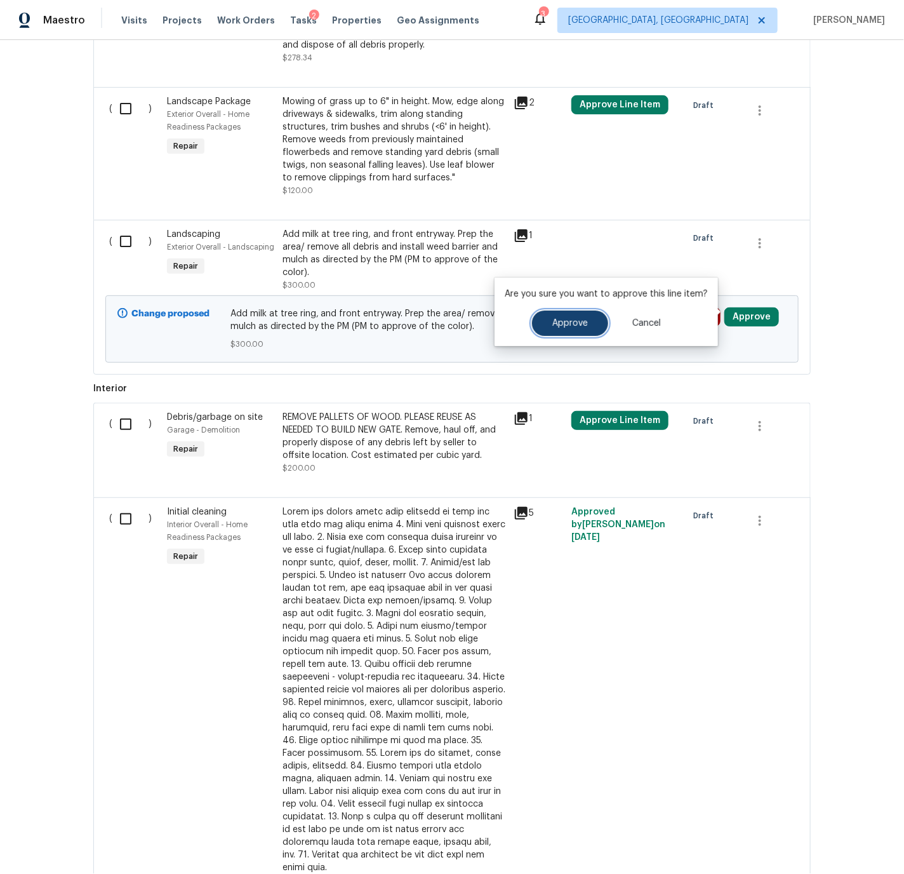
click at [574, 322] on span "Approve" at bounding box center [571, 324] width 36 height 10
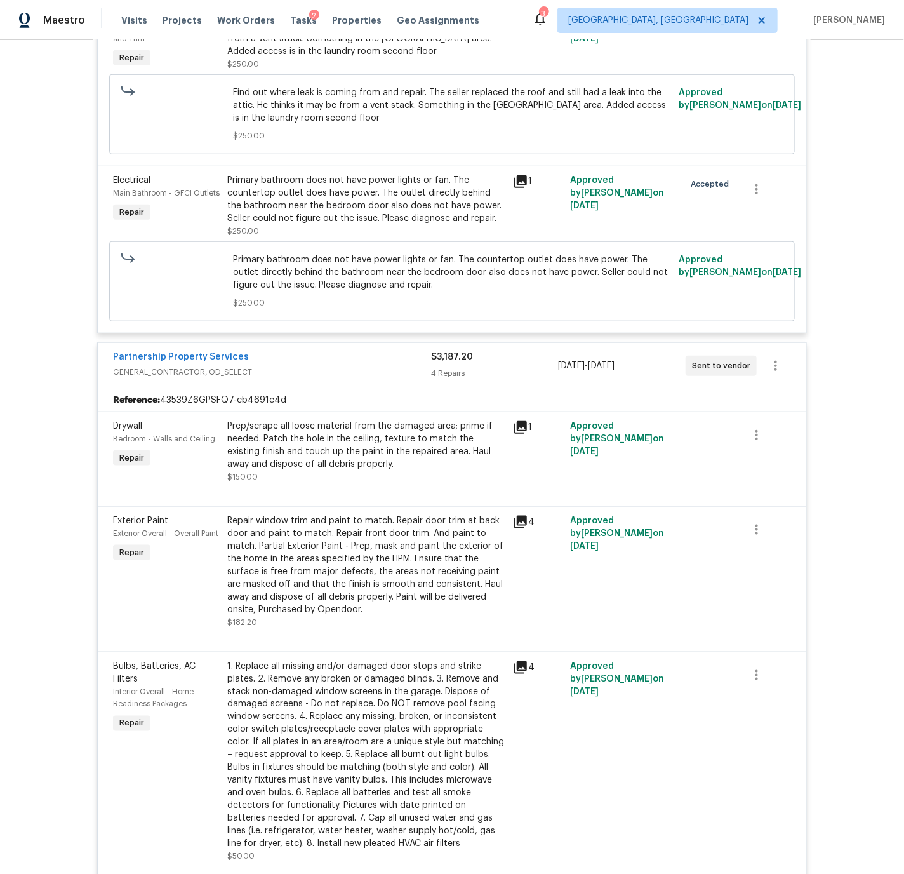
scroll to position [0, 0]
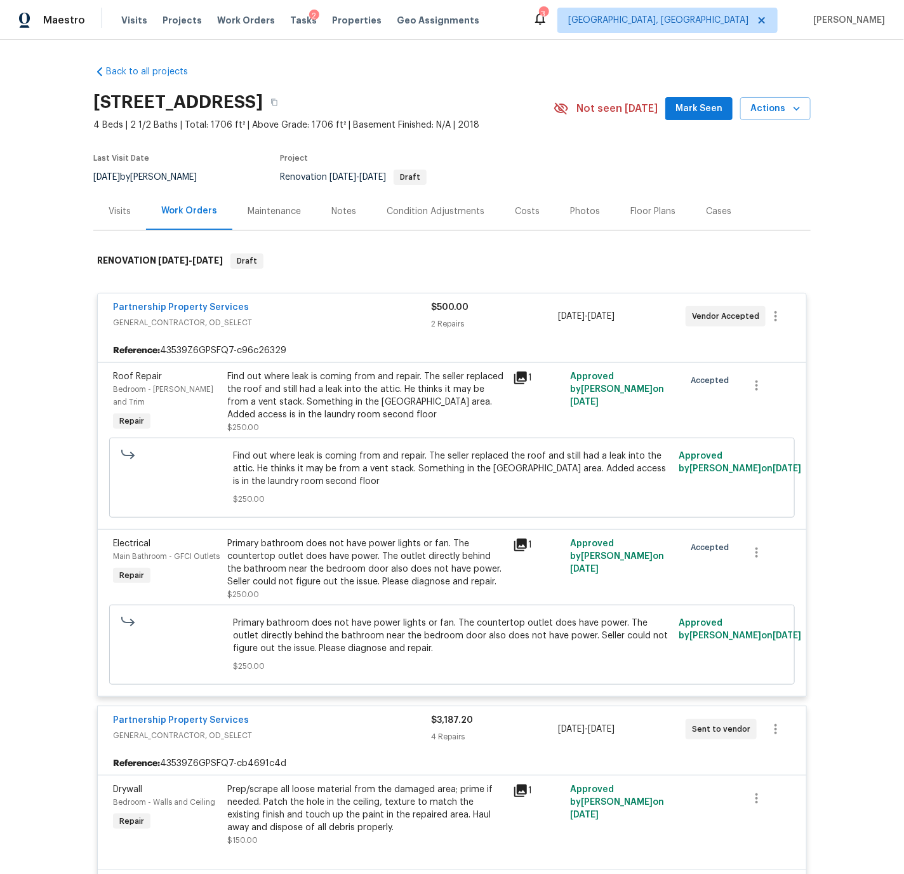
click at [338, 209] on div "Notes" at bounding box center [344, 211] width 25 height 13
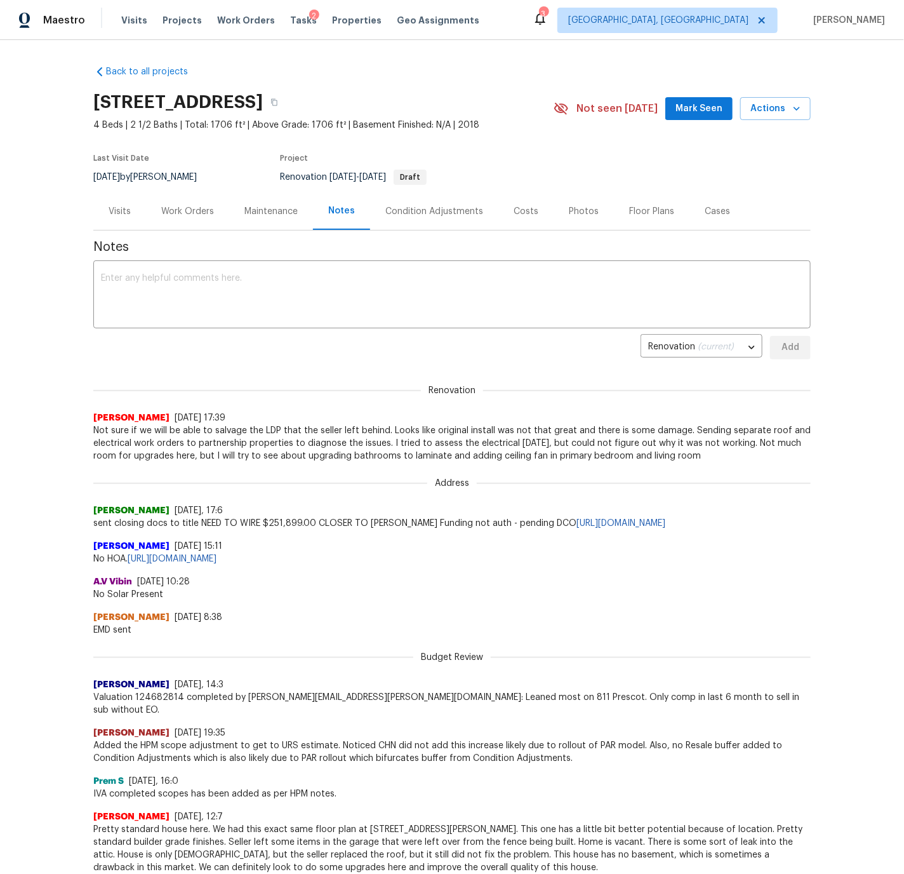
click at [441, 211] on div "Condition Adjustments" at bounding box center [434, 211] width 98 height 13
